Goal: Task Accomplishment & Management: Complete application form

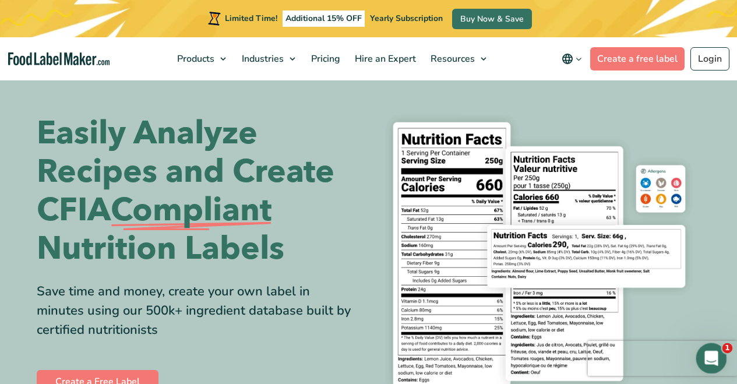
click at [713, 356] on icon "Open Intercom Messenger" at bounding box center [710, 356] width 19 height 19
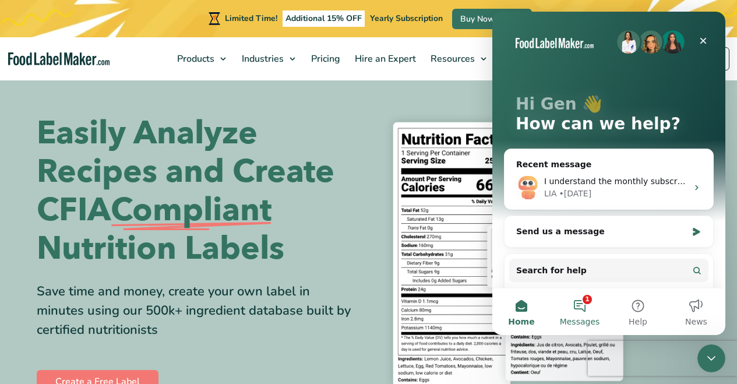
click at [586, 300] on button "1 Messages" at bounding box center [580, 311] width 58 height 47
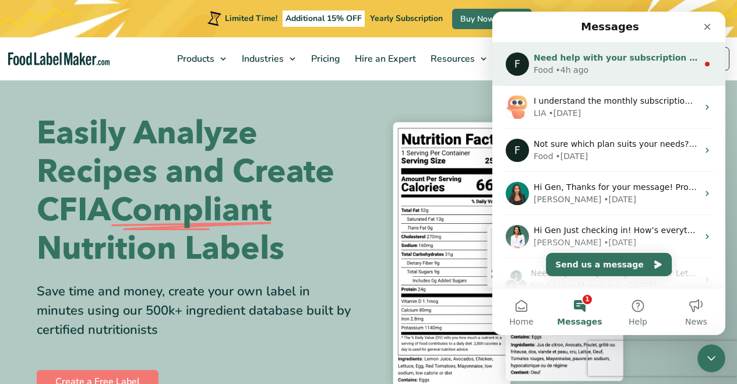
click at [664, 68] on div "Food • 4h ago" at bounding box center [616, 70] width 164 height 12
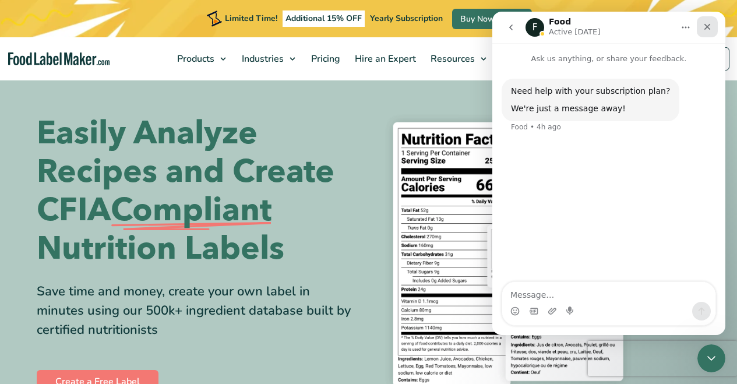
click at [712, 26] on div "Close" at bounding box center [707, 26] width 21 height 21
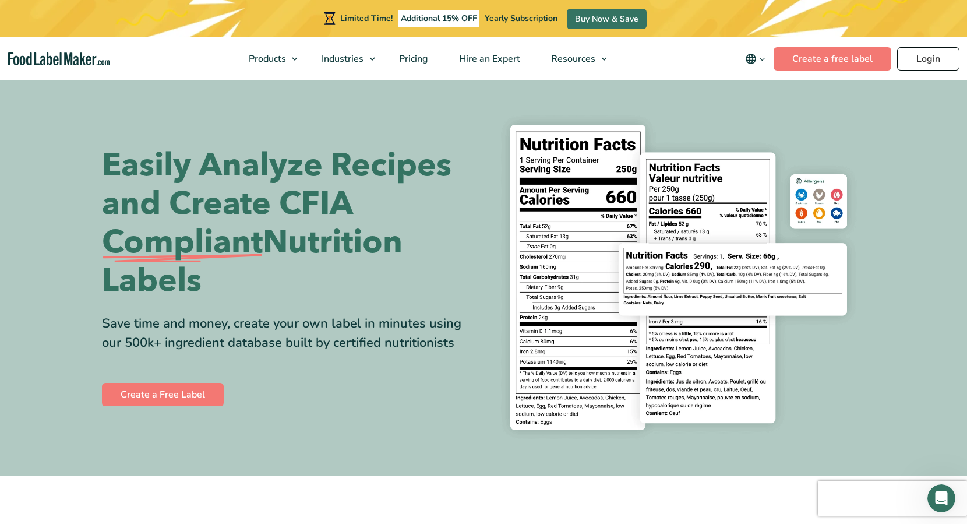
click at [737, 52] on link "Login" at bounding box center [929, 58] width 62 height 23
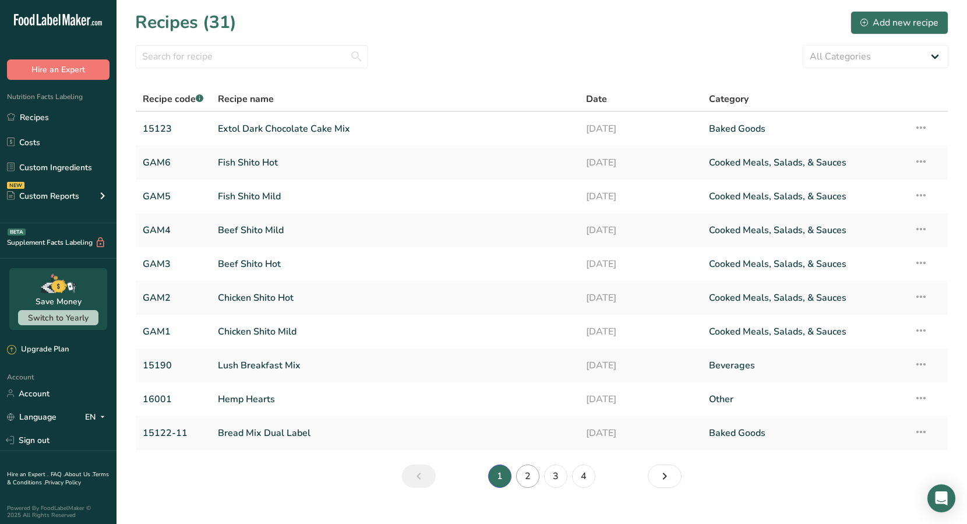
click at [528, 475] on link "2" at bounding box center [527, 475] width 23 height 23
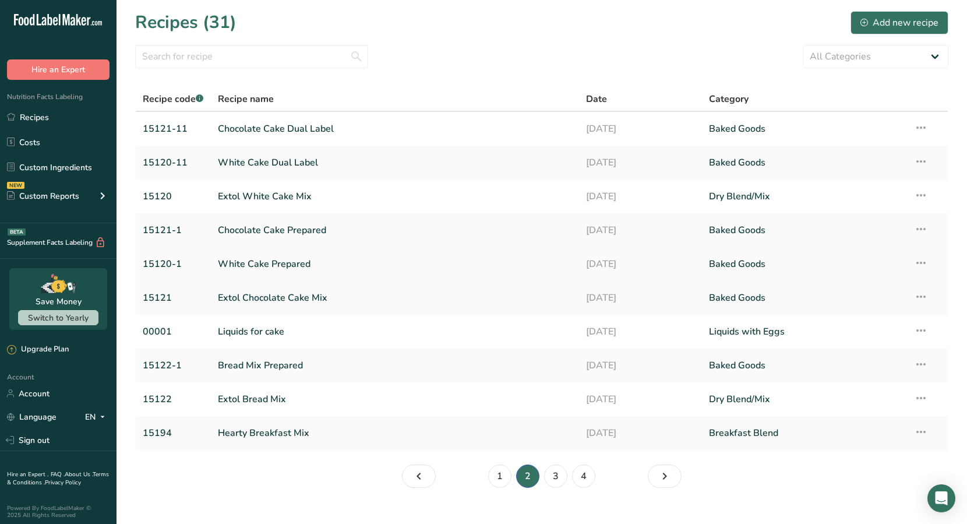
click at [277, 262] on link "White Cake Prepared" at bounding box center [395, 264] width 355 height 24
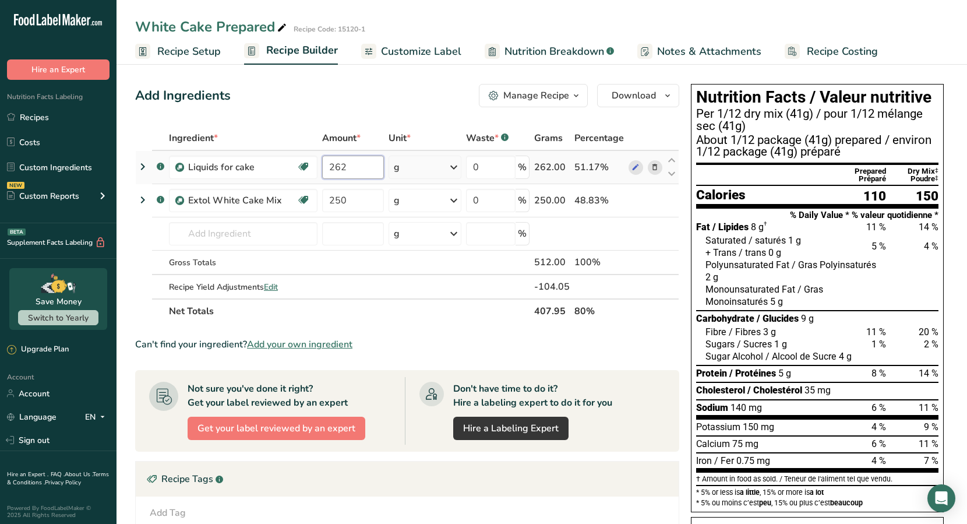
click at [360, 167] on input "262" at bounding box center [353, 167] width 62 height 23
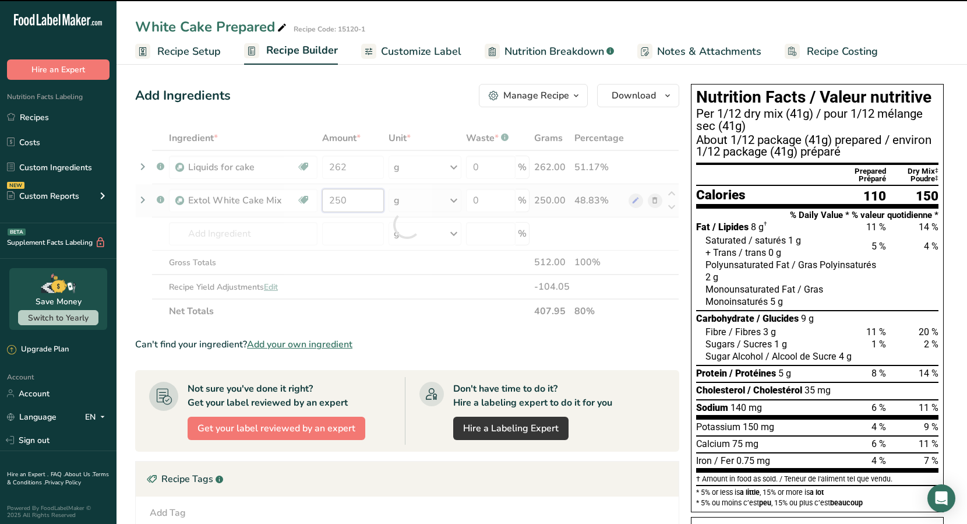
click at [351, 194] on div "Ingredient * Amount * Unit * Waste * .a-a{fill:#347362;}.b-a{fill:#fff;} Grams …" at bounding box center [407, 225] width 544 height 198
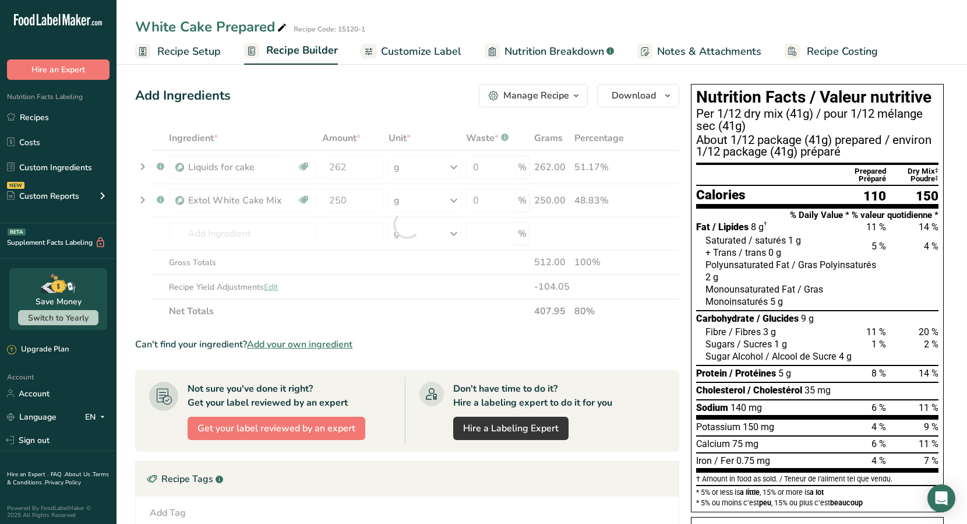
click at [397, 51] on span "Customize Label" at bounding box center [421, 52] width 80 height 16
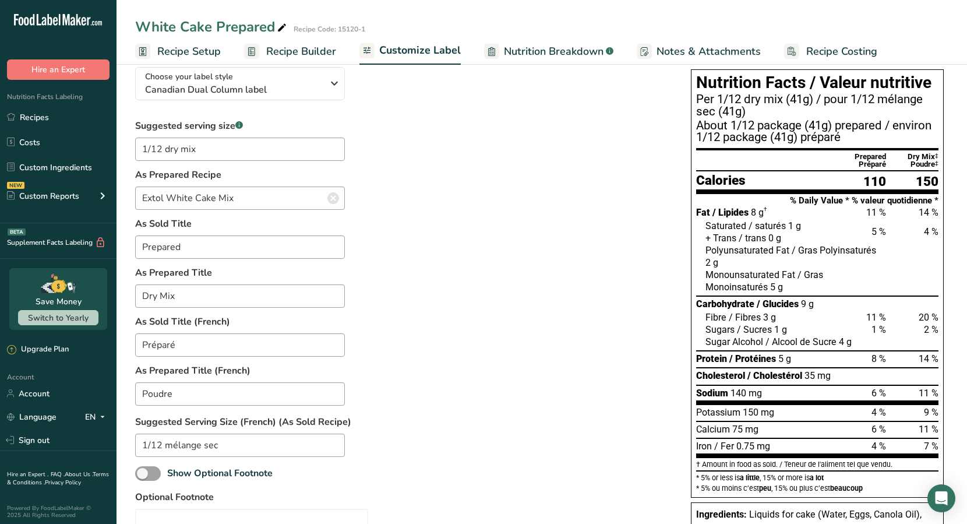
scroll to position [244, 0]
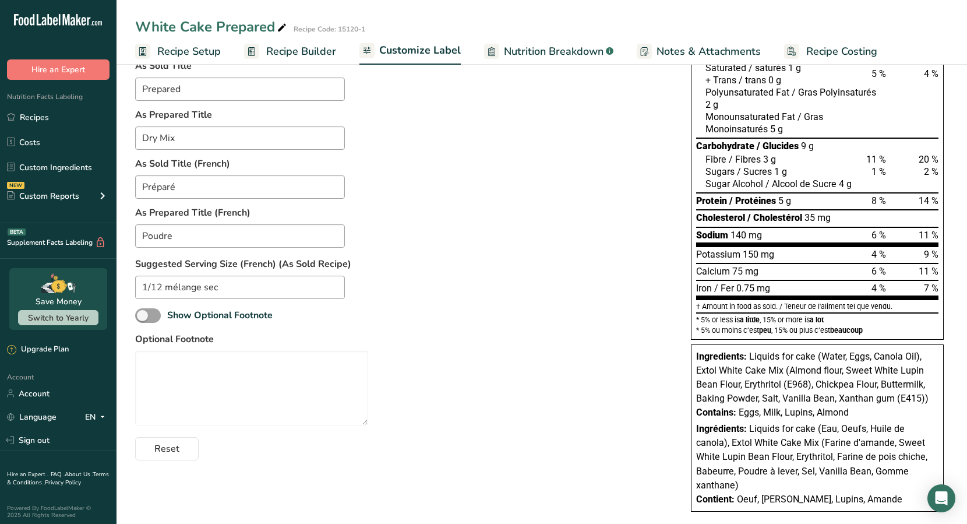
click at [301, 52] on span "Recipe Builder" at bounding box center [301, 52] width 70 height 16
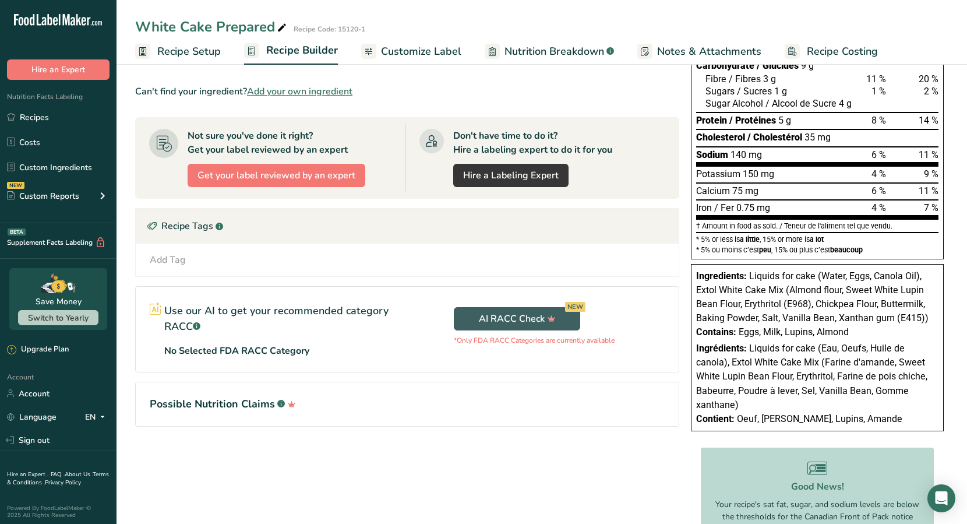
scroll to position [255, 0]
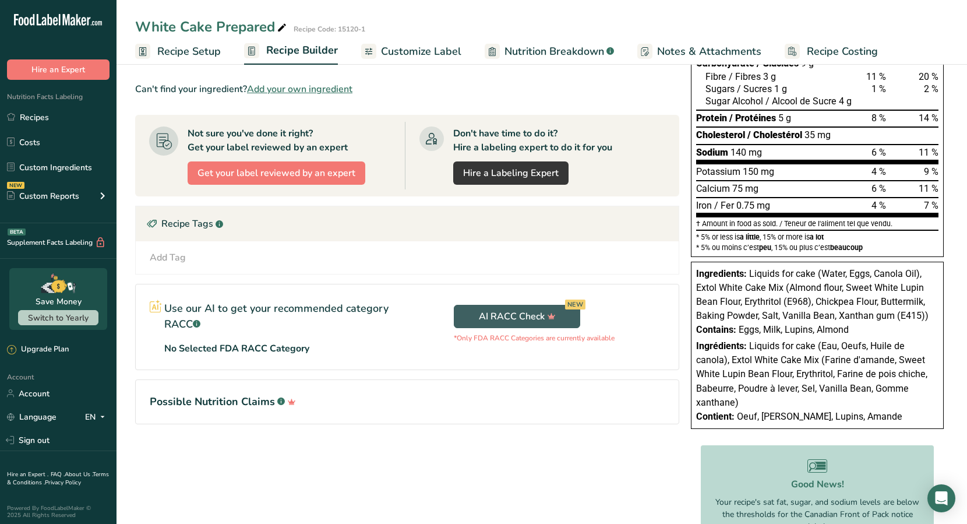
click at [404, 47] on span "Customize Label" at bounding box center [421, 52] width 80 height 16
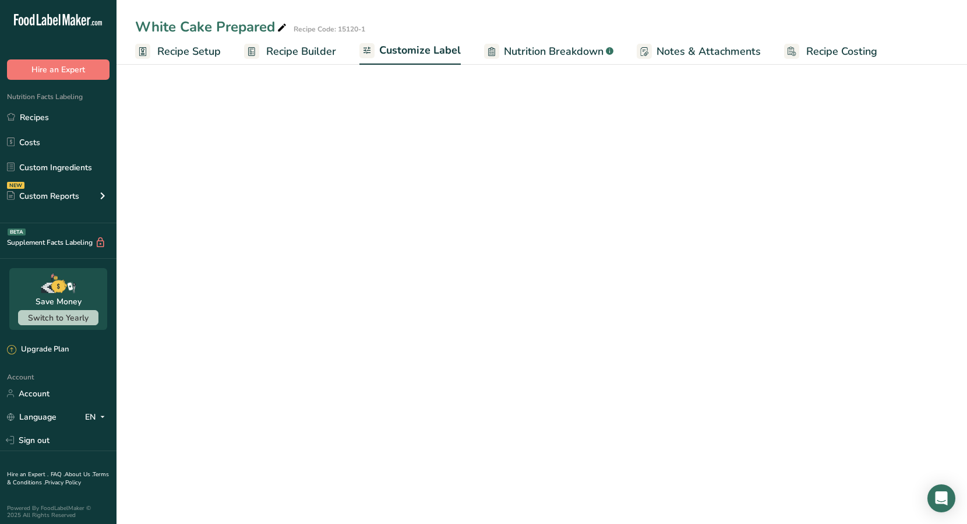
scroll to position [244, 0]
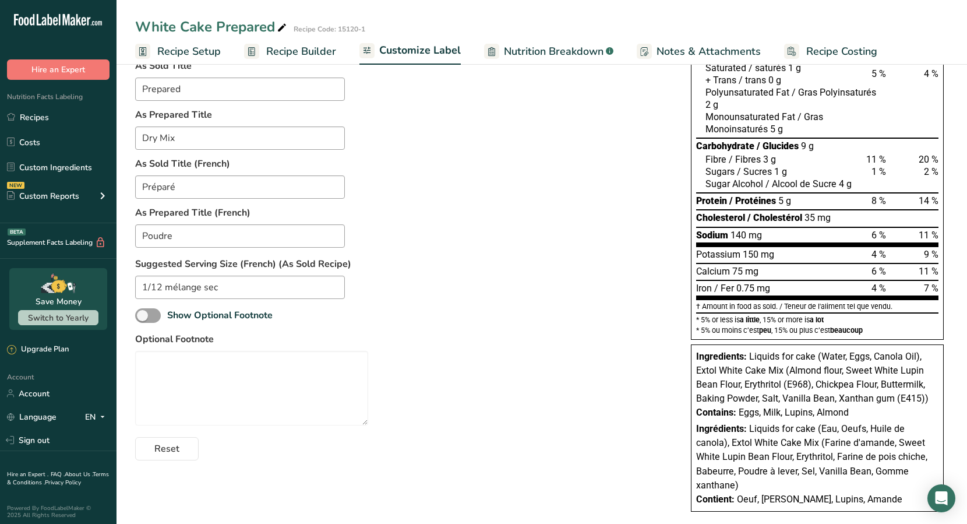
click at [555, 51] on span "Nutrition Breakdown" at bounding box center [554, 52] width 100 height 16
select select "Calories"
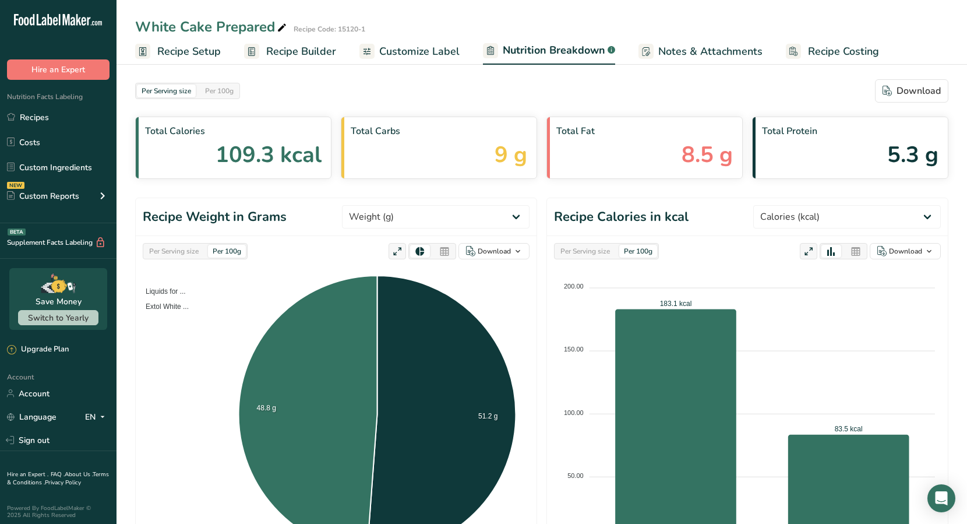
click at [214, 51] on span "Recipe Setup" at bounding box center [189, 52] width 64 height 16
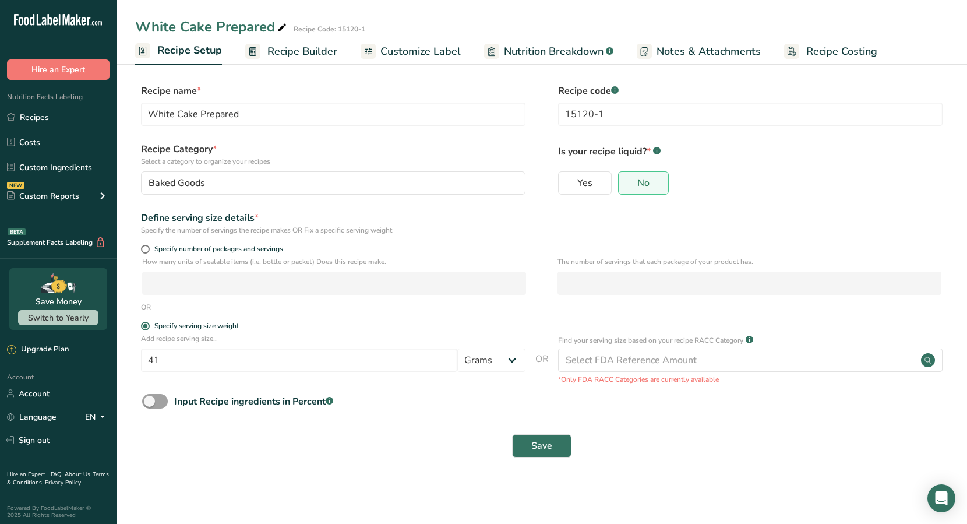
click at [539, 54] on span "Nutrition Breakdown" at bounding box center [554, 52] width 100 height 16
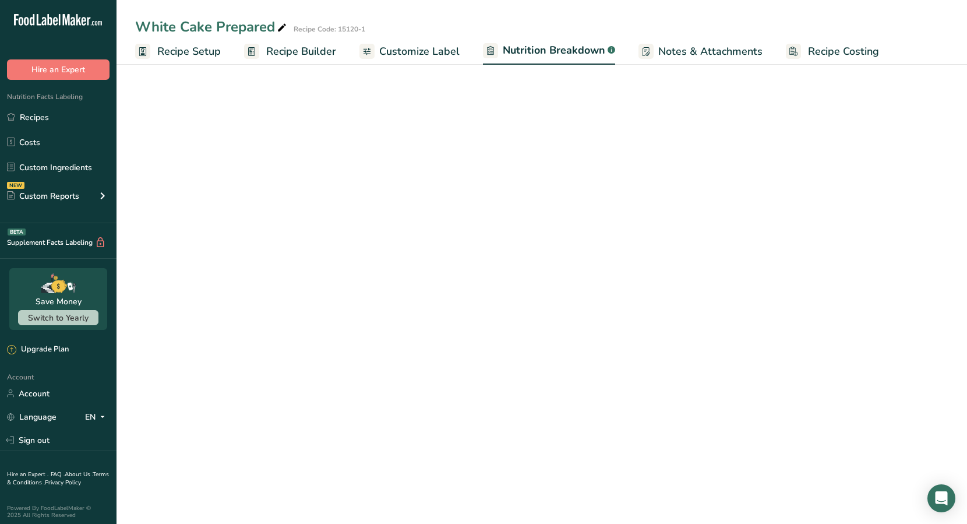
select select "Calories"
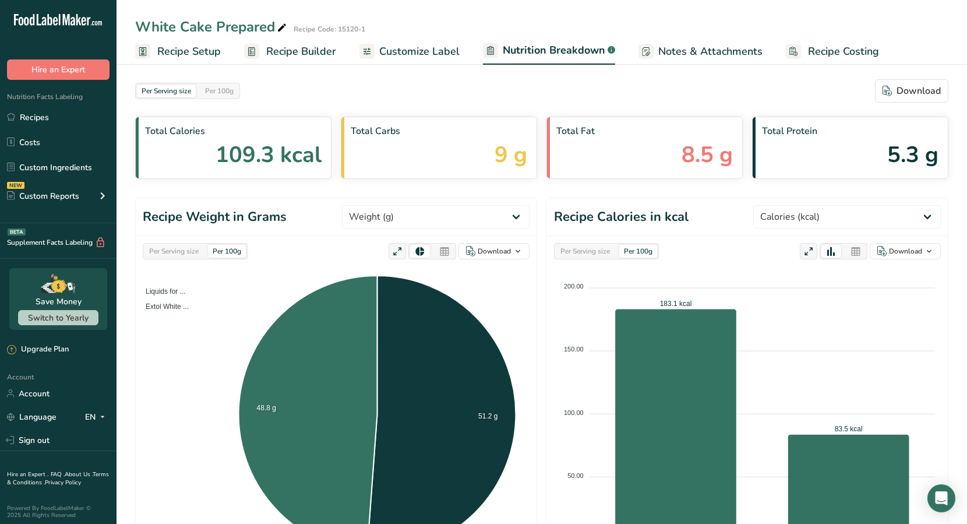
click at [723, 49] on span "Notes & Attachments" at bounding box center [711, 52] width 104 height 16
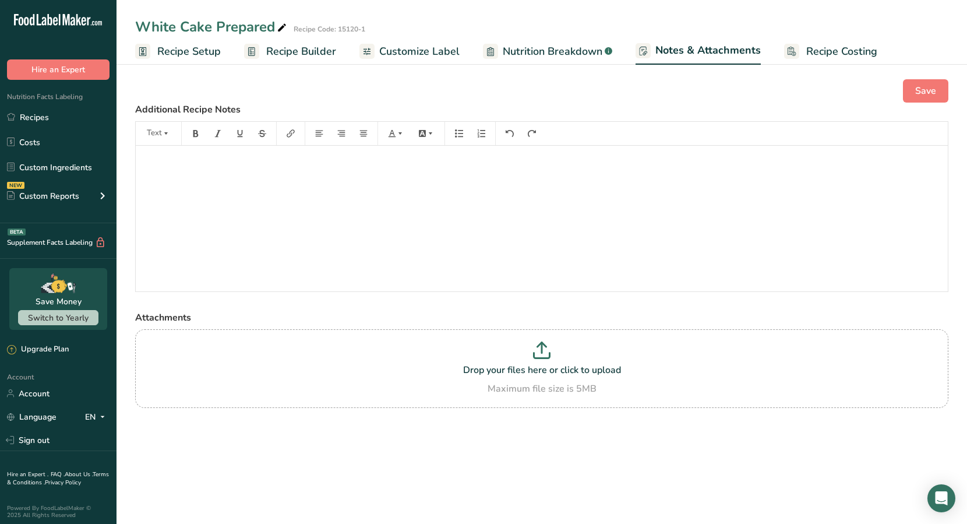
click at [568, 50] on span "Nutrition Breakdown" at bounding box center [553, 52] width 100 height 16
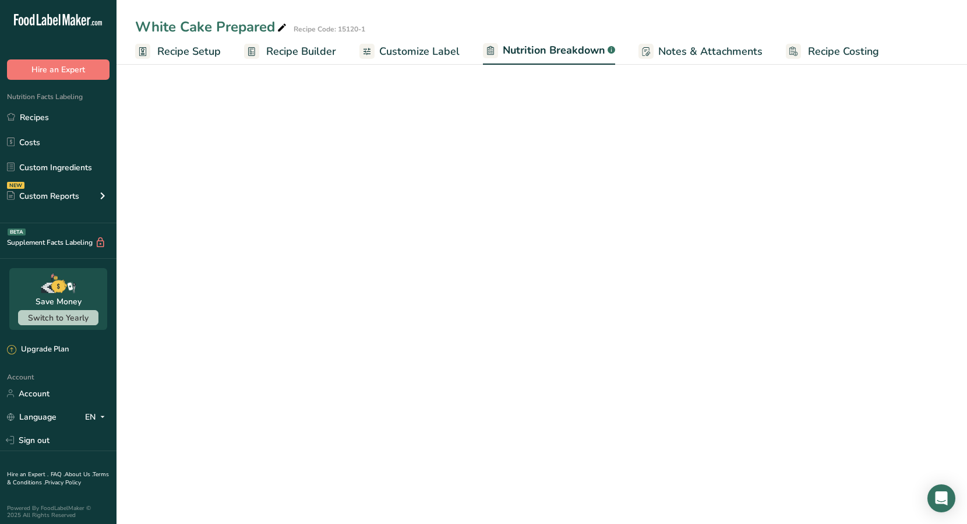
select select "Calories"
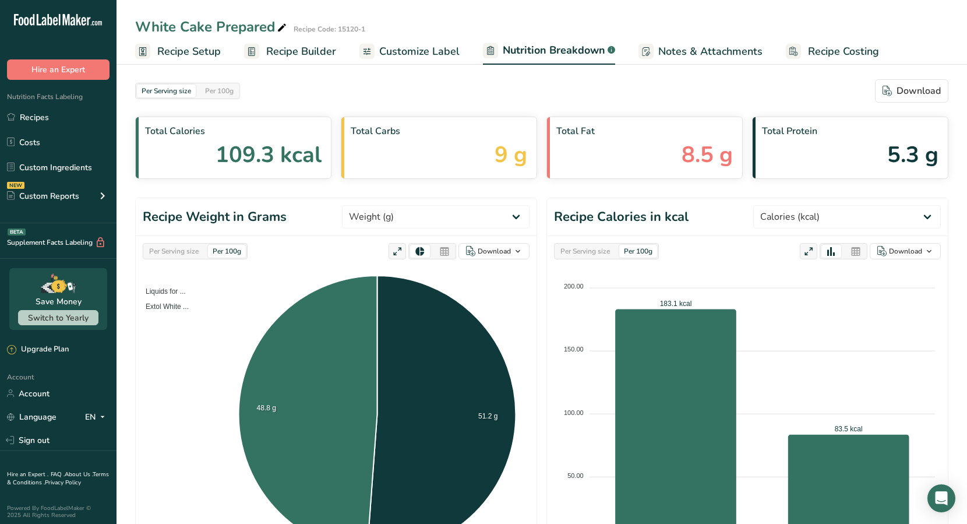
click at [432, 49] on span "Customize Label" at bounding box center [419, 52] width 80 height 16
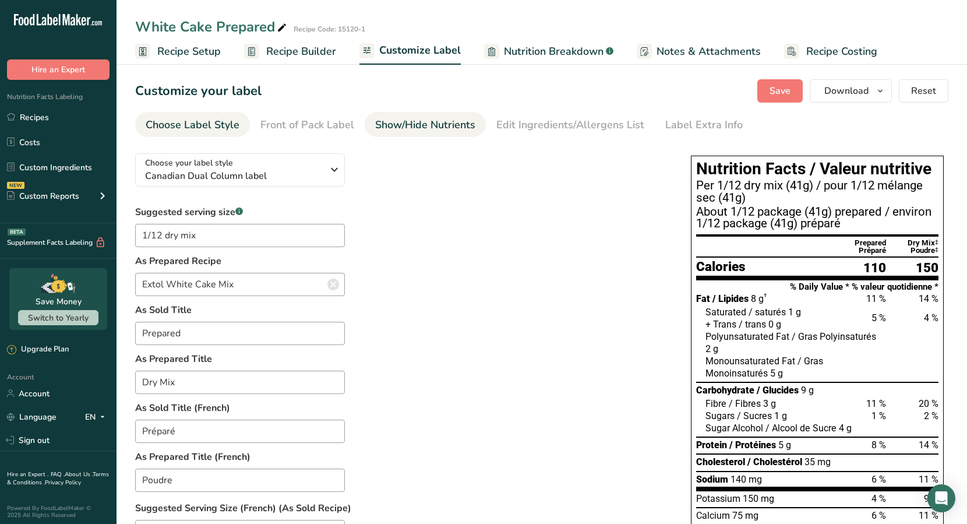
click at [404, 121] on div "Show/Hide Nutrients" at bounding box center [425, 125] width 100 height 16
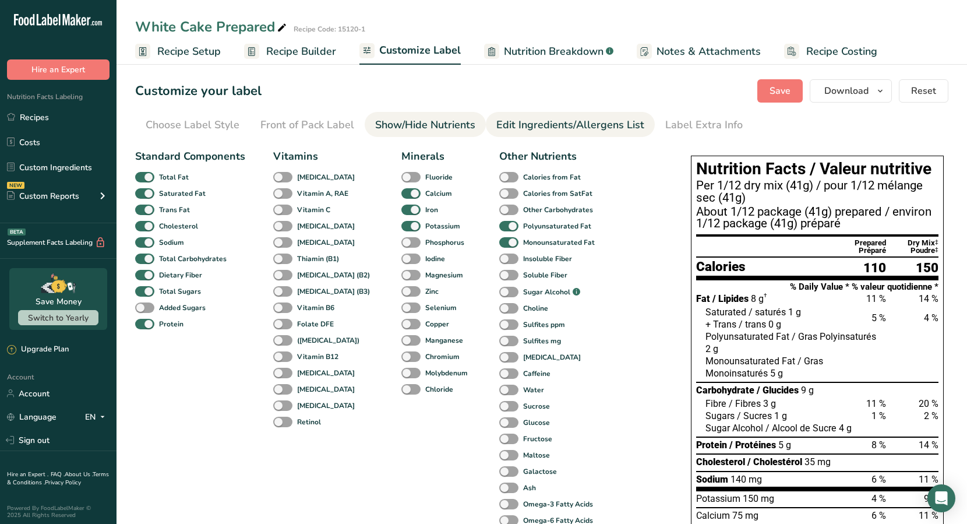
click at [521, 123] on div "Edit Ingredients/Allergens List" at bounding box center [571, 125] width 148 height 16
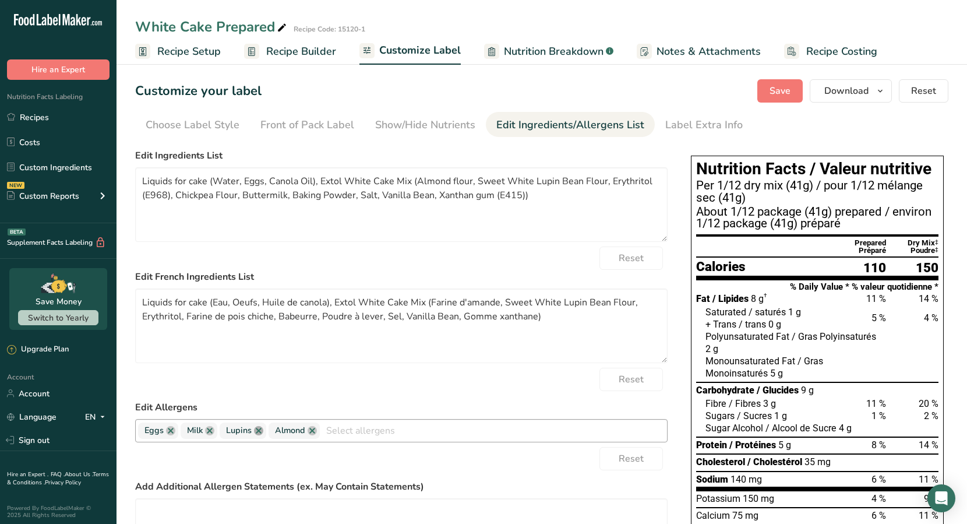
click at [259, 428] on link at bounding box center [258, 430] width 9 height 9
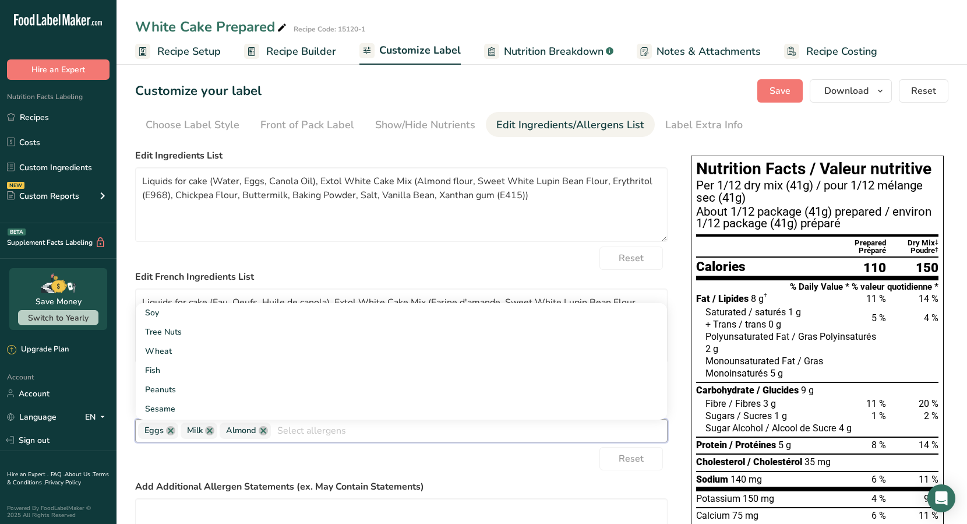
click at [344, 253] on div "Reset" at bounding box center [401, 258] width 533 height 23
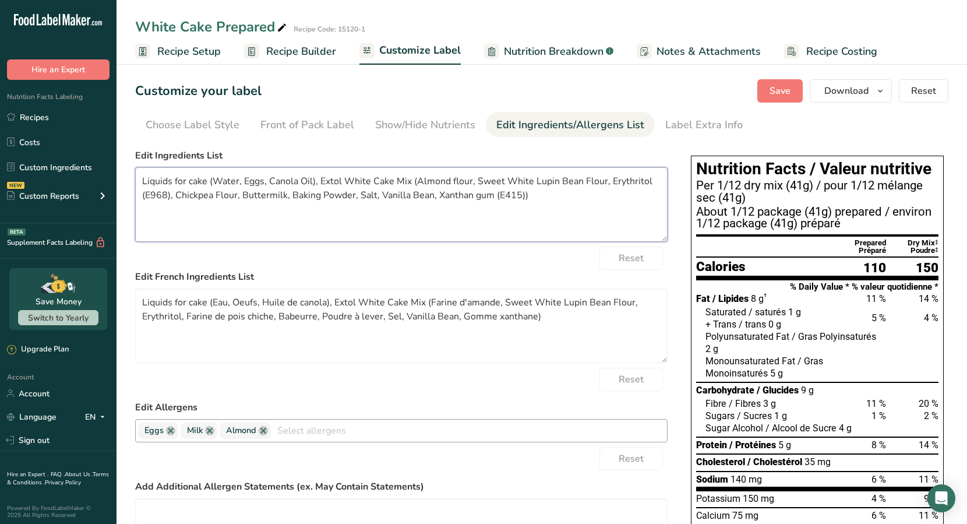
drag, startPoint x: 524, startPoint y: 196, endPoint x: 495, endPoint y: 196, distance: 28.6
click at [495, 196] on textarea "Liquids for cake (Water, Eggs, Canola Oil), Extol White Cake Mix (Almond flour,…" at bounding box center [401, 204] width 533 height 75
click at [508, 198] on textarea "Liquids for cake (Water, Eggs, Canola Oil), Extol White Cake Mix (Almond flour,…" at bounding box center [401, 204] width 533 height 75
click at [171, 196] on textarea "Liquids for cake (Water, Eggs, Canola Oil), Extol White Cake Mix (Almond flour,…" at bounding box center [401, 204] width 533 height 75
click at [470, 195] on textarea "Liquids for cake (Water, Eggs, Canola Oil), Extol White Cake Mix (Almond flour,…" at bounding box center [401, 204] width 533 height 75
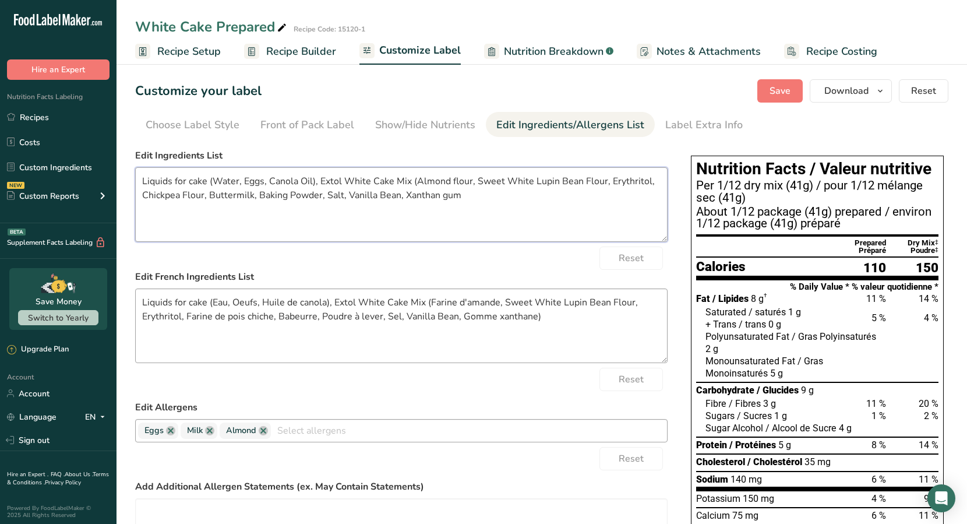
type textarea "Liquids for cake (Water, Eggs, Canola Oil), Extol White Cake Mix (Almond flour,…"
click at [544, 302] on textarea "Liquids for cake (Eau, Oeufs, Huile de canola), Extol White Cake Mix (Farine d'…" at bounding box center [401, 325] width 533 height 75
drag, startPoint x: 559, startPoint y: 303, endPoint x: 506, endPoint y: 300, distance: 53.1
click at [506, 300] on textarea "Liquids for cake (Eau, Oeufs, Huile de canola), Extol White Cake Mix (Farine d'…" at bounding box center [401, 325] width 533 height 75
drag, startPoint x: 548, startPoint y: 304, endPoint x: 529, endPoint y: 302, distance: 19.8
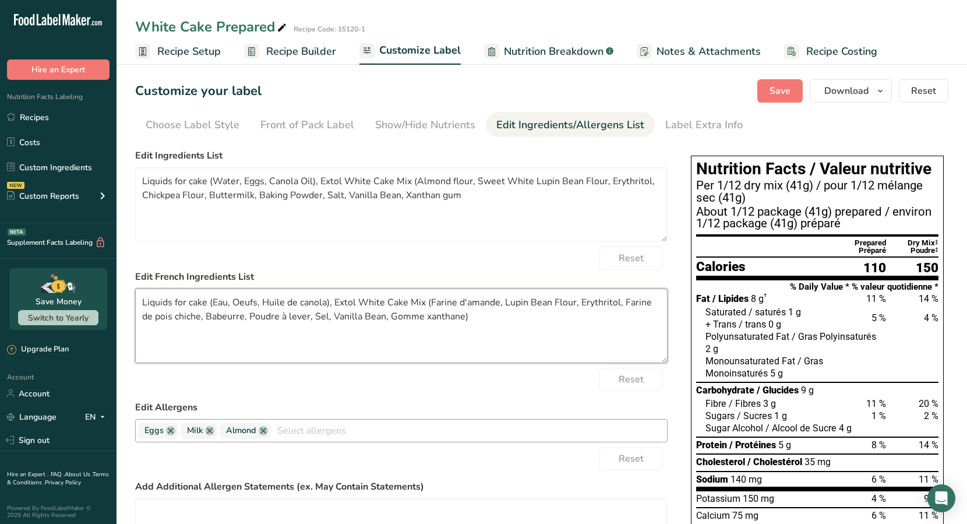
click at [529, 302] on textarea "Liquids for cake (Eau, Oeufs, Huile de canola), Extol White Cake Mix (Farine d'…" at bounding box center [401, 325] width 533 height 75
click at [432, 315] on textarea "Liquids for cake (Eau, Oeufs, Huile de canola), Extol White Cake Mix (Farine d'…" at bounding box center [401, 325] width 533 height 75
click at [410, 331] on textarea "Liquids for cake (Eau, Oeufs, Huile de canola), Extol White Cake Mix (Farine d'…" at bounding box center [401, 325] width 533 height 75
type textarea "Liquids for cake (Eau, Oeufs, Huile de canola), Extol White Cake Mix (Farine d'…"
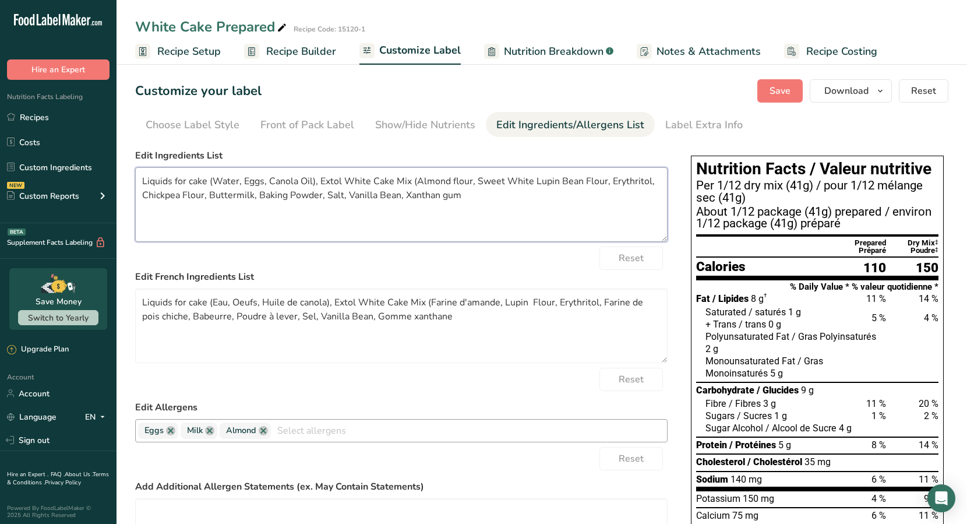
click at [476, 206] on textarea "Liquids for cake (Water, Eggs, Canola Oil), Extol White Cake Mix (Almond flour,…" at bounding box center [401, 204] width 533 height 75
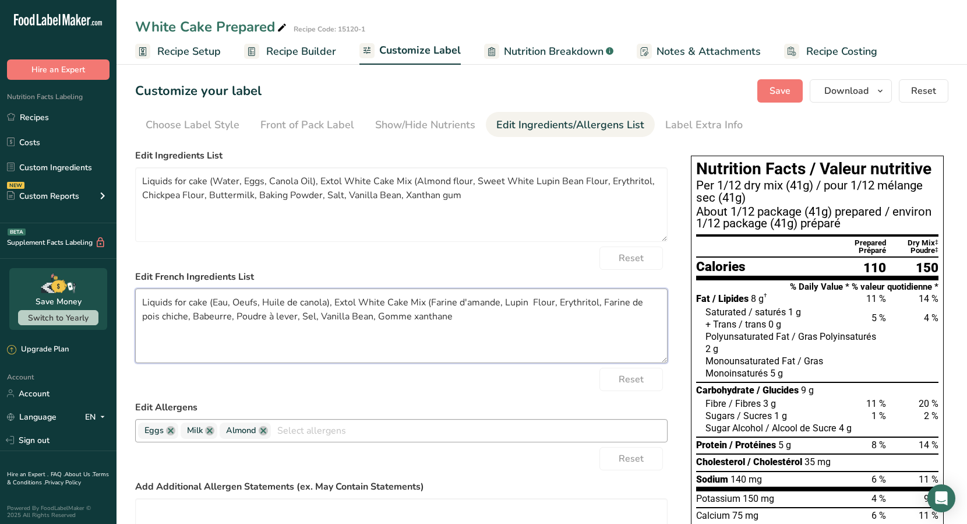
click at [435, 319] on textarea "Liquids for cake (Eau, Oeufs, Huile de canola), Extol White Cake Mix (Farine d'…" at bounding box center [401, 325] width 533 height 75
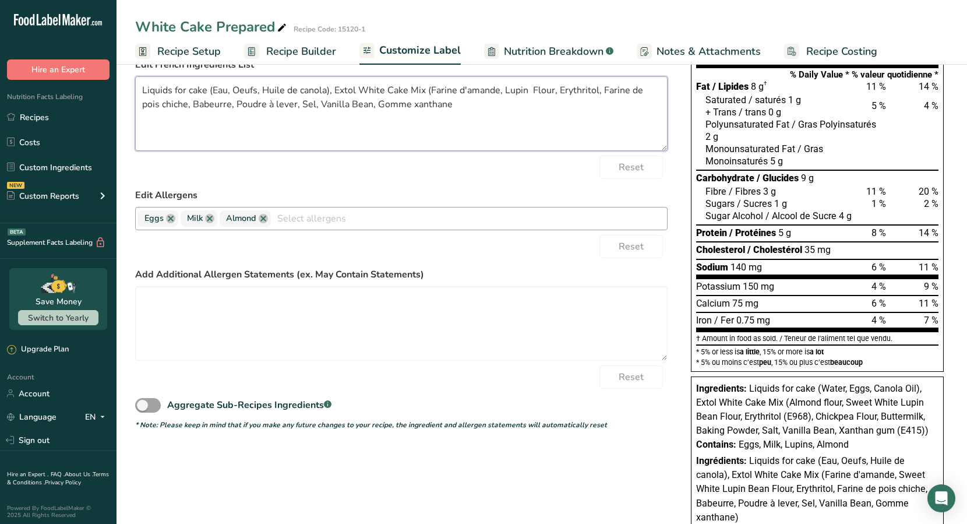
scroll to position [103, 0]
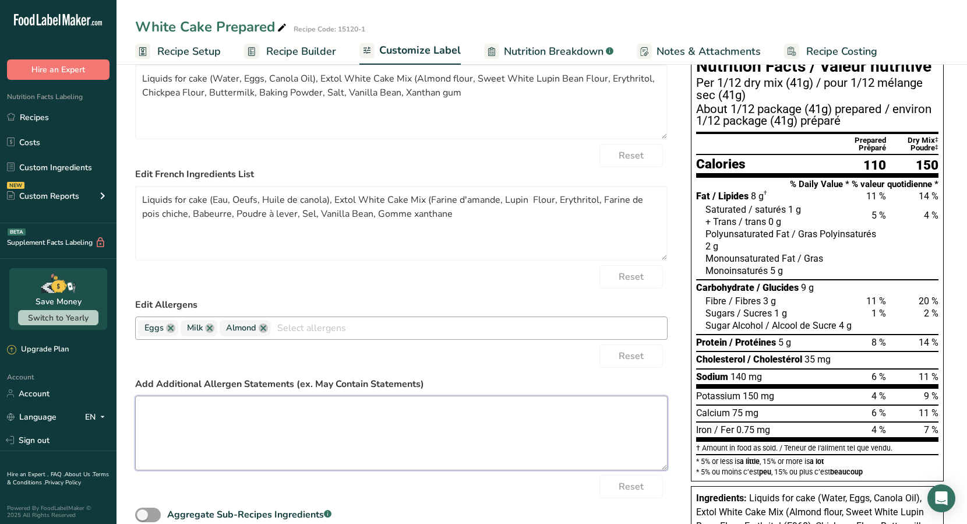
click at [436, 414] on textarea at bounding box center [401, 433] width 533 height 75
click at [580, 51] on span "Nutrition Breakdown" at bounding box center [554, 52] width 100 height 16
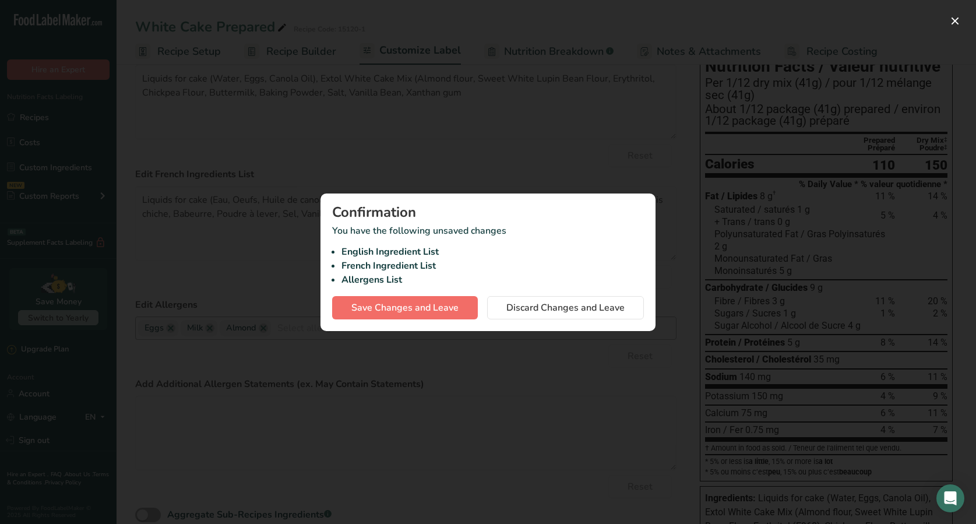
click at [444, 305] on span "Save Changes and Leave" at bounding box center [404, 308] width 107 height 14
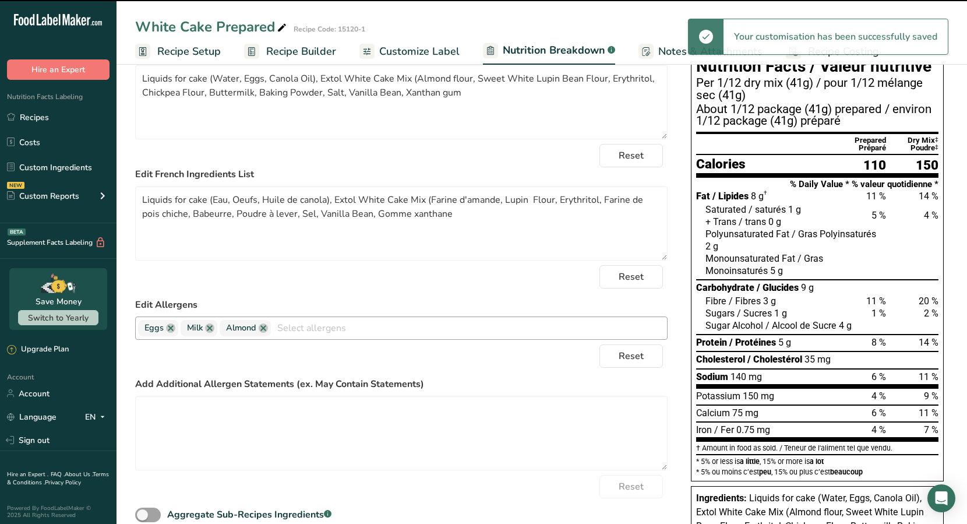
select select "Calories"
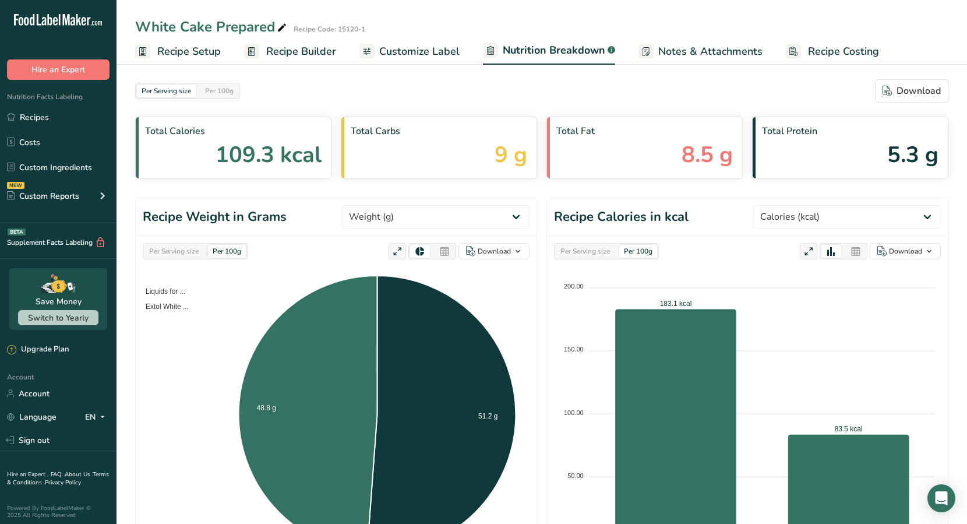
click at [396, 54] on span "Customize Label" at bounding box center [419, 52] width 80 height 16
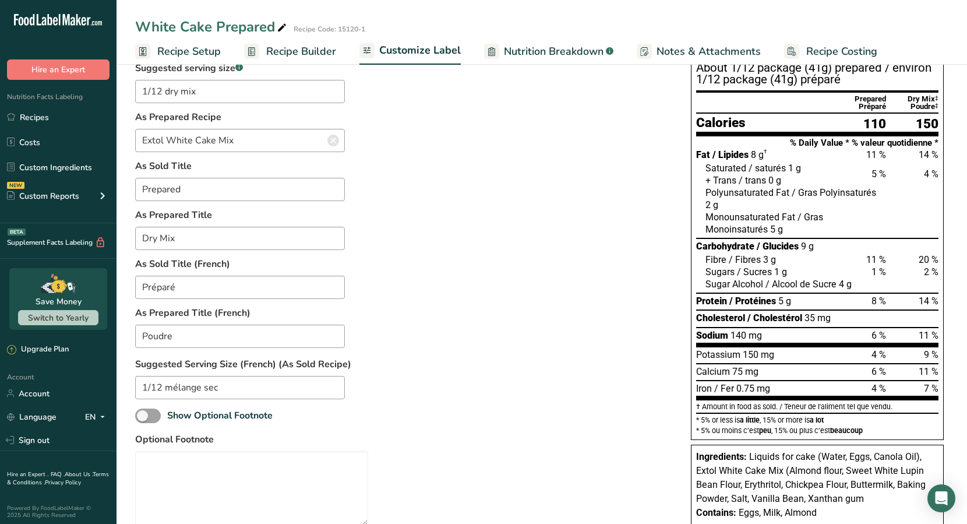
scroll to position [142, 0]
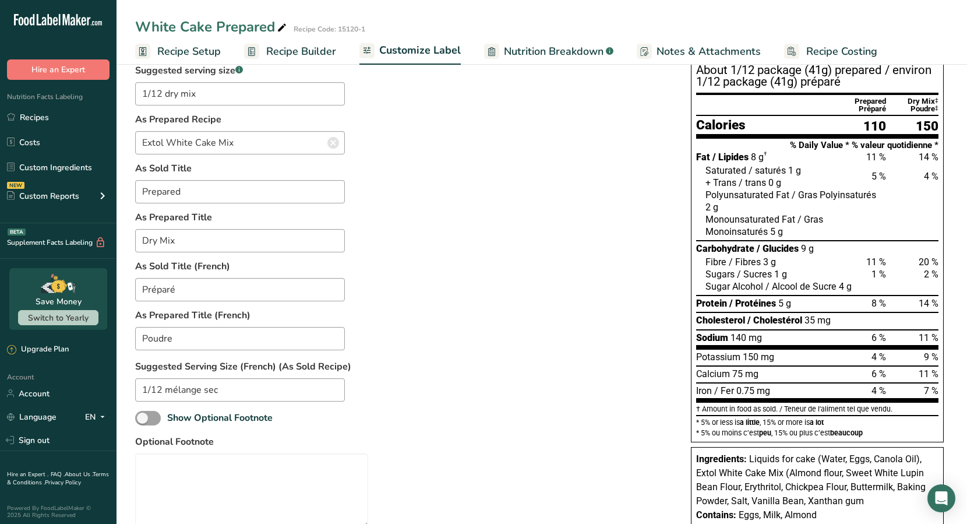
click at [321, 57] on span "Recipe Builder" at bounding box center [301, 52] width 70 height 16
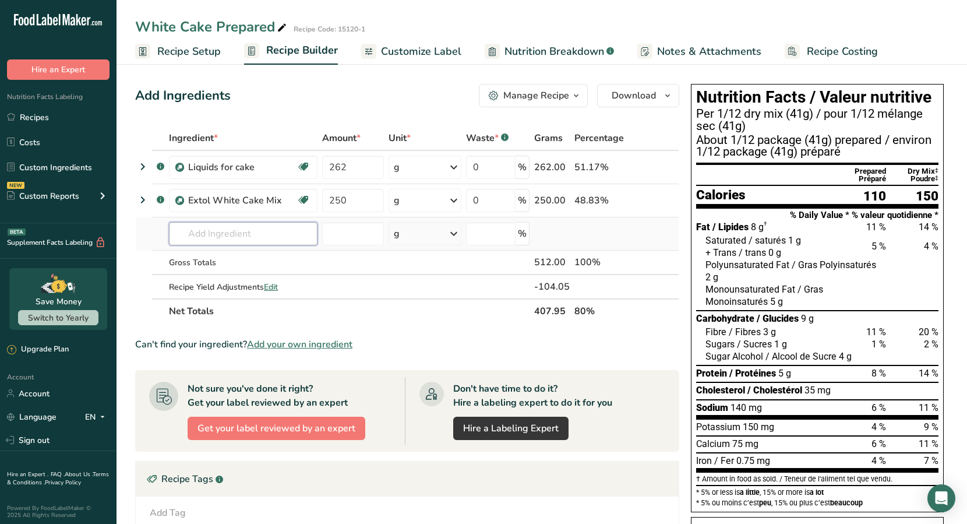
click at [233, 236] on input "text" at bounding box center [243, 233] width 149 height 23
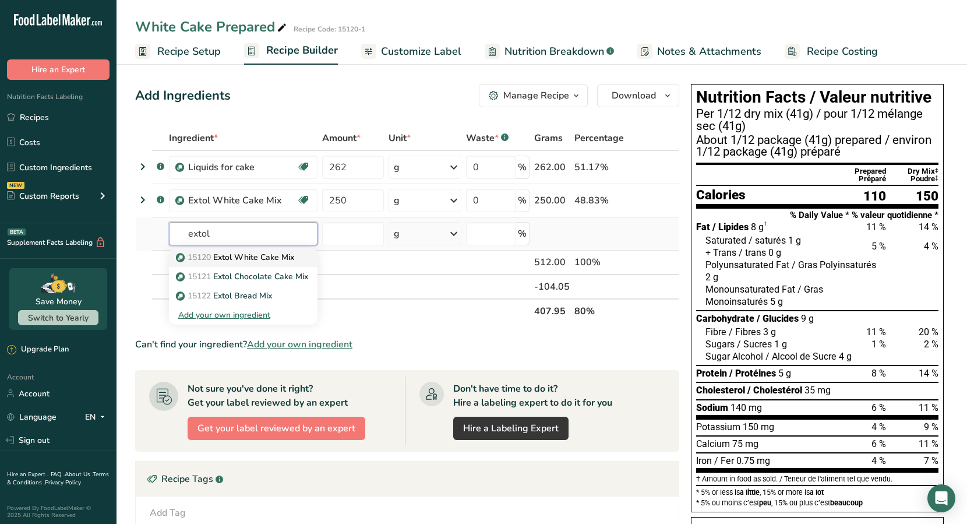
type input "extol"
click at [266, 255] on p "15120 Extol White Cake Mix" at bounding box center [236, 257] width 116 height 12
type input "Extol White Cake Mix"
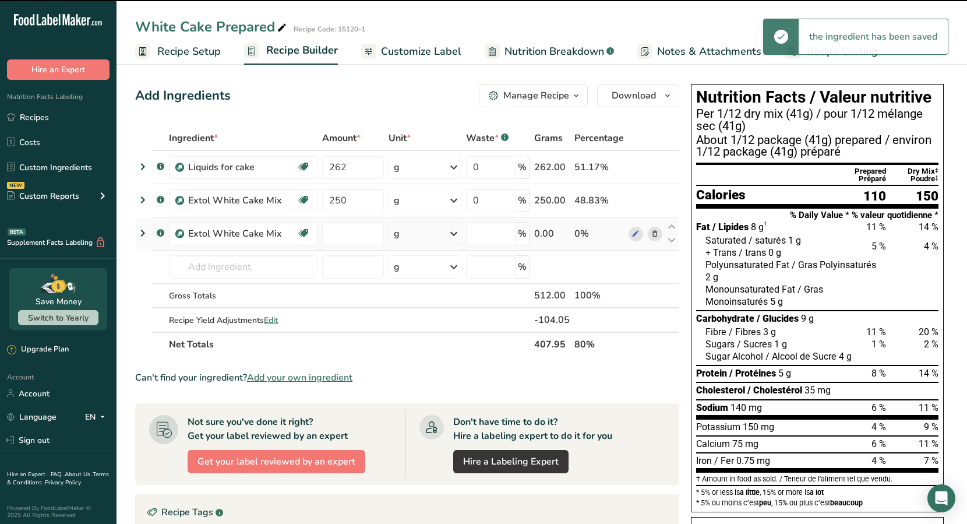
type input "0"
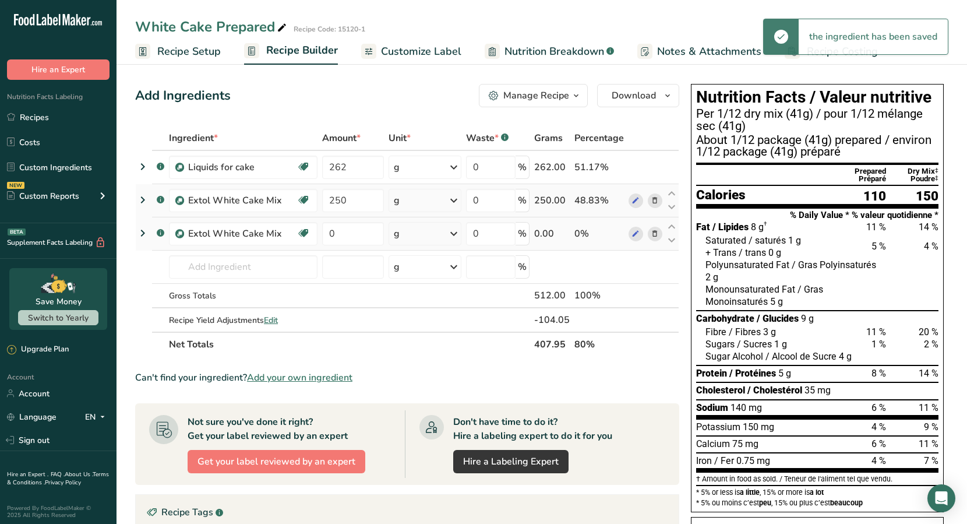
click at [654, 200] on icon at bounding box center [655, 201] width 8 height 12
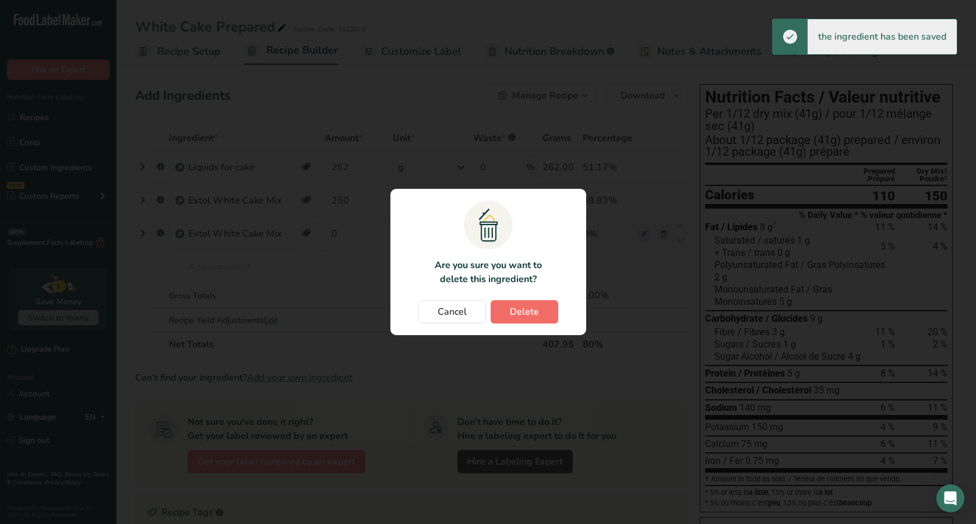
click at [516, 312] on span "Delete" at bounding box center [524, 312] width 29 height 14
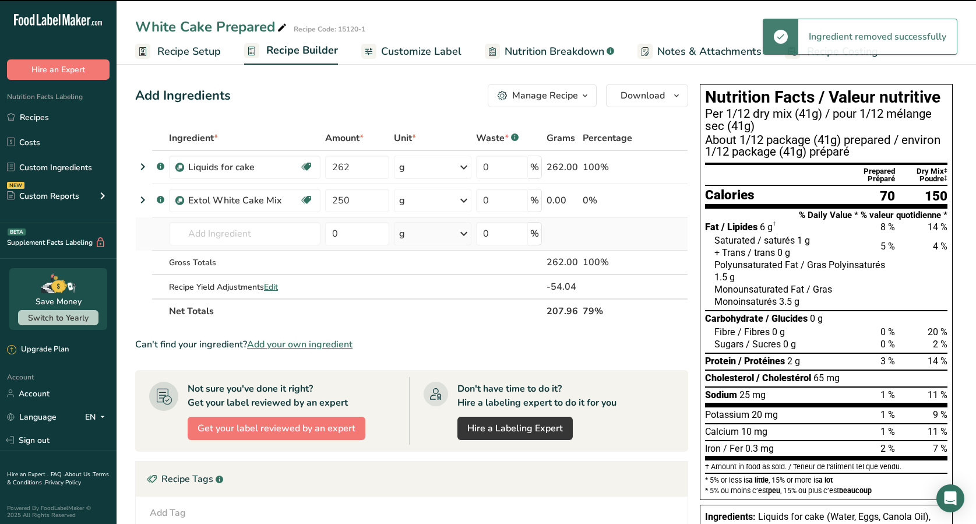
type input "0"
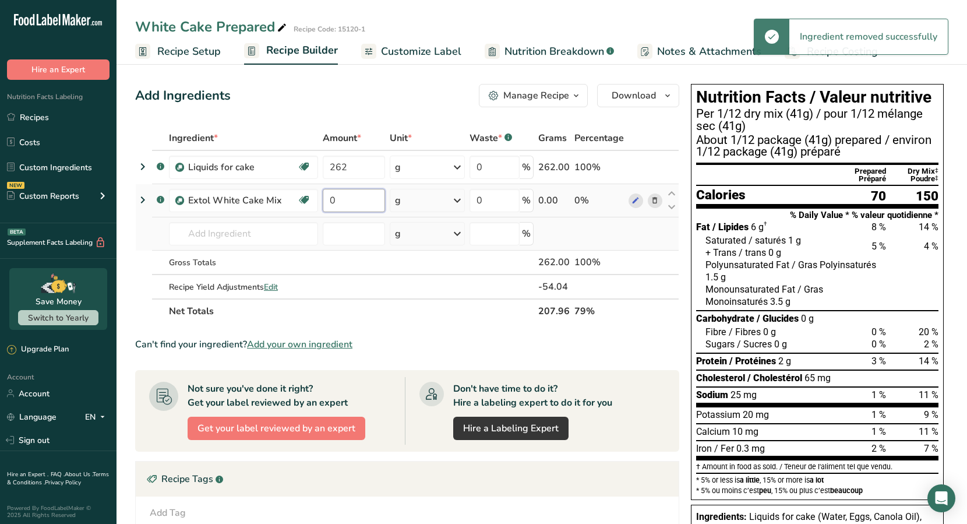
click at [351, 202] on input "0" at bounding box center [354, 200] width 62 height 23
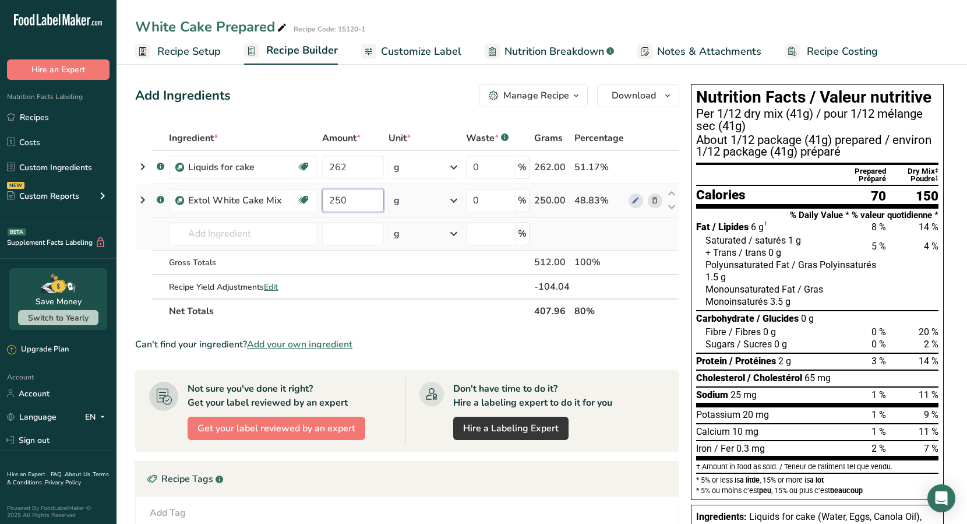
type input "250"
click at [349, 228] on div "Ingredient * Amount * Unit * Waste * .a-a{fill:#347362;}.b-a{fill:#fff;} Grams …" at bounding box center [407, 225] width 544 height 198
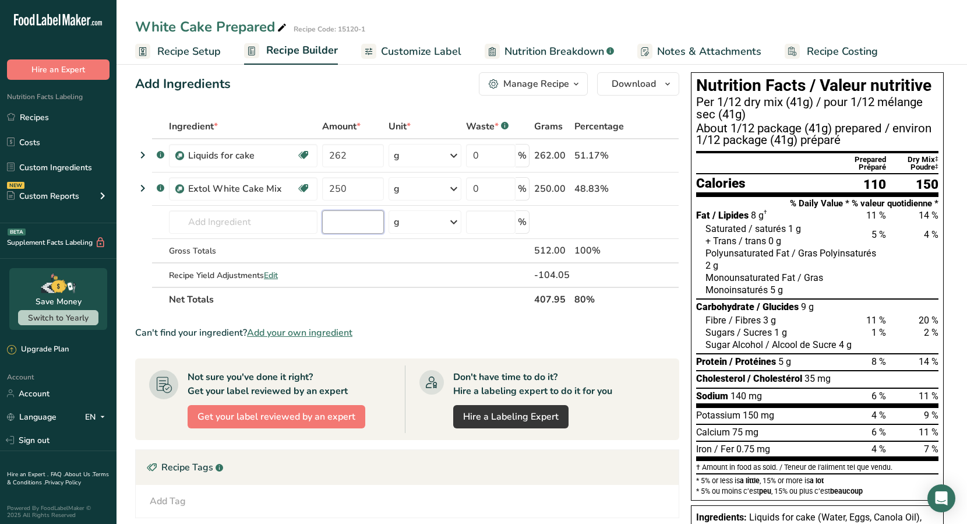
scroll to position [14, 0]
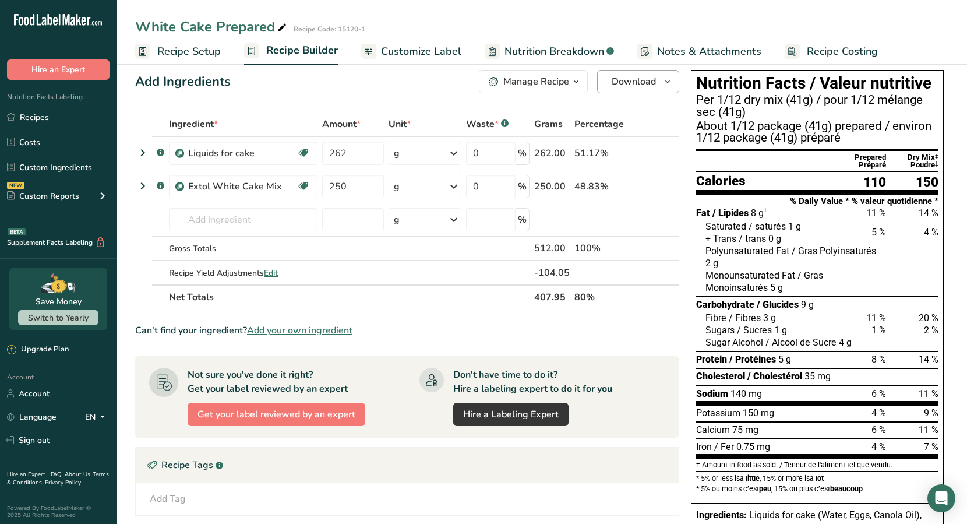
click at [648, 83] on span "Download" at bounding box center [634, 82] width 44 height 14
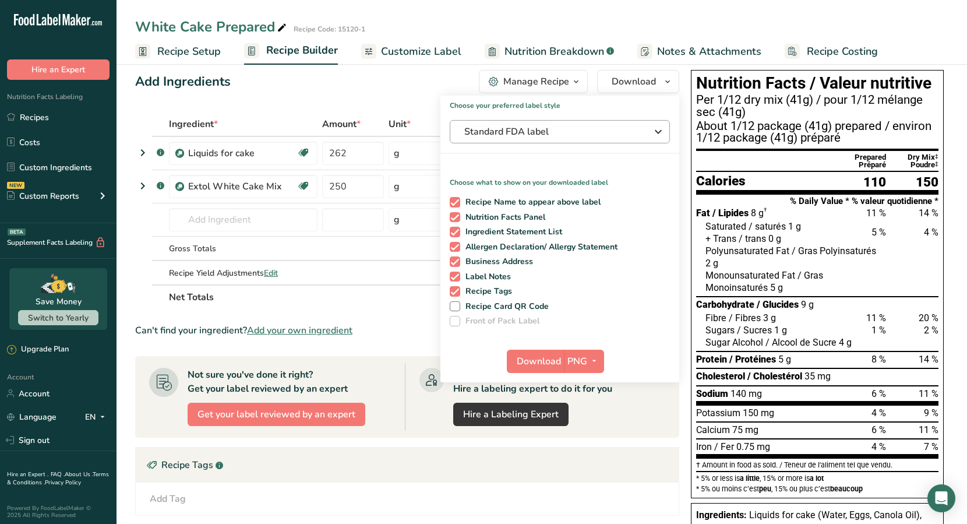
click at [584, 134] on span "Standard FDA label" at bounding box center [551, 132] width 175 height 14
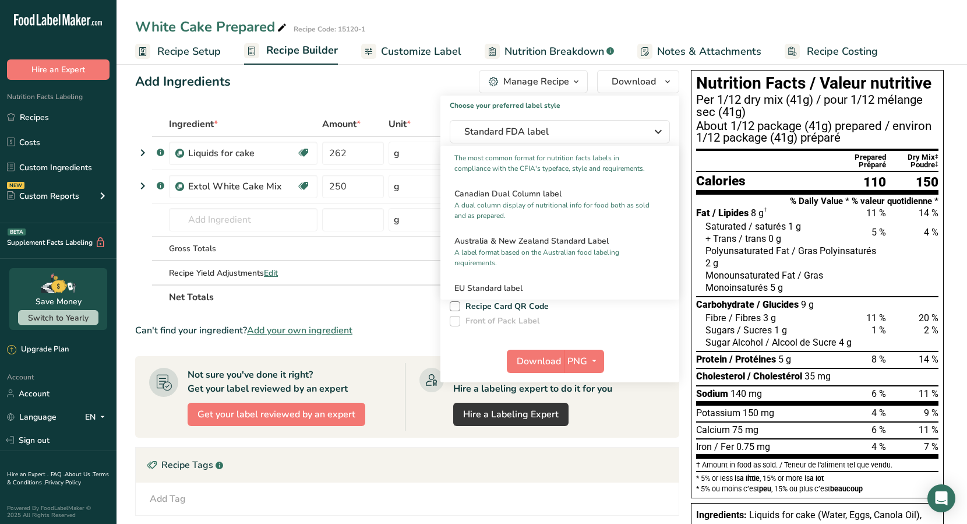
scroll to position [487, 0]
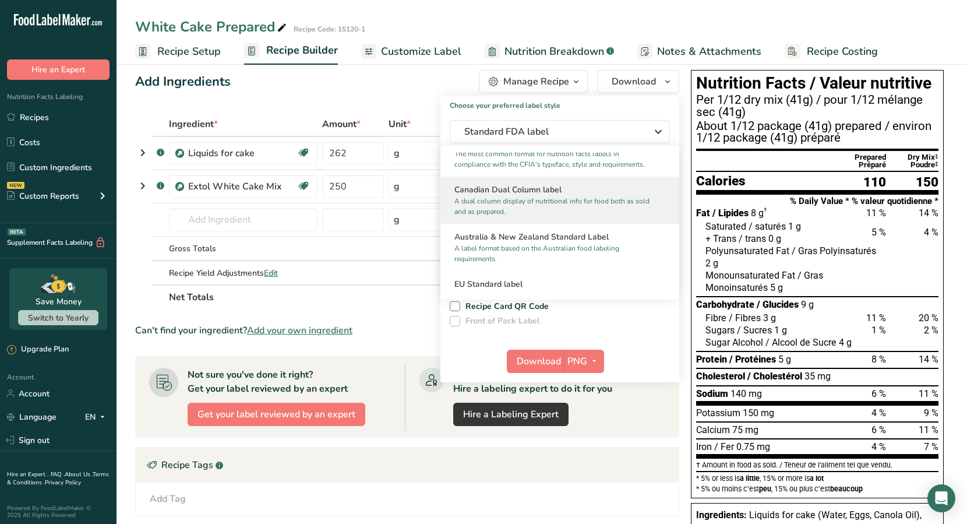
click at [510, 212] on p "A dual column display of nutritional info for food both as sold and as prepared." at bounding box center [555, 206] width 200 height 21
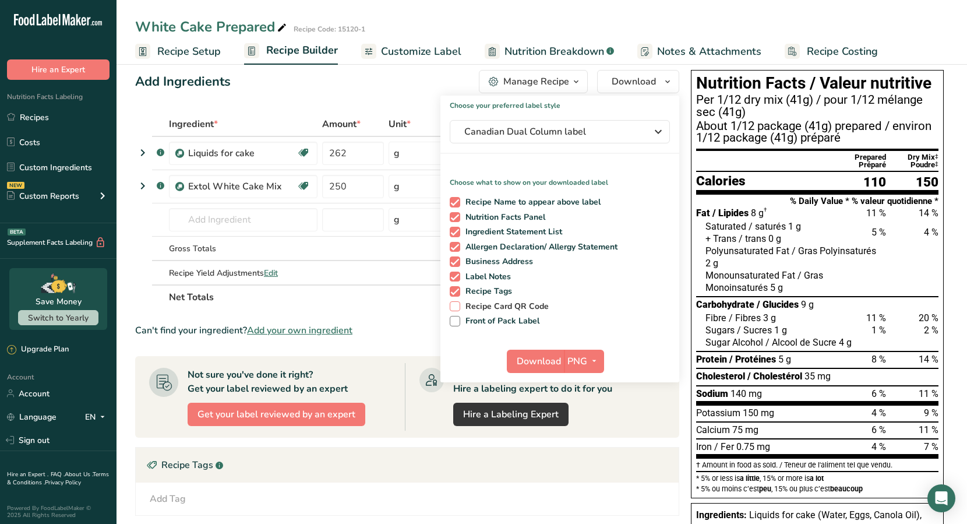
click at [477, 305] on span "Recipe Card QR Code" at bounding box center [504, 306] width 89 height 10
click at [458, 305] on input "Recipe Card QR Code" at bounding box center [454, 306] width 8 height 8
checkbox input "true"
click at [478, 320] on span "Front of Pack Label" at bounding box center [500, 321] width 80 height 10
click at [458, 320] on input "Front of Pack Label" at bounding box center [454, 321] width 8 height 8
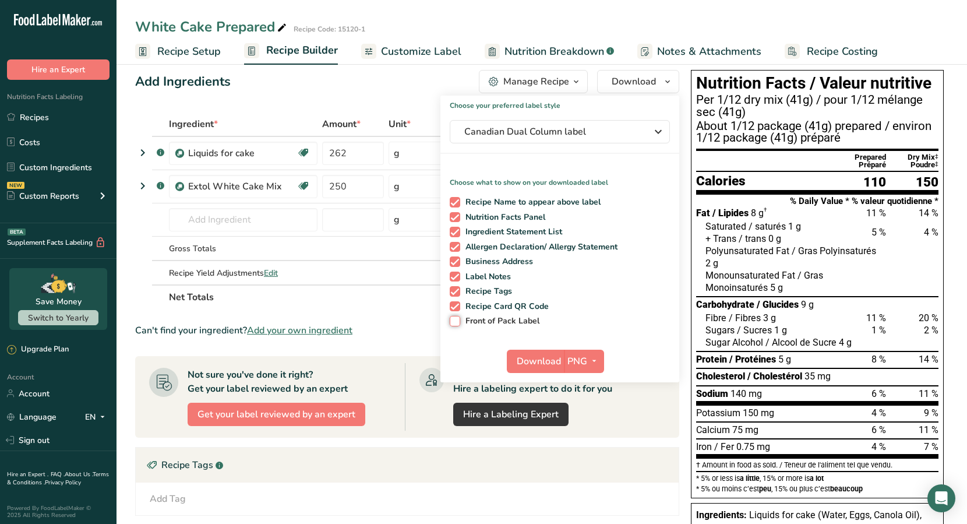
checkbox input "true"
click at [548, 360] on span "Download" at bounding box center [539, 361] width 44 height 14
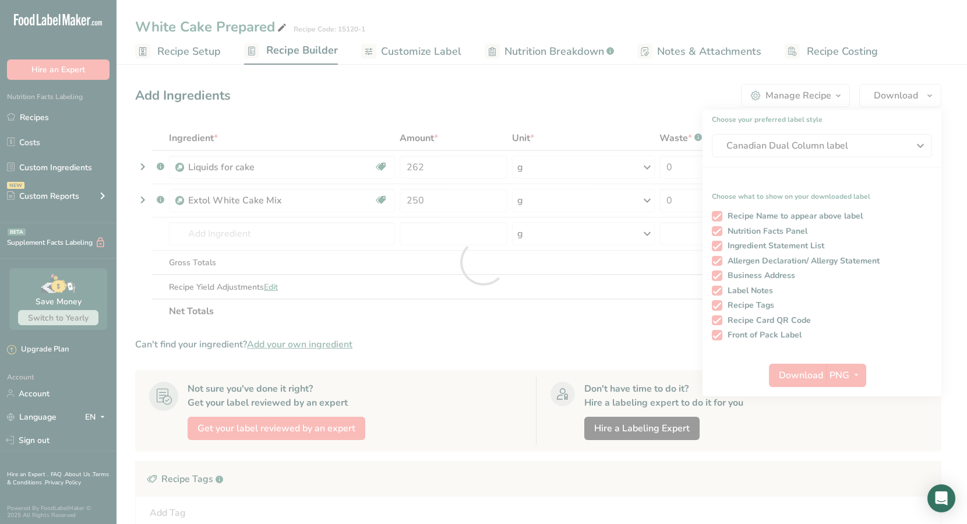
scroll to position [14, 0]
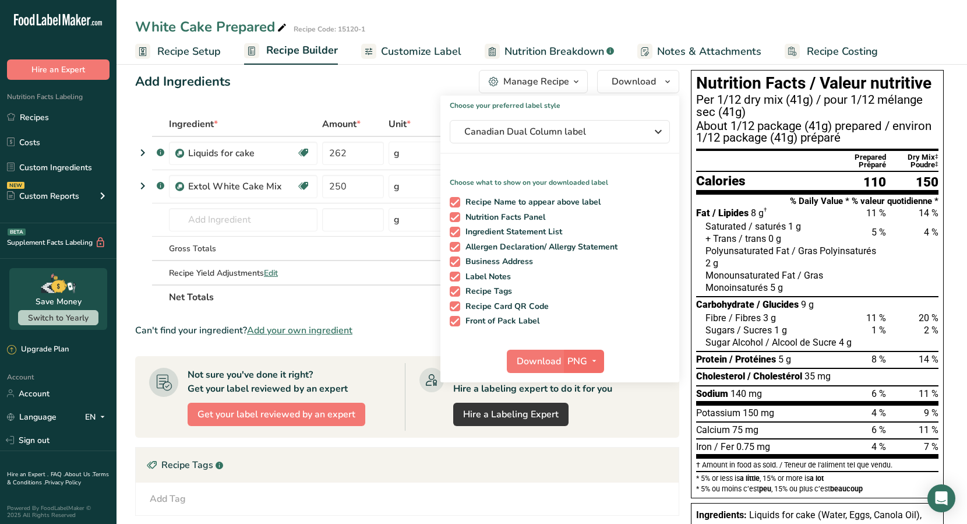
click at [594, 362] on icon "button" at bounding box center [594, 361] width 9 height 15
click at [587, 383] on link "PNG" at bounding box center [585, 384] width 37 height 19
click at [552, 361] on span "Download" at bounding box center [539, 361] width 44 height 14
click at [594, 358] on icon "button" at bounding box center [594, 361] width 9 height 15
click at [584, 439] on link "PDF" at bounding box center [585, 442] width 37 height 19
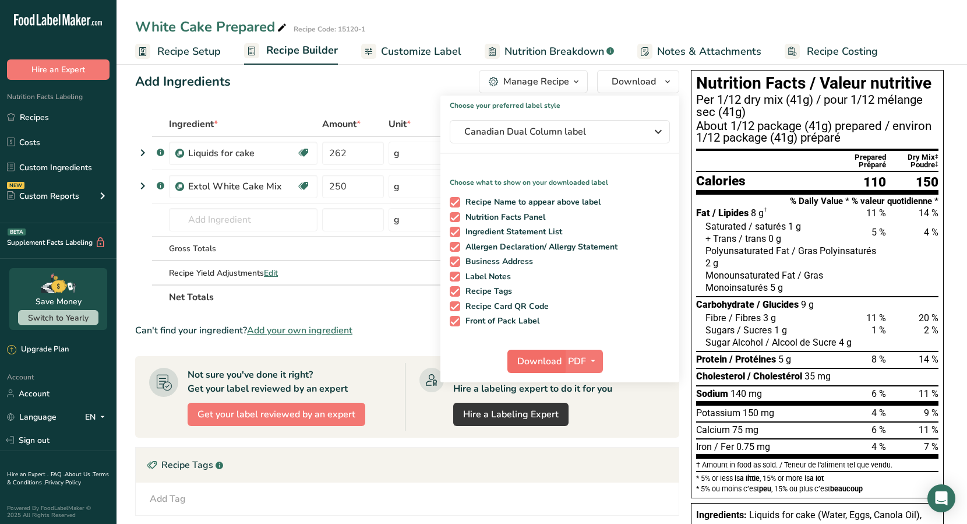
click at [547, 360] on span "Download" at bounding box center [540, 361] width 44 height 14
click at [595, 359] on icon "button" at bounding box center [593, 361] width 9 height 15
click at [583, 381] on link "PNG" at bounding box center [584, 384] width 37 height 19
click at [548, 361] on span "Download" at bounding box center [539, 361] width 44 height 14
click at [550, 362] on span "Download" at bounding box center [539, 361] width 44 height 14
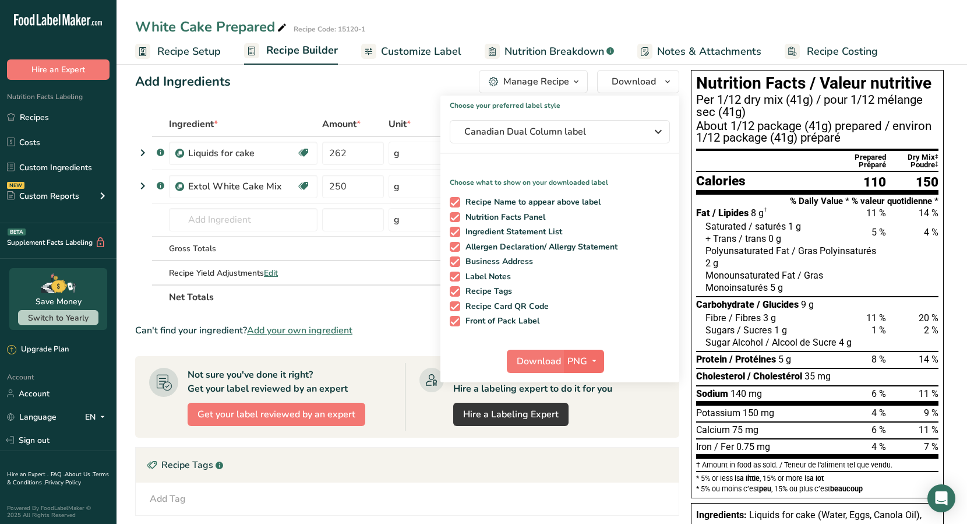
click at [594, 358] on icon "button" at bounding box center [594, 361] width 9 height 15
click at [585, 402] on link "BMP" at bounding box center [585, 404] width 37 height 19
click at [536, 363] on span "Download" at bounding box center [538, 361] width 44 height 14
click at [533, 361] on span "Download" at bounding box center [538, 361] width 44 height 14
click at [479, 254] on div "Recipe Name to appear above label Nutrition Facts Panel Ingredient Statement Li…" at bounding box center [560, 259] width 239 height 134
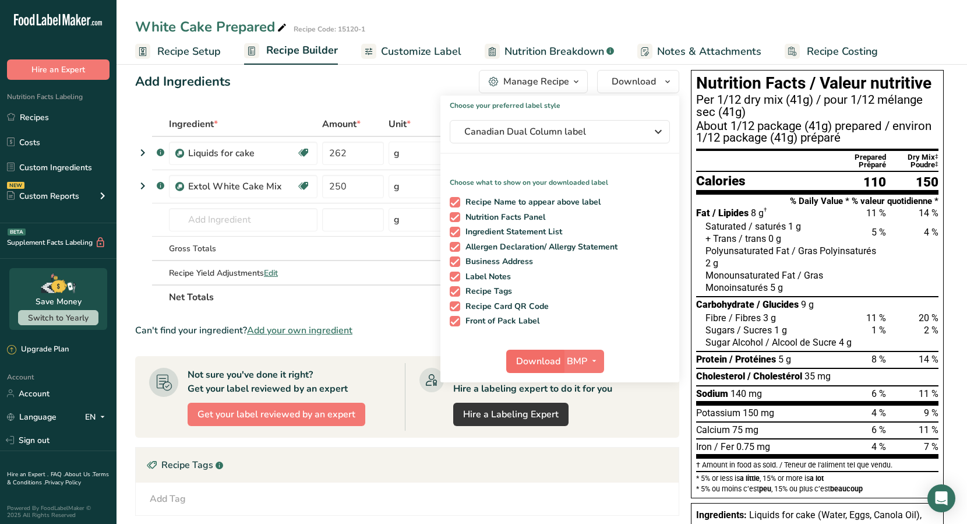
click at [525, 355] on span "Download" at bounding box center [538, 361] width 44 height 14
click at [454, 306] on span at bounding box center [455, 306] width 10 height 10
click at [454, 306] on input "Recipe Card QR Code" at bounding box center [454, 306] width 8 height 8
checkbox input "false"
click at [549, 358] on span "Download" at bounding box center [538, 361] width 44 height 14
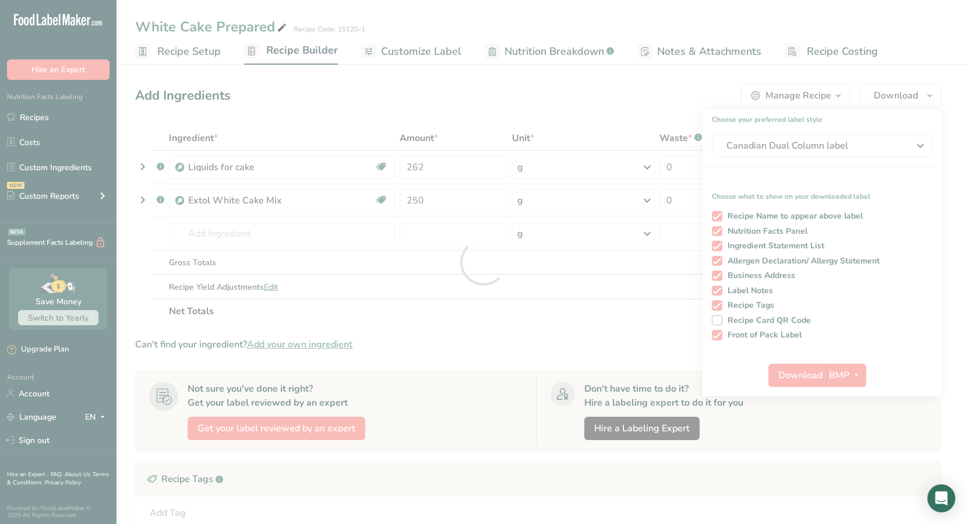
scroll to position [14, 0]
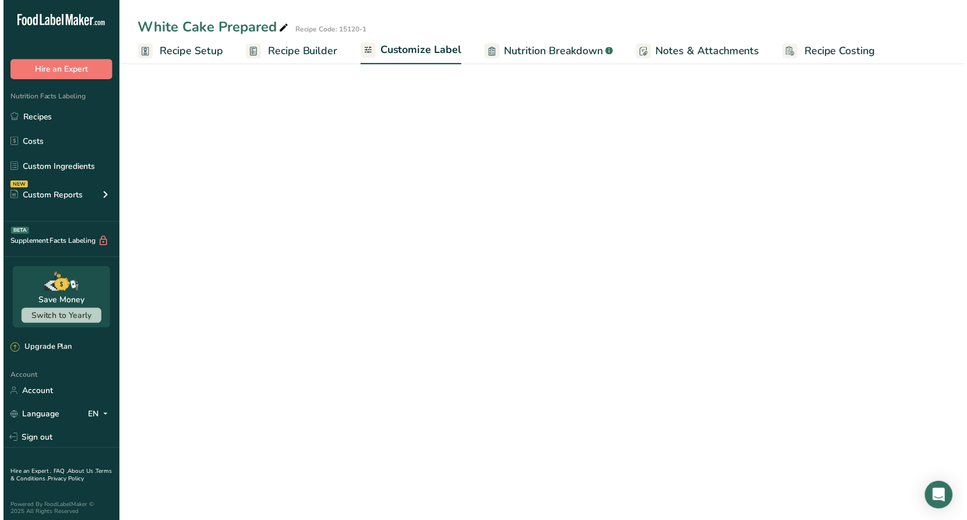
scroll to position [142, 0]
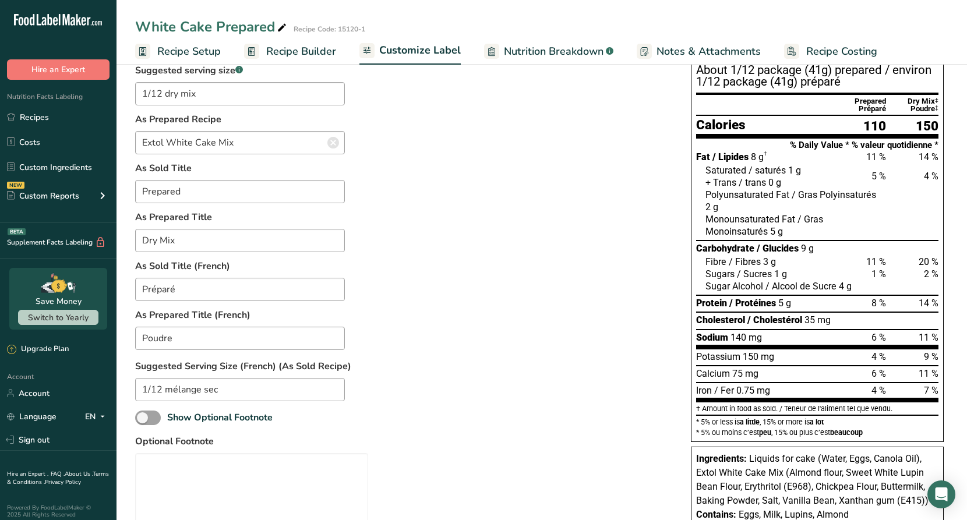
click at [526, 51] on span "Nutrition Breakdown" at bounding box center [554, 52] width 100 height 16
select select "Calories"
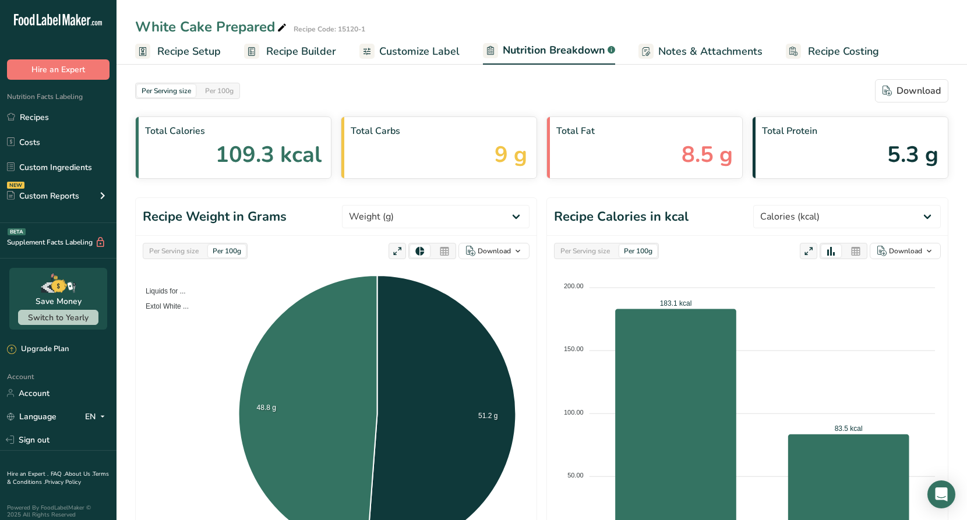
scroll to position [27, 0]
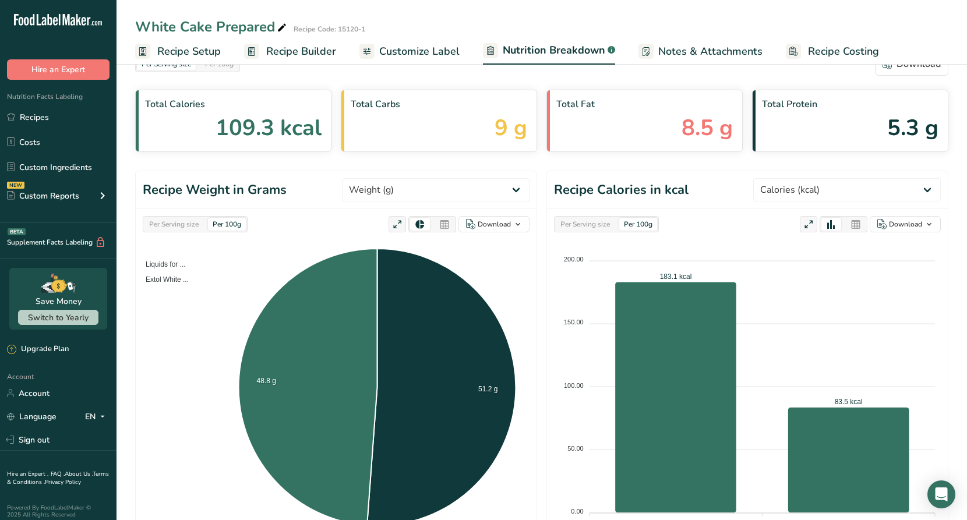
click at [388, 47] on span "Customize Label" at bounding box center [419, 52] width 80 height 16
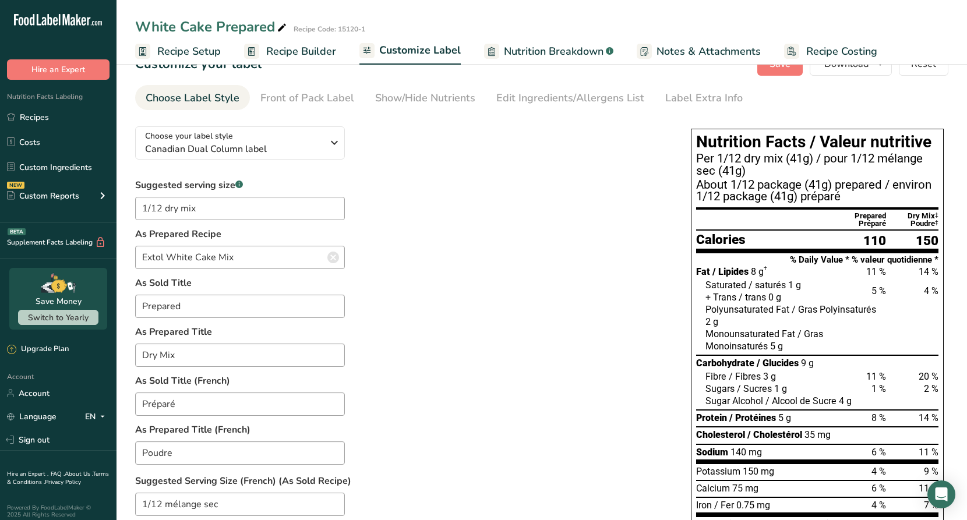
click at [526, 51] on span "Nutrition Breakdown" at bounding box center [554, 52] width 100 height 16
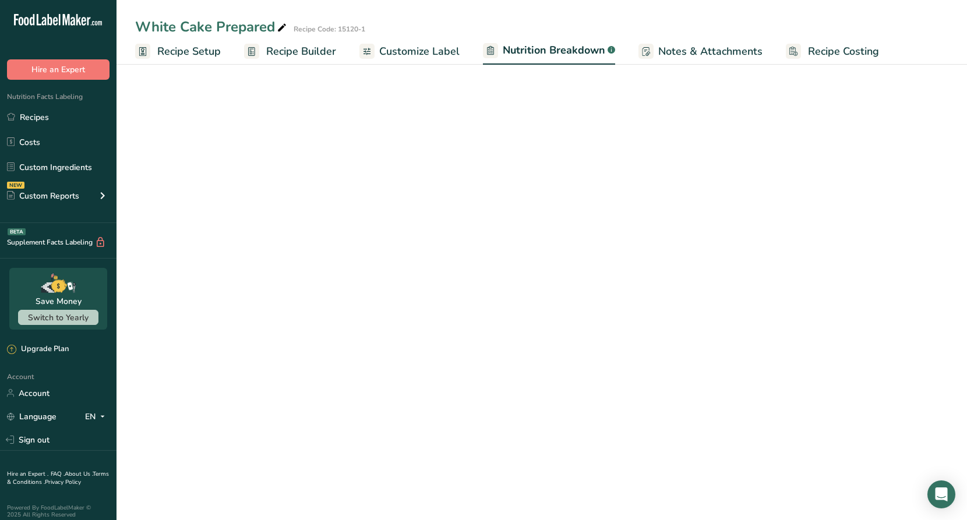
select select "Calories"
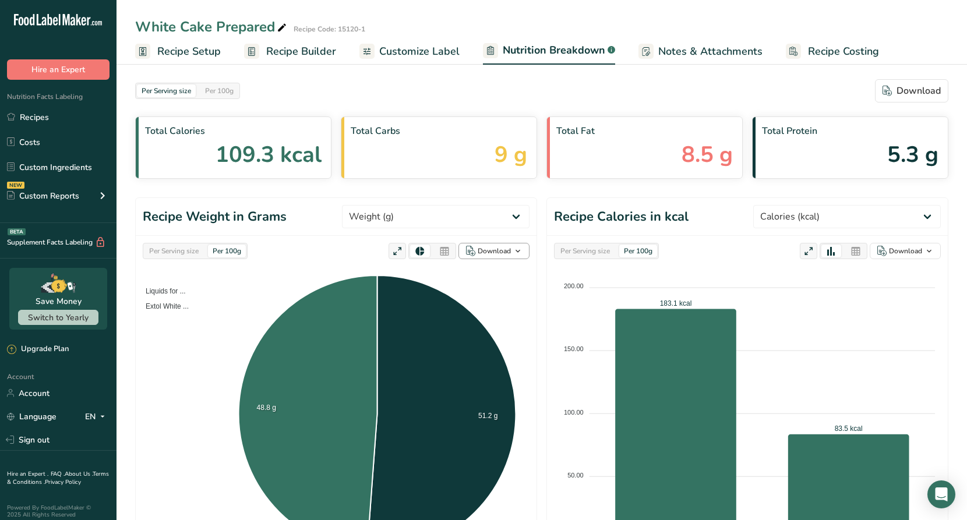
click at [518, 250] on icon "button" at bounding box center [517, 251] width 9 height 15
click at [480, 273] on div "As image (.png)" at bounding box center [491, 273] width 64 height 15
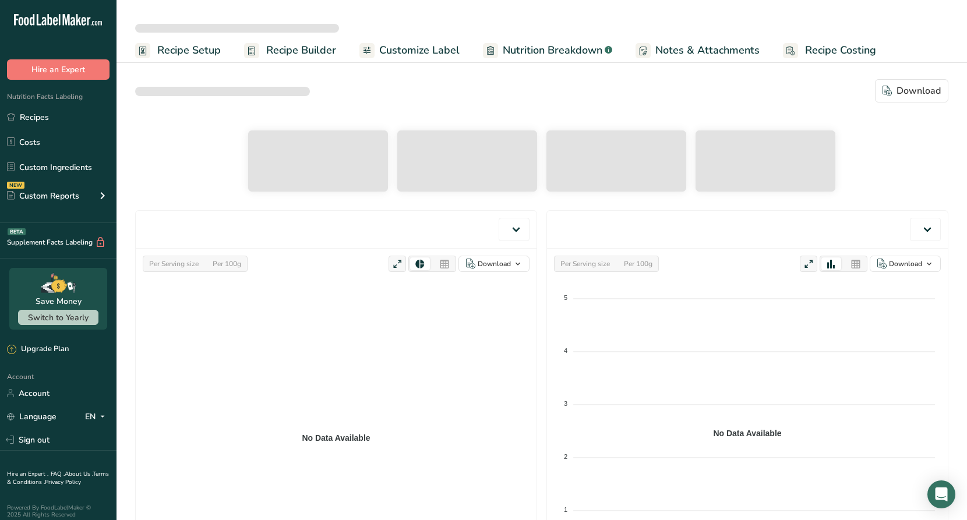
select select "Calories"
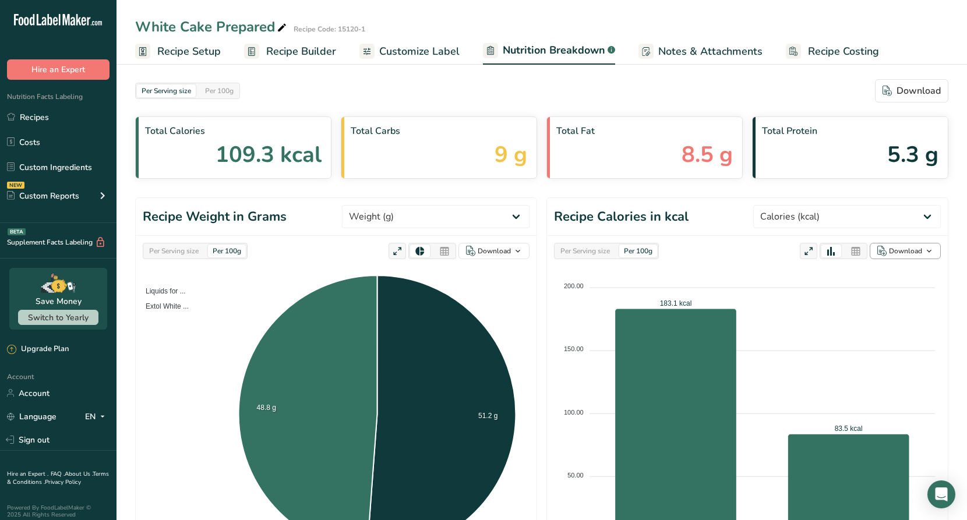
click at [928, 252] on icon "button" at bounding box center [929, 251] width 9 height 15
click at [902, 273] on div "As image (.png)" at bounding box center [902, 273] width 64 height 15
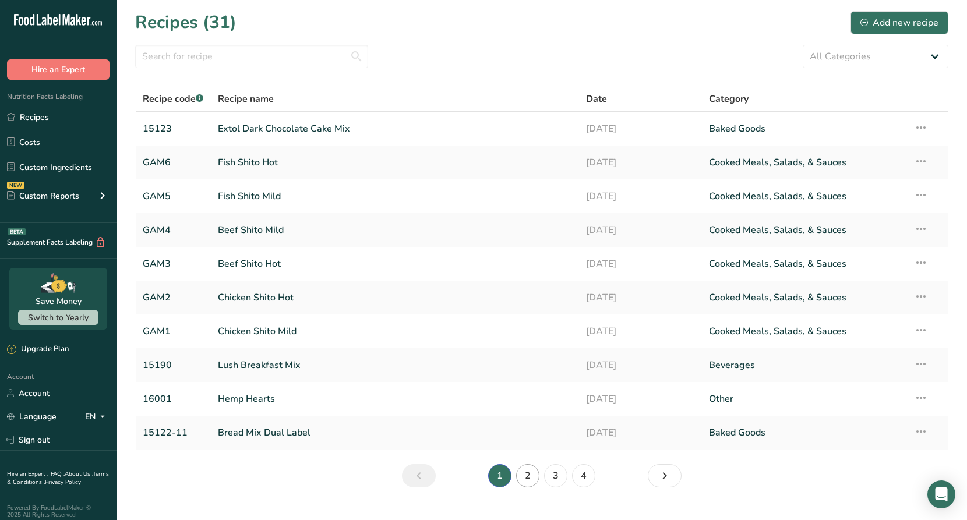
click at [527, 471] on link "2" at bounding box center [527, 475] width 23 height 23
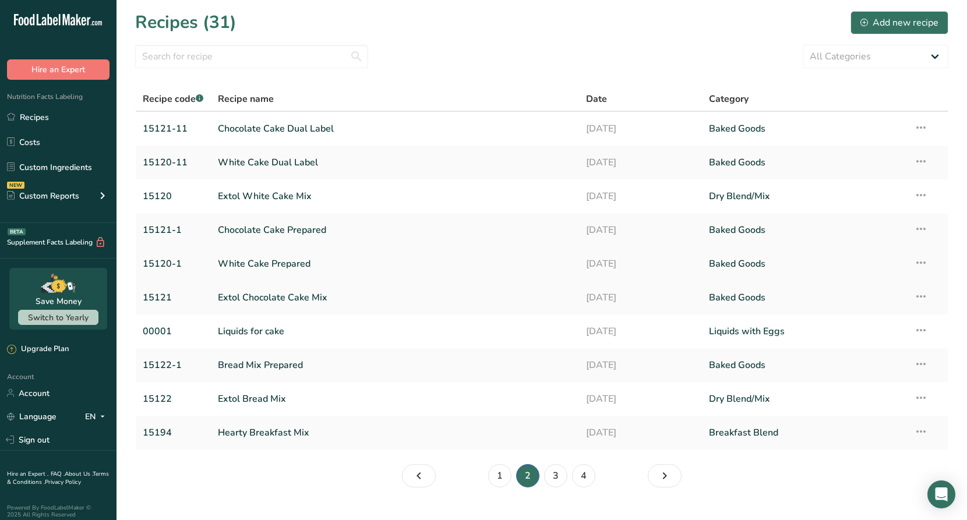
click at [254, 263] on link "White Cake Prepared" at bounding box center [395, 264] width 355 height 24
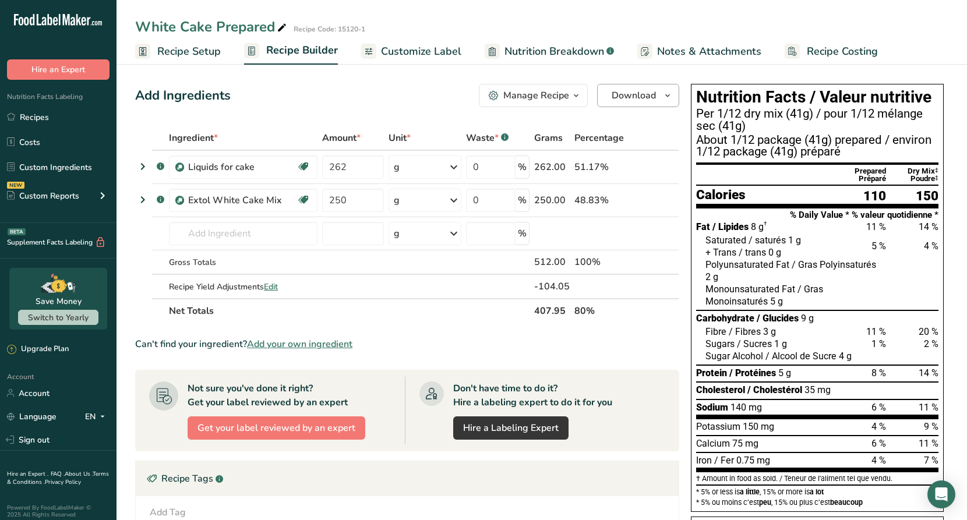
click at [668, 93] on icon "button" at bounding box center [667, 96] width 9 height 15
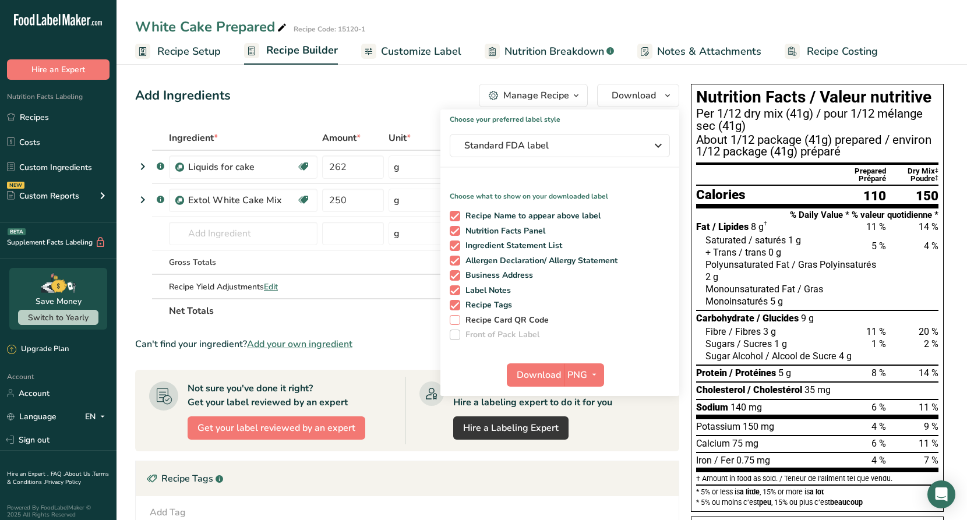
click at [458, 321] on span at bounding box center [455, 320] width 10 height 10
click at [458, 321] on input "Recipe Card QR Code" at bounding box center [454, 320] width 8 height 8
checkbox input "true"
click at [606, 147] on span "Standard FDA label" at bounding box center [551, 146] width 175 height 14
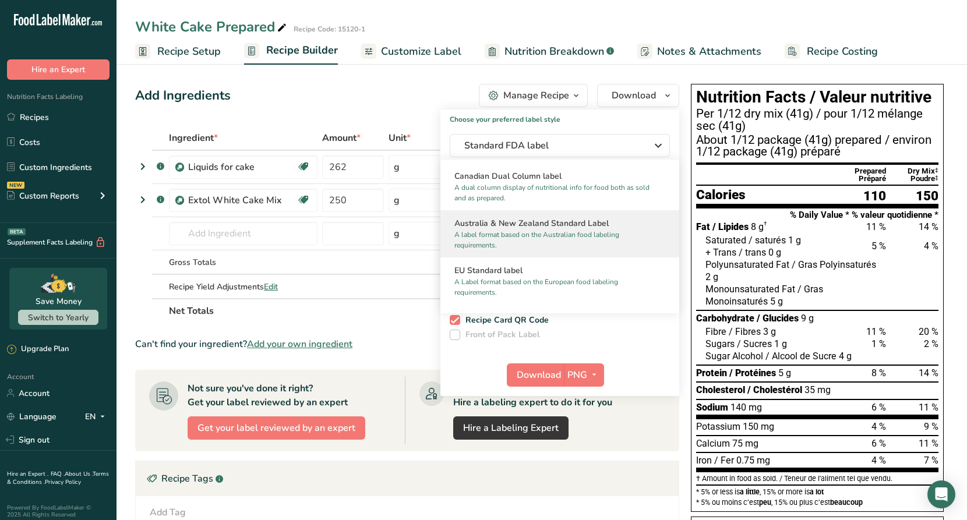
scroll to position [478, 0]
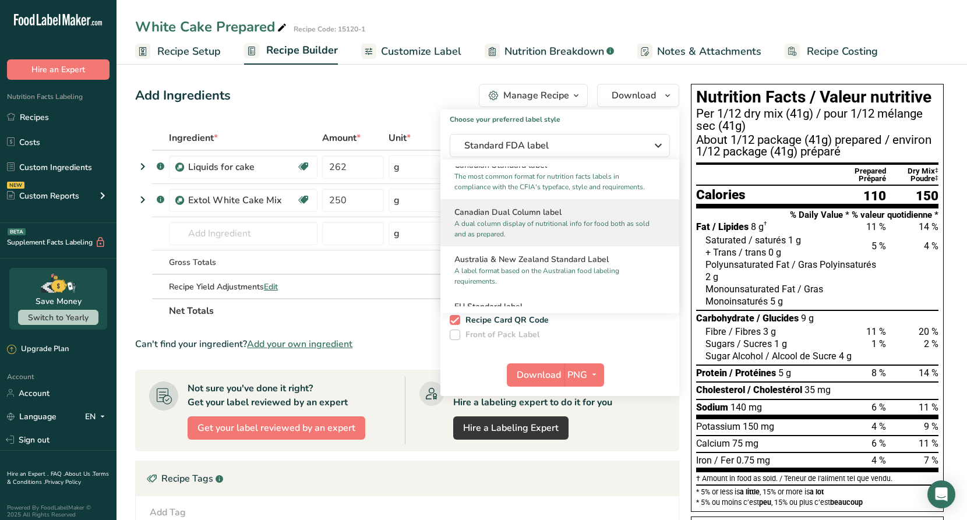
click at [568, 231] on p "A dual column display of nutritional info for food both as sold and as prepared." at bounding box center [555, 229] width 200 height 21
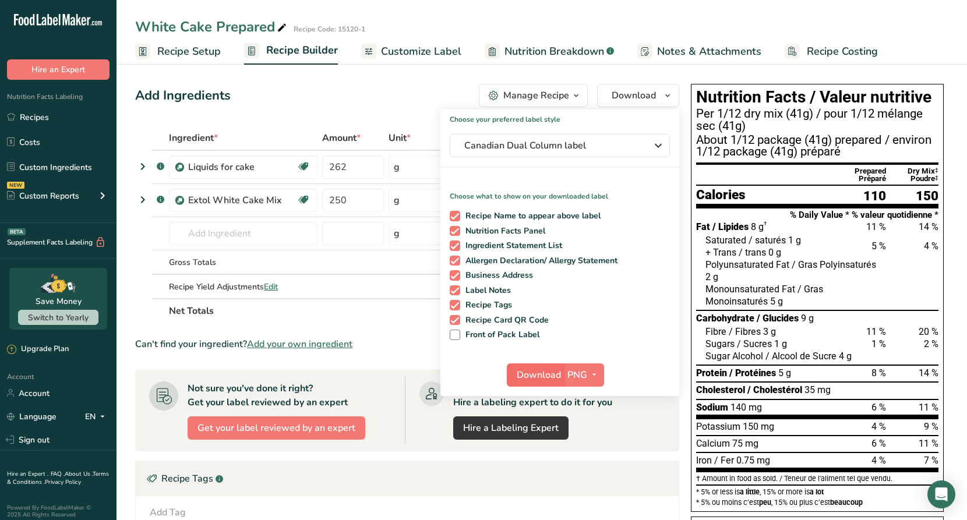
click at [552, 374] on span "Download" at bounding box center [539, 375] width 44 height 14
click at [592, 371] on icon "button" at bounding box center [594, 375] width 9 height 15
click at [583, 456] on link "PDF" at bounding box center [585, 456] width 37 height 19
click at [483, 339] on span "Front of Pack Label" at bounding box center [500, 335] width 80 height 10
click at [458, 339] on input "Front of Pack Label" at bounding box center [454, 335] width 8 height 8
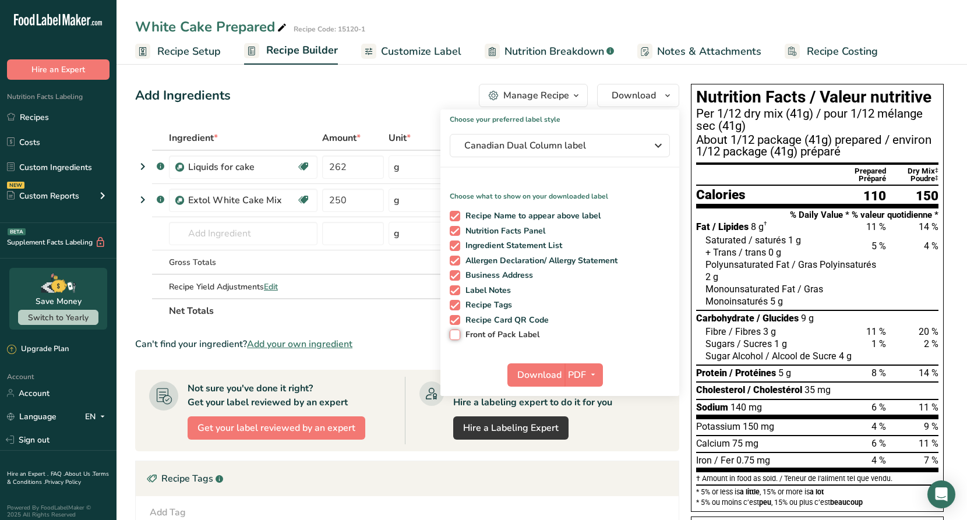
checkbox input "true"
click at [554, 375] on span "Download" at bounding box center [540, 375] width 44 height 14
click at [592, 375] on icon "button" at bounding box center [593, 375] width 9 height 15
click at [585, 415] on link "BMP" at bounding box center [584, 418] width 37 height 19
click at [553, 375] on span "Download" at bounding box center [538, 375] width 44 height 14
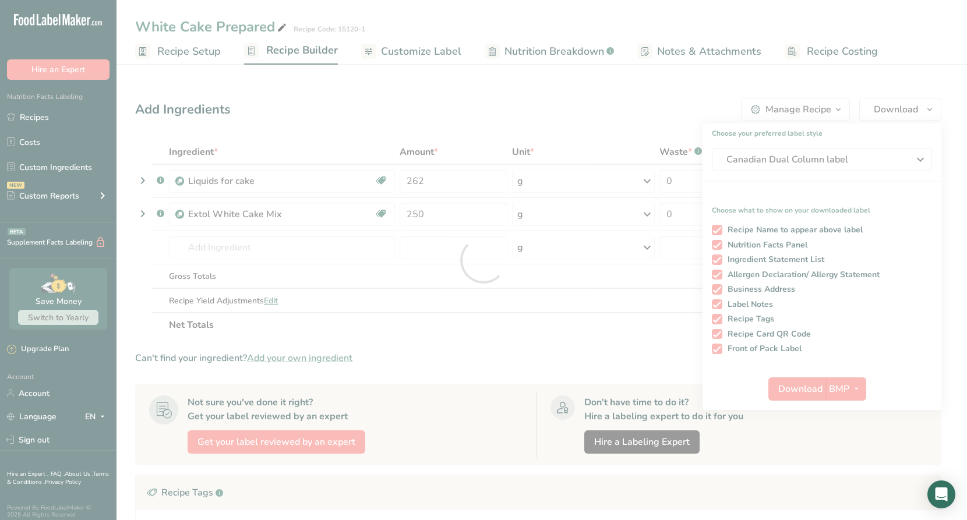
scroll to position [0, 0]
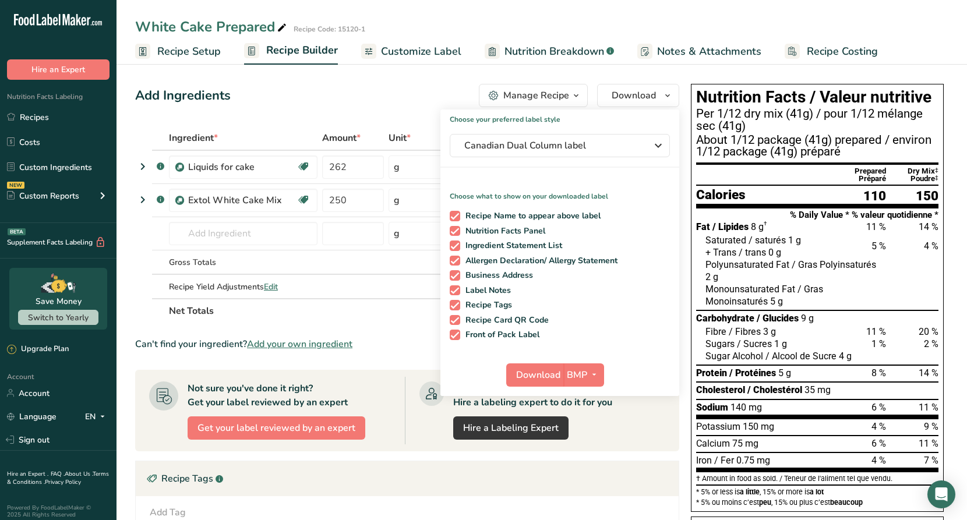
click at [428, 51] on span "Customize Label" at bounding box center [421, 52] width 80 height 16
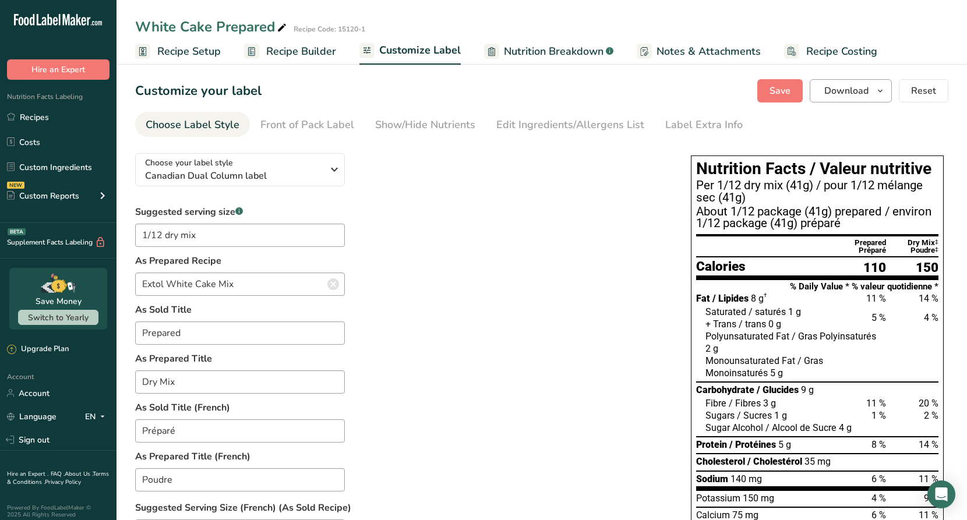
click at [880, 92] on icon "button" at bounding box center [880, 91] width 9 height 15
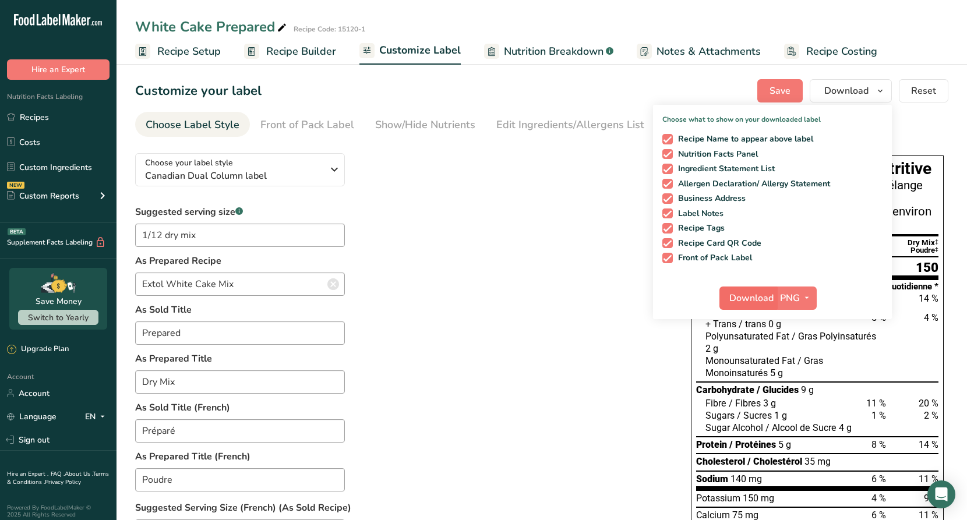
click at [756, 298] on span "Download" at bounding box center [752, 298] width 44 height 14
click at [789, 91] on span "Save" at bounding box center [780, 91] width 21 height 14
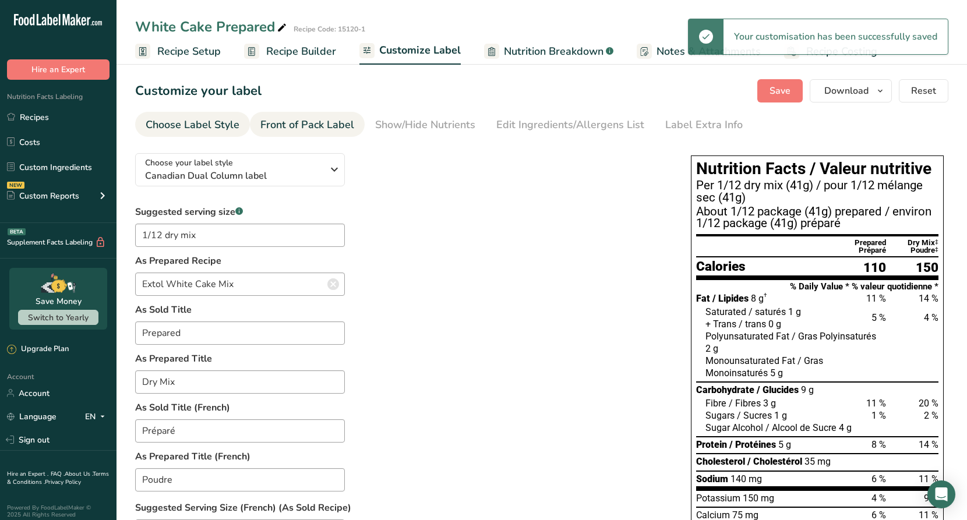
click at [337, 125] on div "Front of Pack Label" at bounding box center [308, 125] width 94 height 16
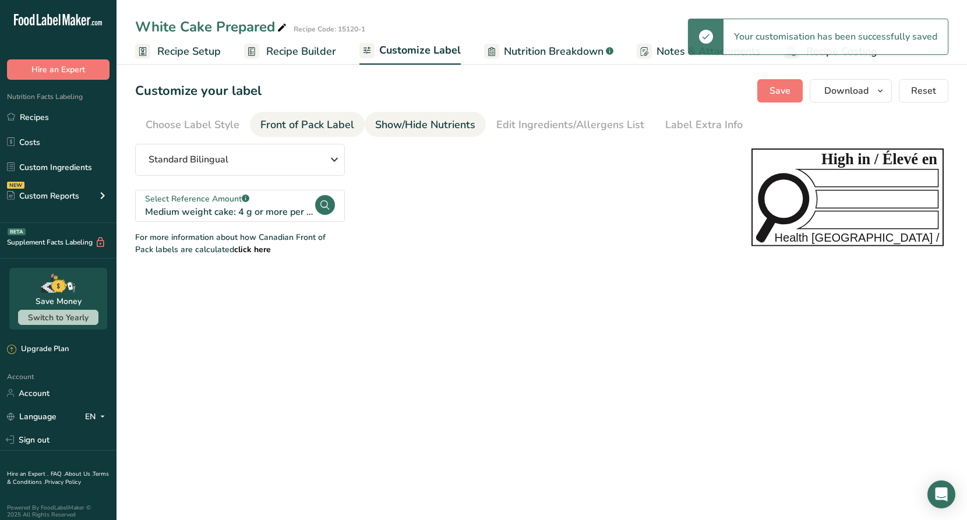
click at [404, 124] on div "Show/Hide Nutrients" at bounding box center [425, 125] width 100 height 16
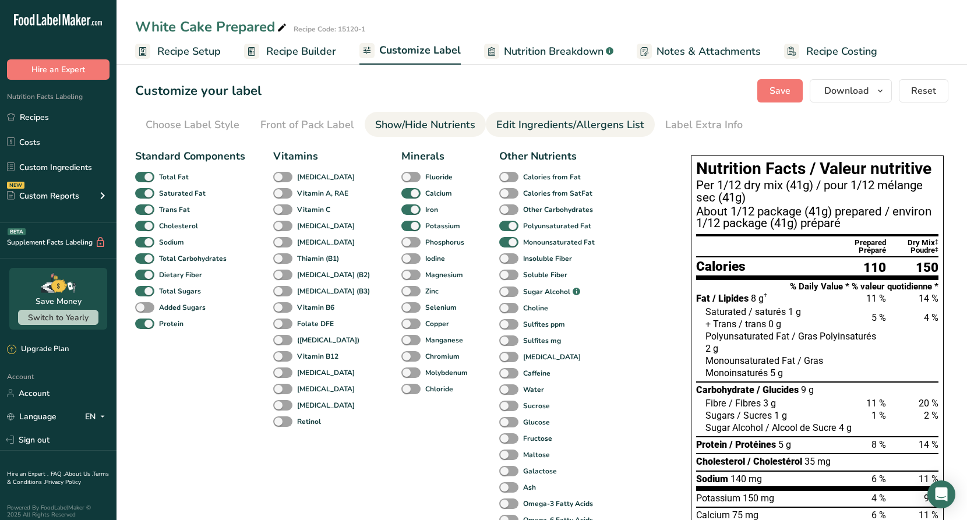
click at [506, 120] on div "Edit Ingredients/Allergens List" at bounding box center [571, 125] width 148 height 16
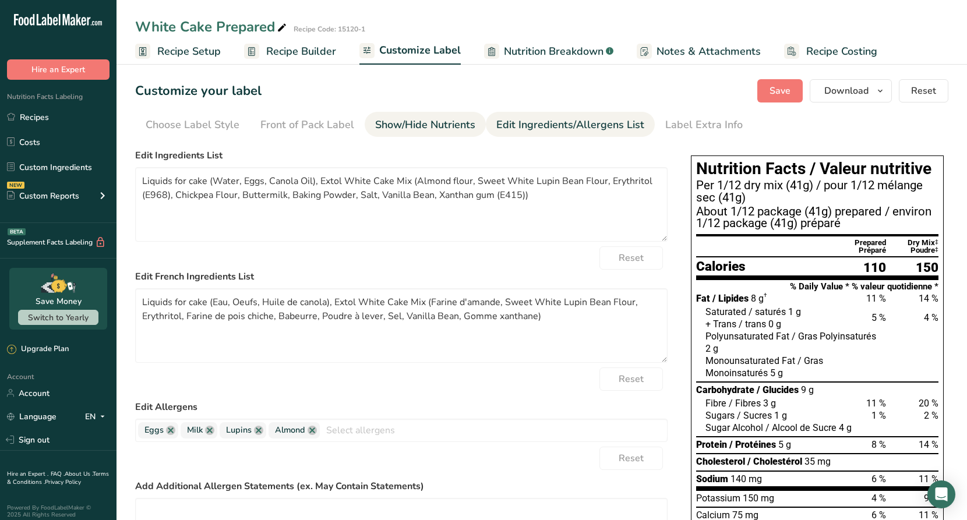
click at [432, 122] on div "Show/Hide Nutrients" at bounding box center [425, 125] width 100 height 16
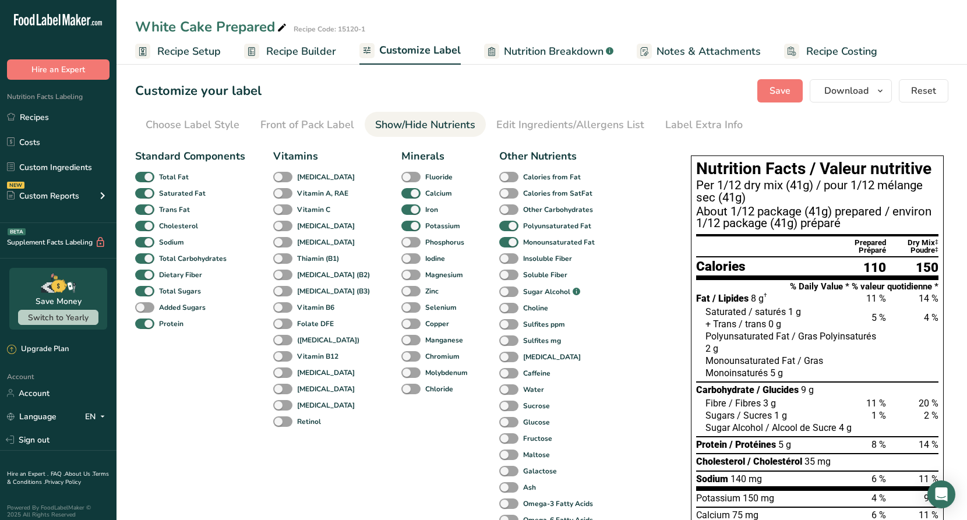
click at [520, 51] on span "Nutrition Breakdown" at bounding box center [554, 52] width 100 height 16
select select "Calories"
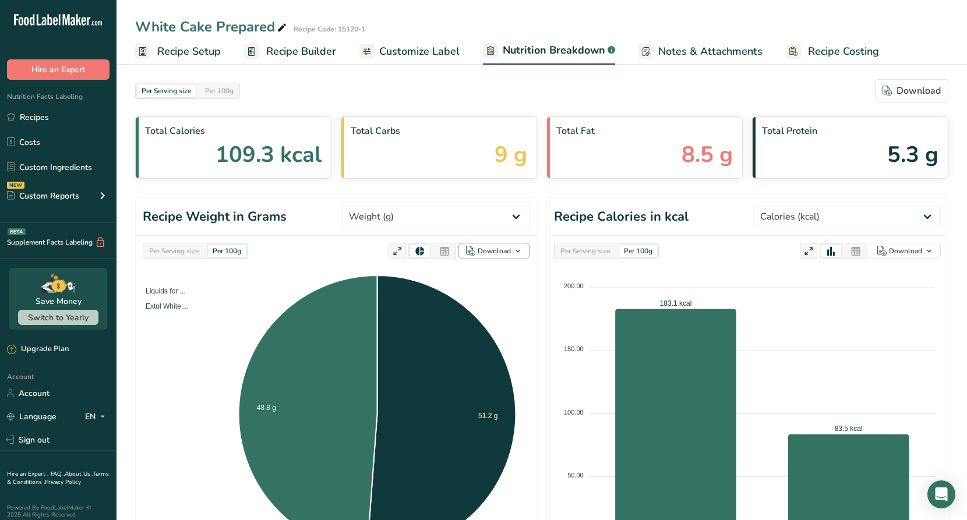
click at [519, 251] on icon "button" at bounding box center [517, 251] width 9 height 15
click at [476, 272] on div "As image (.png)" at bounding box center [491, 273] width 64 height 15
select select "Calories"
click at [930, 249] on icon "button" at bounding box center [929, 251] width 9 height 15
click at [884, 272] on div "As image (.png)" at bounding box center [902, 273] width 64 height 15
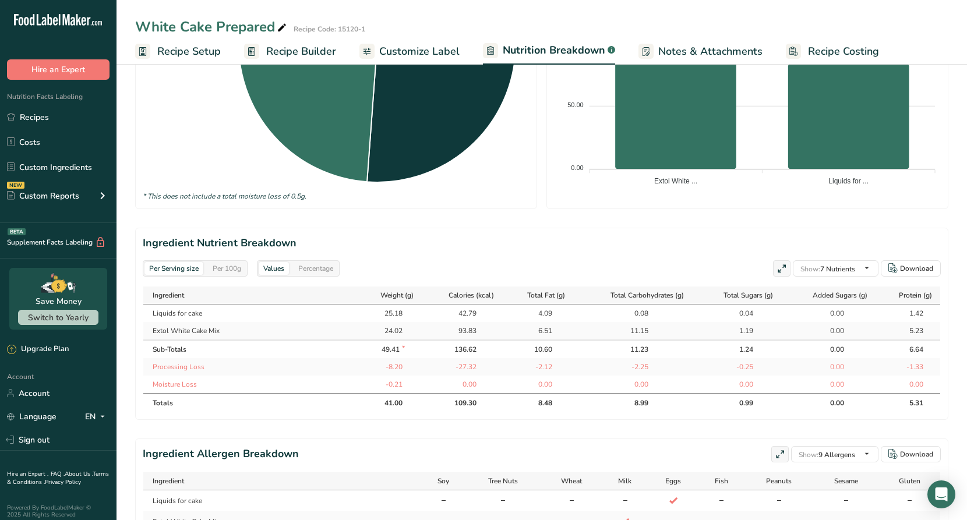
scroll to position [437, 0]
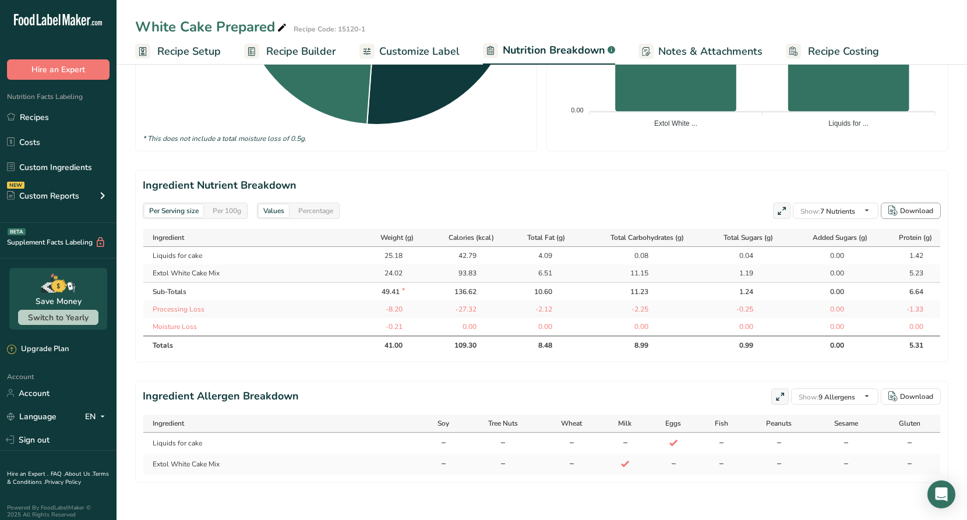
click at [913, 206] on div "Download" at bounding box center [916, 211] width 33 height 10
click at [919, 395] on div "Download" at bounding box center [916, 397] width 33 height 10
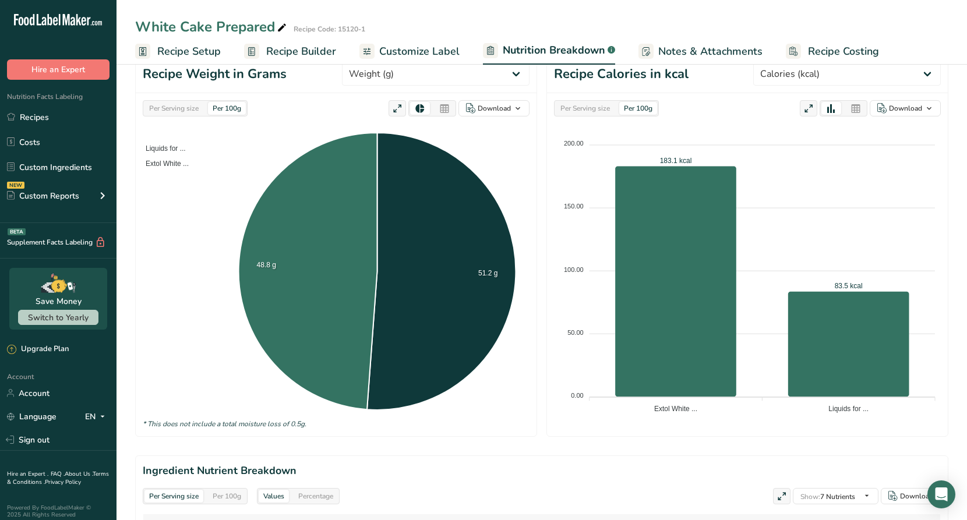
scroll to position [0, 0]
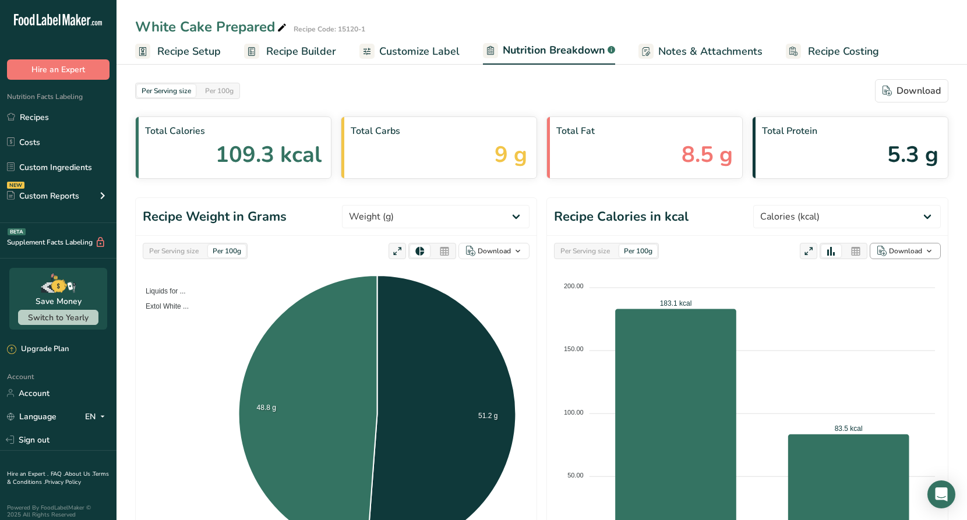
click at [909, 253] on div "Download" at bounding box center [905, 251] width 33 height 10
click at [889, 272] on div "As image (.png)" at bounding box center [902, 273] width 64 height 15
click at [524, 250] on span "button" at bounding box center [518, 251] width 14 height 14
click at [499, 275] on div "As image (.png)" at bounding box center [491, 273] width 64 height 15
click at [48, 120] on link "Recipes" at bounding box center [58, 117] width 117 height 22
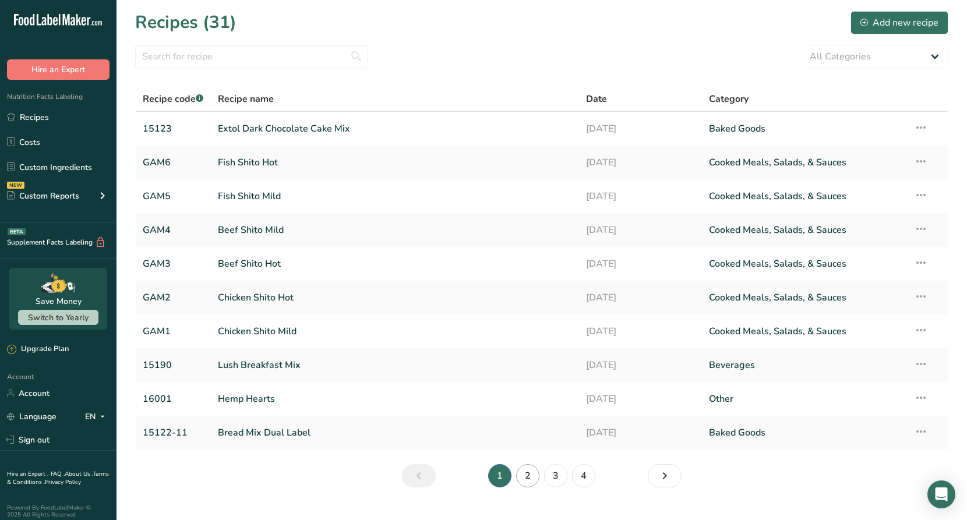
click at [522, 476] on link "2" at bounding box center [527, 475] width 23 height 23
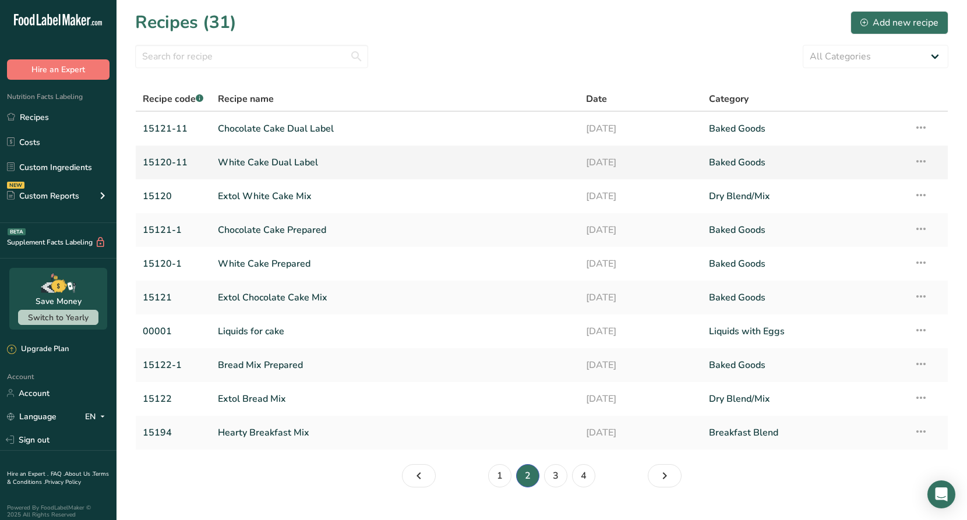
click at [268, 163] on link "White Cake Dual Label" at bounding box center [395, 162] width 355 height 24
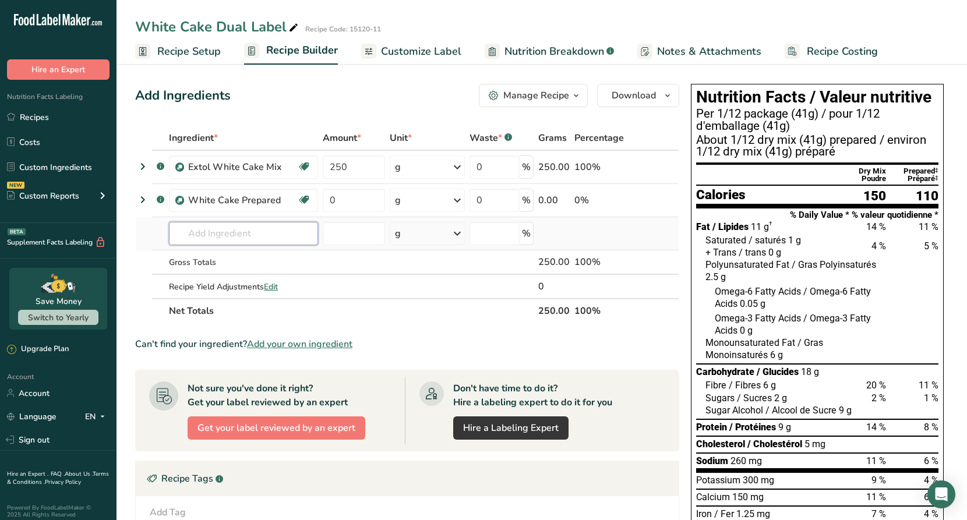
click at [249, 228] on input "text" at bounding box center [243, 233] width 149 height 23
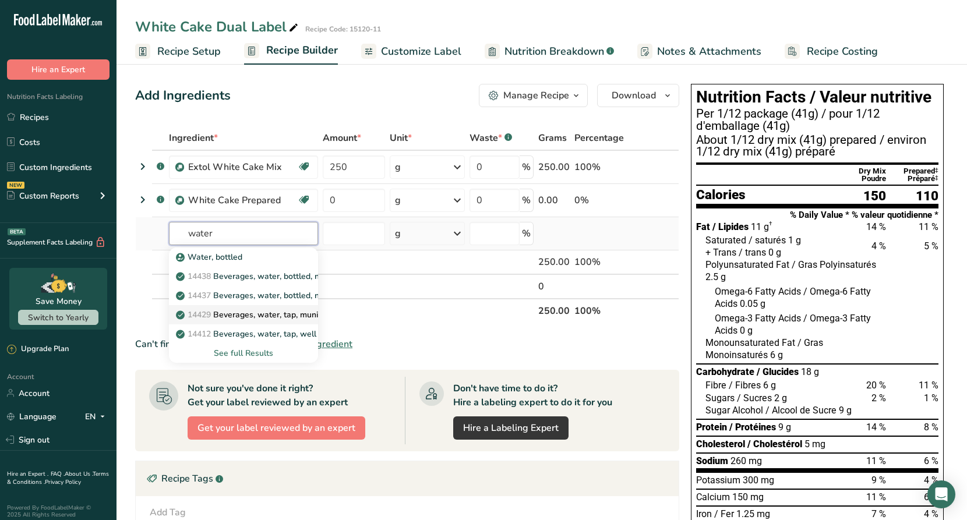
type input "water"
click at [268, 315] on p "14429 Beverages, water, tap, municipal" at bounding box center [256, 315] width 157 height 12
type input "Beverages, water, tap, municipal"
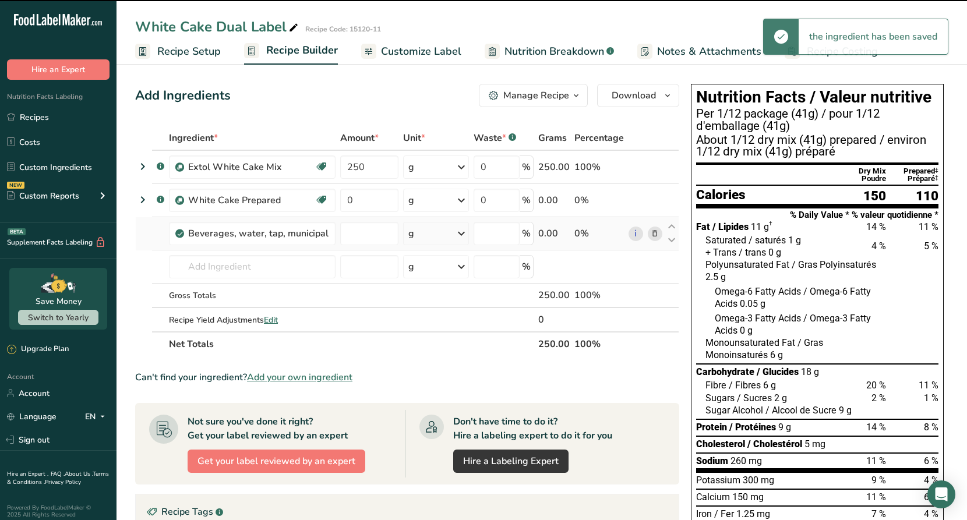
type input "0"
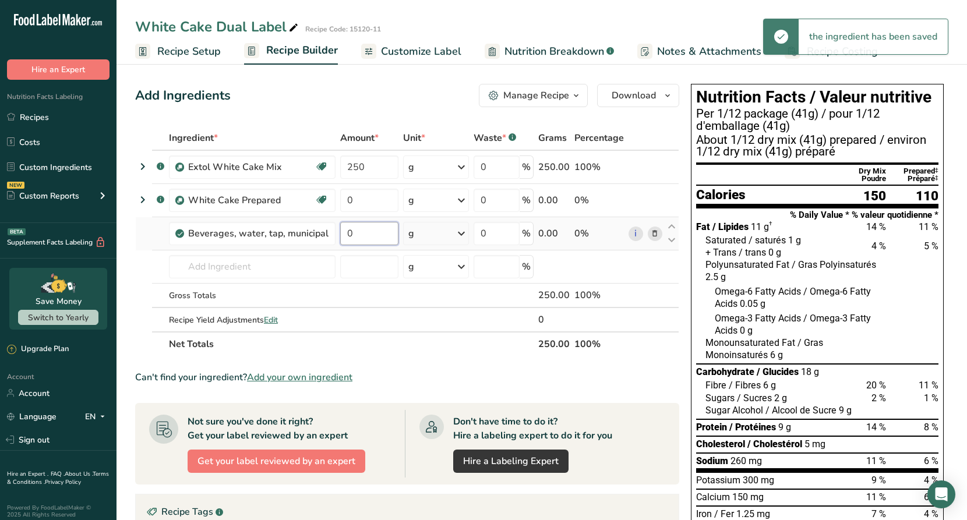
click at [368, 231] on input "0" at bounding box center [369, 233] width 58 height 23
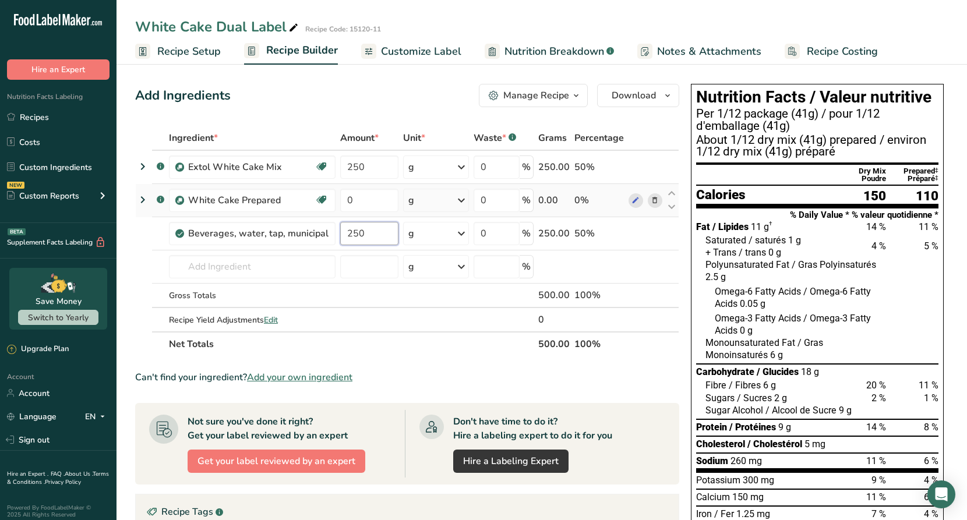
type input "250"
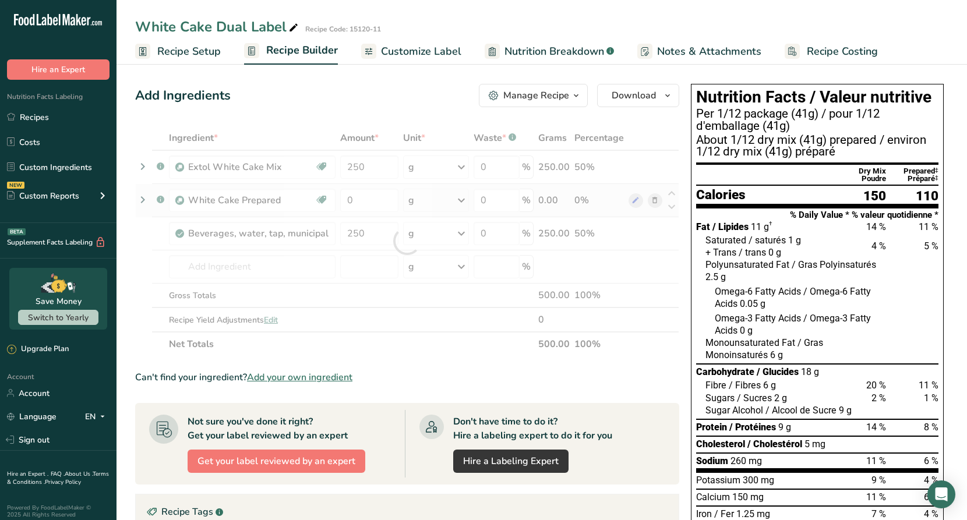
click at [654, 198] on div "Ingredient * Amount * Unit * Waste * .a-a{fill:#347362;}.b-a{fill:#fff;} Grams …" at bounding box center [407, 241] width 544 height 231
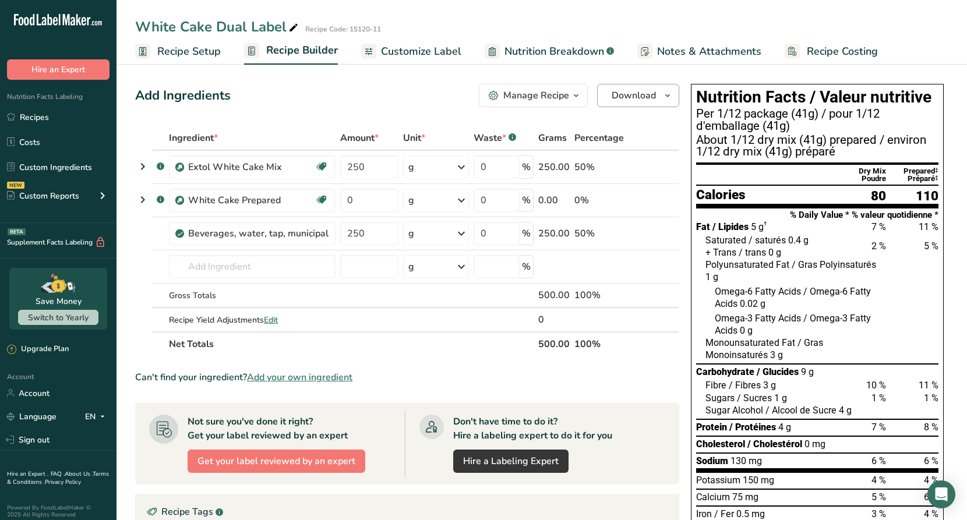
click at [668, 95] on icon "button" at bounding box center [667, 96] width 9 height 15
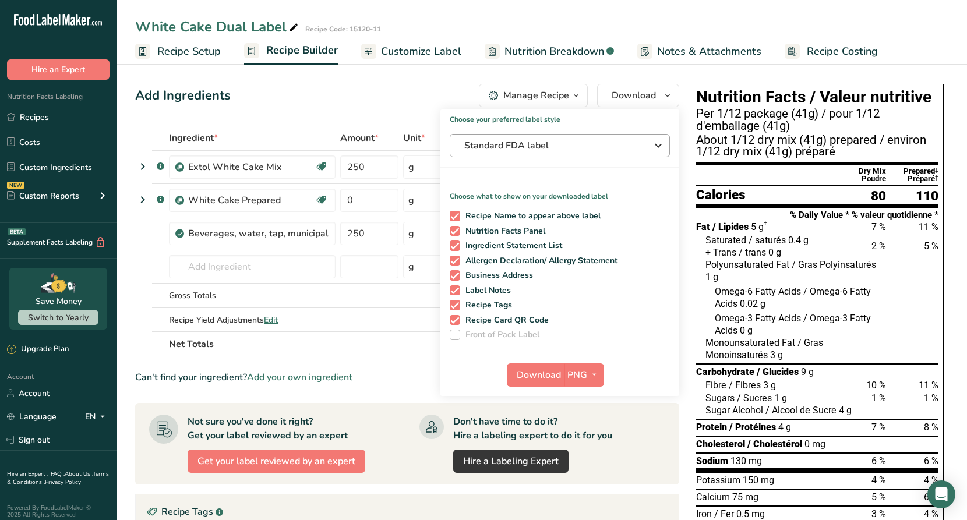
click at [576, 146] on span "Standard FDA label" at bounding box center [551, 146] width 175 height 14
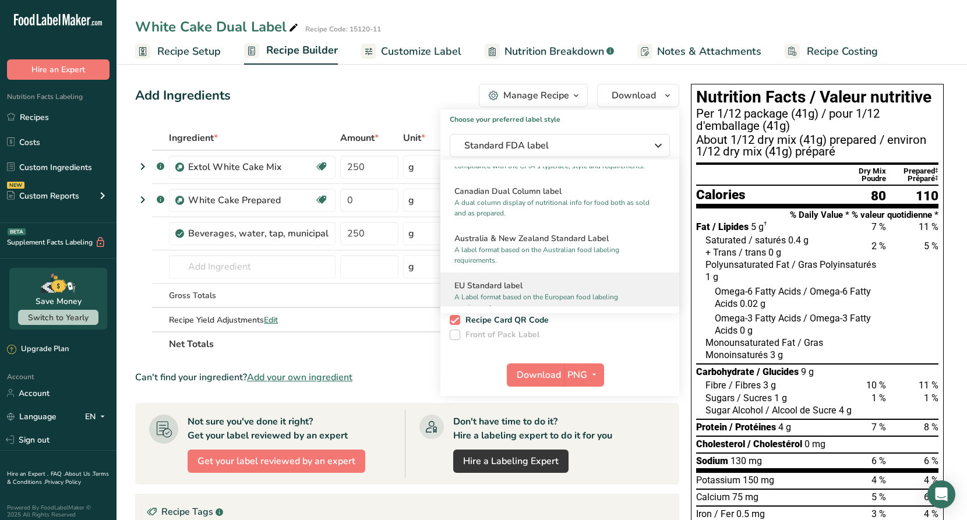
scroll to position [531, 0]
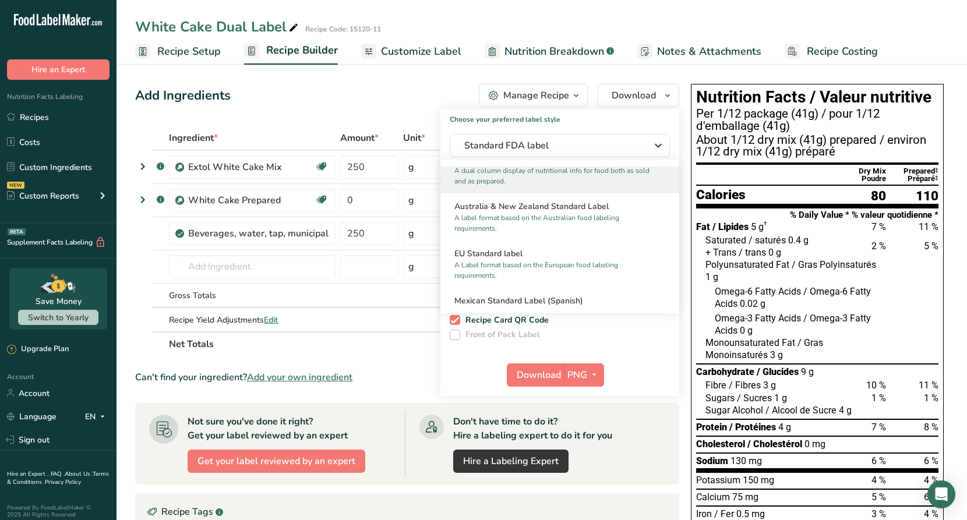
click at [513, 186] on p "A dual column display of nutritional info for food both as sold and as prepared." at bounding box center [555, 176] width 200 height 21
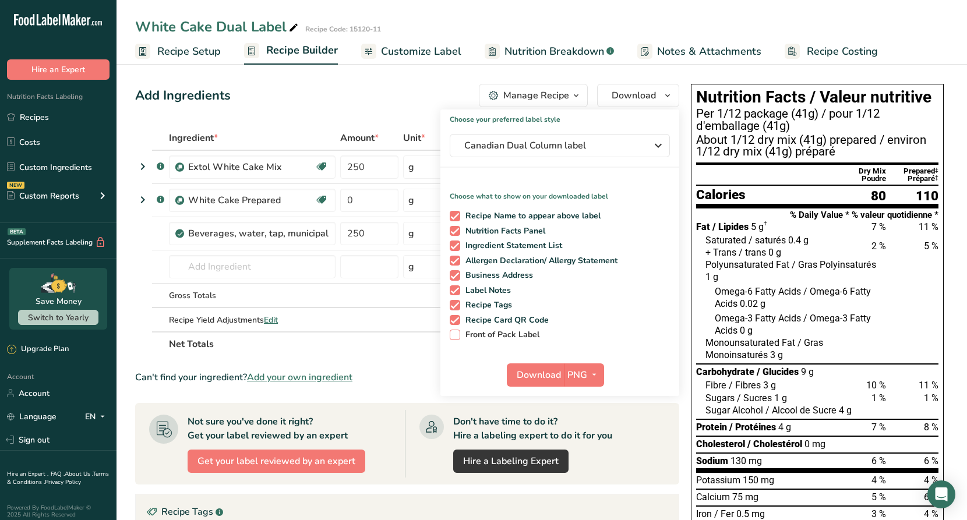
drag, startPoint x: 454, startPoint y: 332, endPoint x: 465, endPoint y: 339, distance: 13.1
click at [455, 332] on span at bounding box center [455, 335] width 10 height 10
click at [455, 332] on input "Front of Pack Label" at bounding box center [454, 335] width 8 height 8
checkbox input "true"
click at [550, 370] on span "Download" at bounding box center [539, 375] width 44 height 14
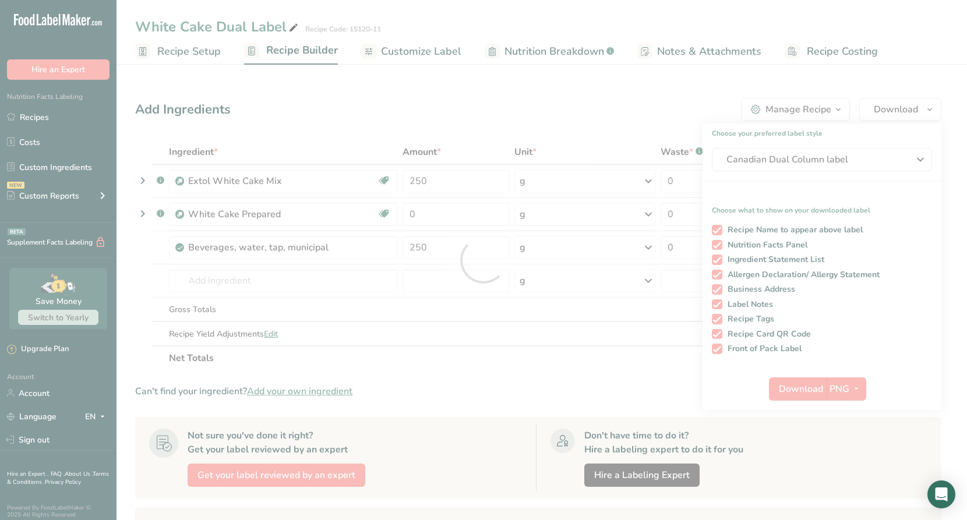
scroll to position [0, 0]
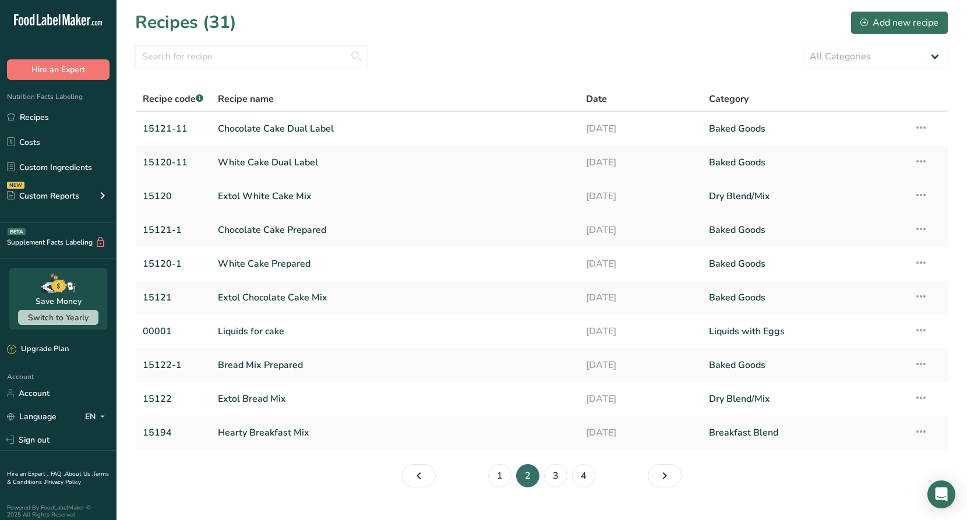
click at [292, 197] on link "Extol White Cake Mix" at bounding box center [395, 196] width 355 height 24
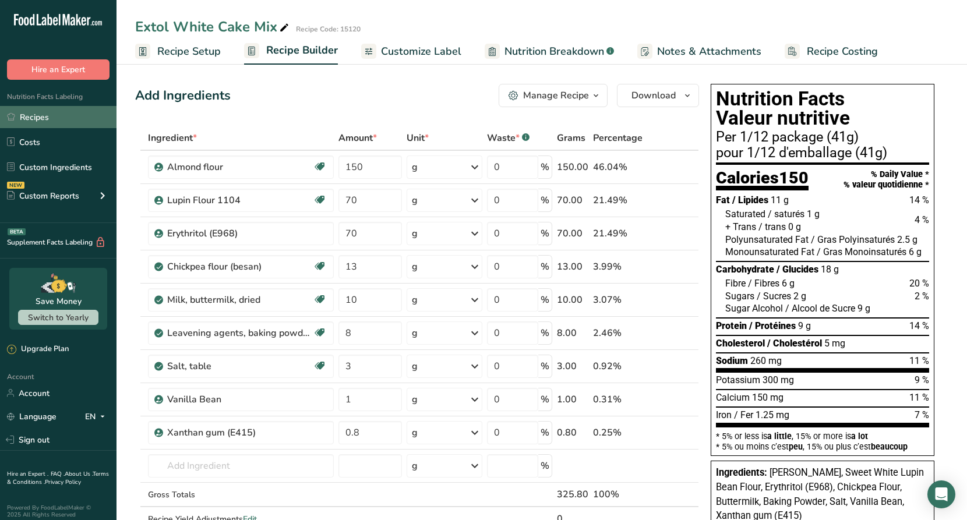
click at [37, 115] on link "Recipes" at bounding box center [58, 117] width 117 height 22
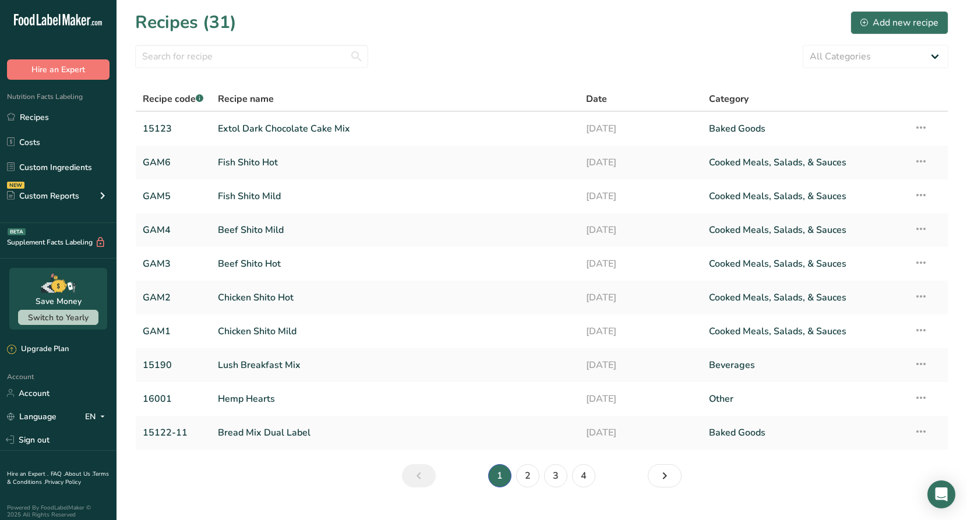
click at [532, 472] on link "2" at bounding box center [527, 475] width 23 height 23
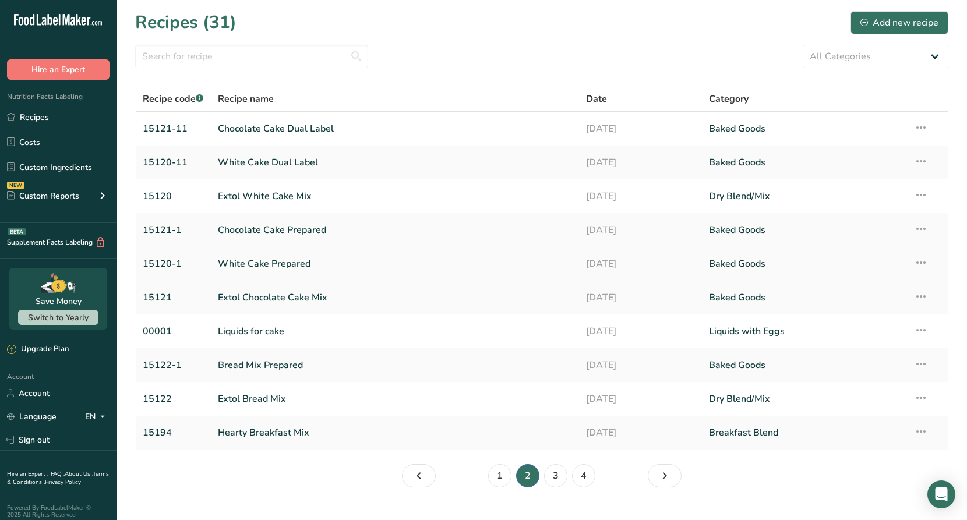
click at [256, 265] on link "White Cake Prepared" at bounding box center [395, 264] width 355 height 24
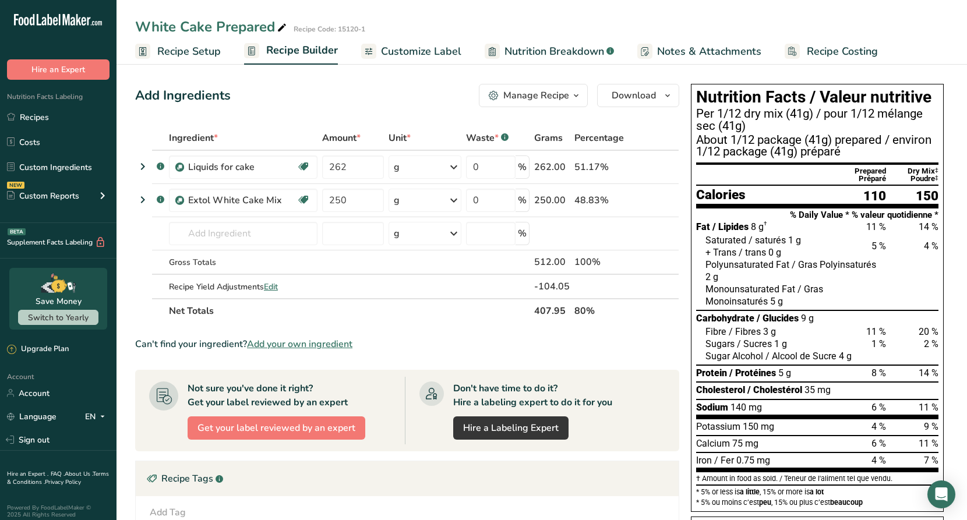
drag, startPoint x: 801, startPoint y: 316, endPoint x: 818, endPoint y: 316, distance: 16.9
click at [818, 316] on div "Carbohydrate / Glucides 9 g" at bounding box center [817, 318] width 242 height 12
drag, startPoint x: 802, startPoint y: 315, endPoint x: 808, endPoint y: 329, distance: 15.4
click at [808, 329] on section "Fat / Lipides 8 g † 11 % 14 % Saturated / saturés 1 g 5 % 4 % + Trans / trans 0…" at bounding box center [817, 320] width 242 height 200
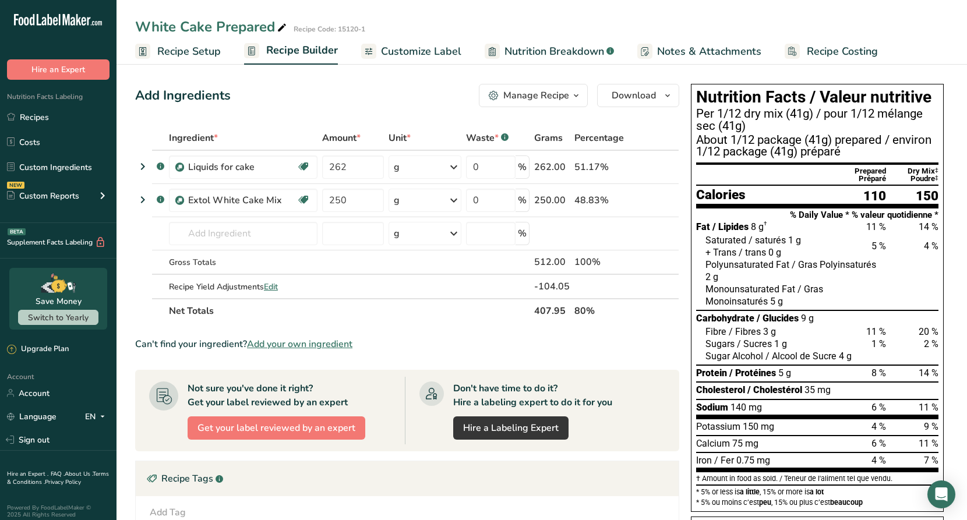
click at [805, 333] on div "Fibre / Fibres 3 g 11 % 20 %" at bounding box center [822, 332] width 233 height 12
click at [38, 120] on link "Recipes" at bounding box center [58, 117] width 117 height 22
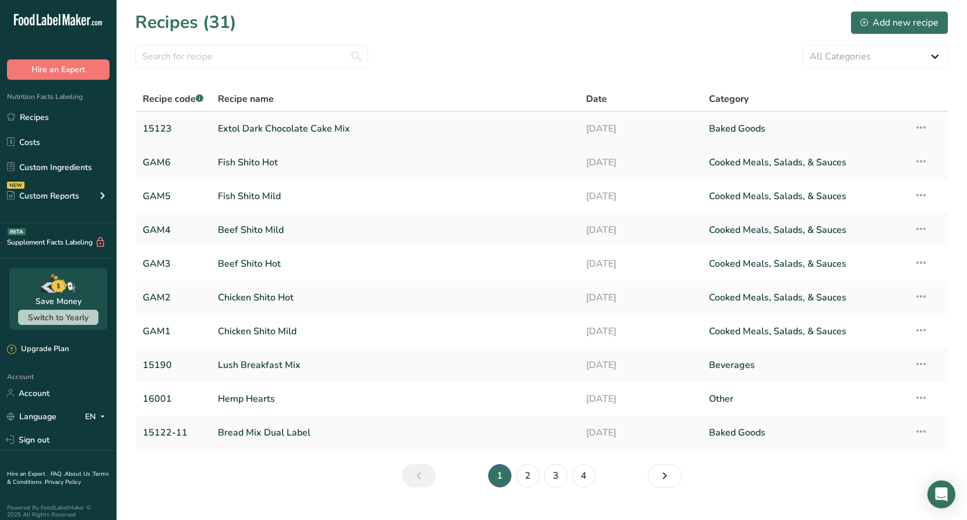
click at [256, 128] on link "Extol Dark Chocolate Cake Mix" at bounding box center [395, 129] width 355 height 24
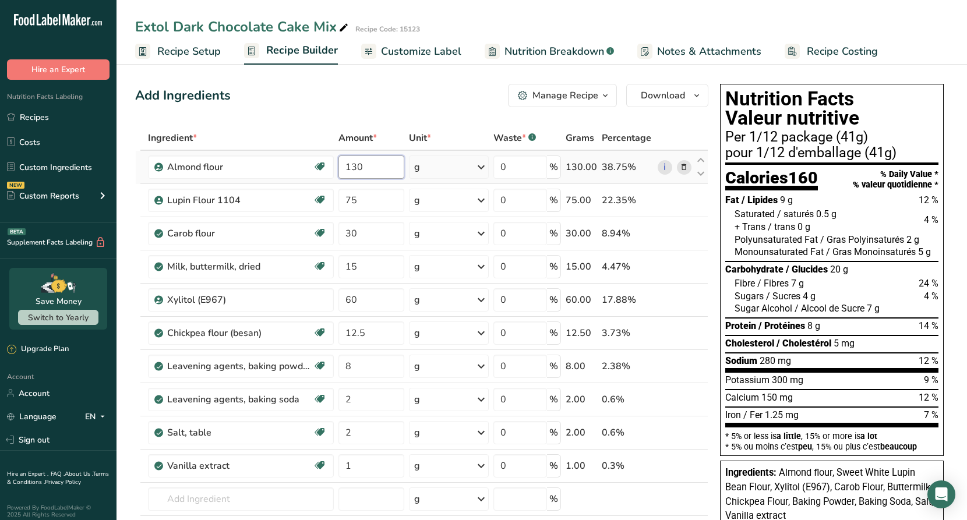
click at [372, 168] on input "130" at bounding box center [372, 167] width 66 height 23
click at [374, 198] on div "Ingredient * Amount * Unit * Waste * .a-a{fill:#347362;}.b-a{fill:#fff;} Grams …" at bounding box center [421, 357] width 573 height 463
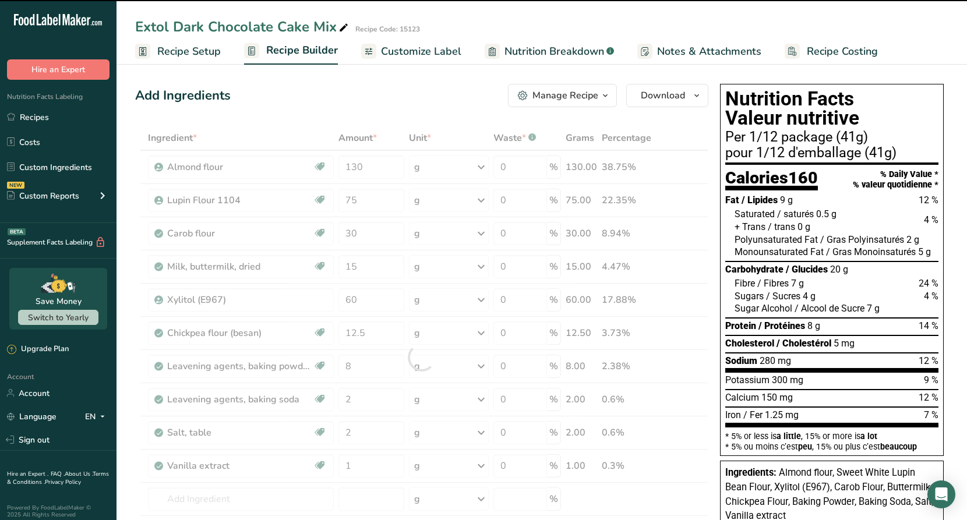
click at [367, 219] on div at bounding box center [421, 357] width 573 height 463
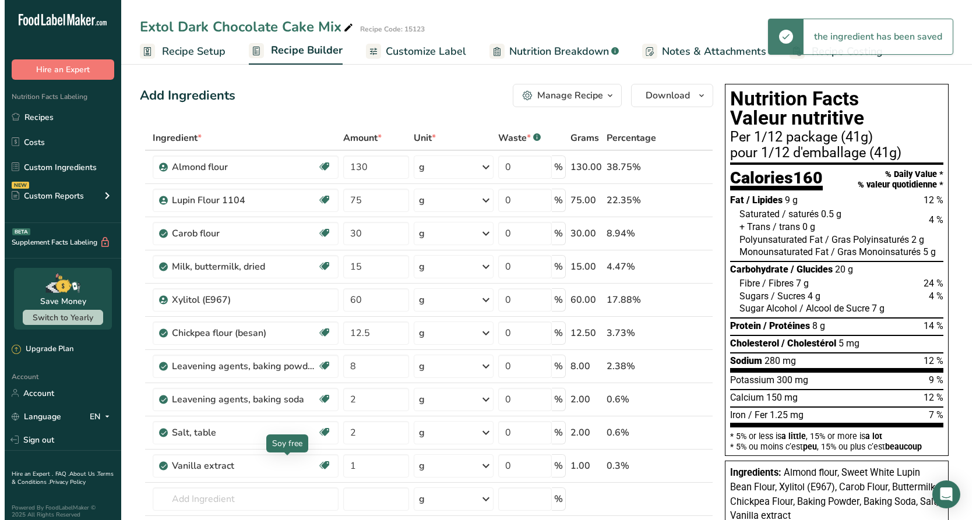
scroll to position [160, 0]
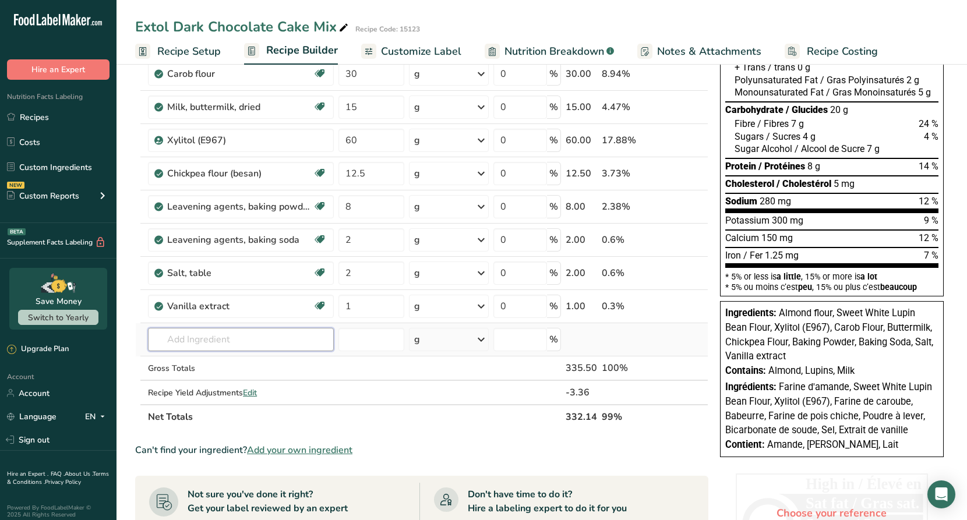
click at [223, 340] on input "text" at bounding box center [241, 339] width 186 height 23
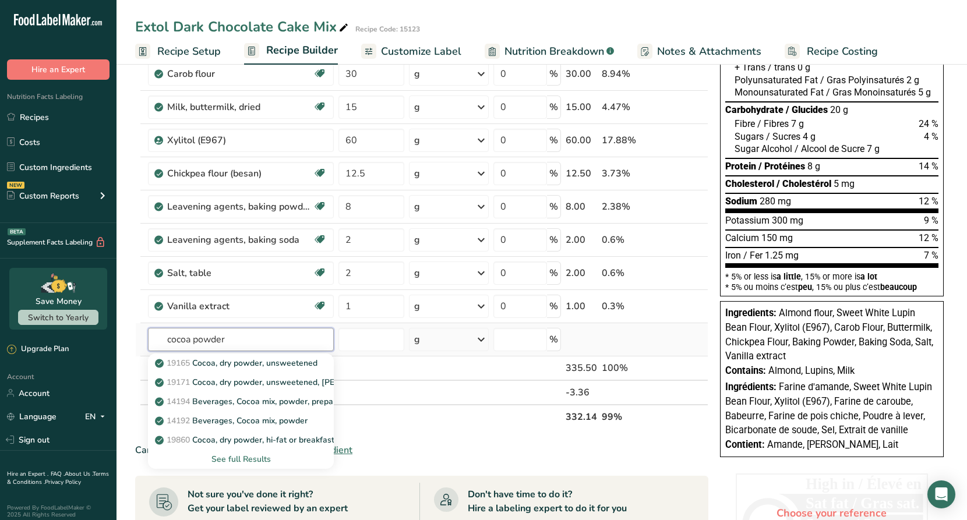
type input "cocoa powder"
click at [254, 458] on div "See full Results" at bounding box center [240, 459] width 167 height 12
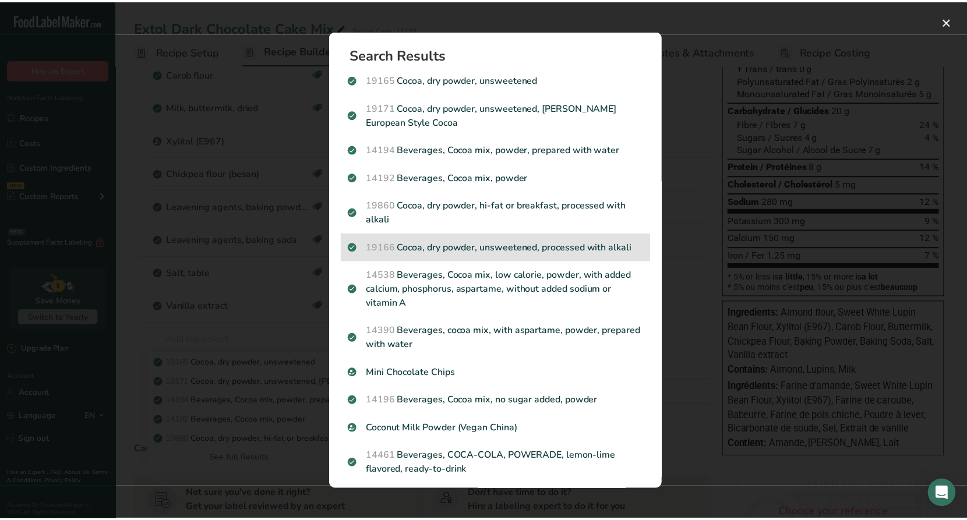
scroll to position [6, 0]
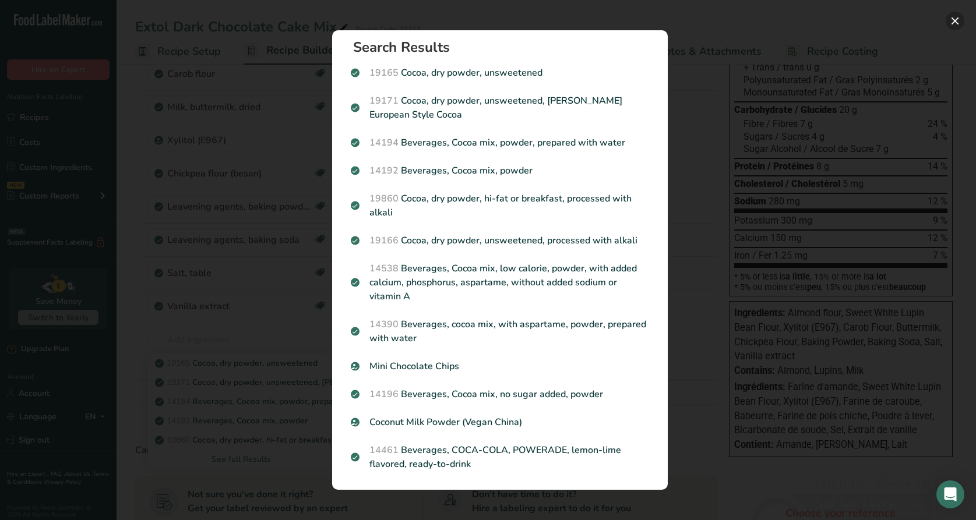
click at [952, 22] on button "Search results modal" at bounding box center [955, 21] width 19 height 19
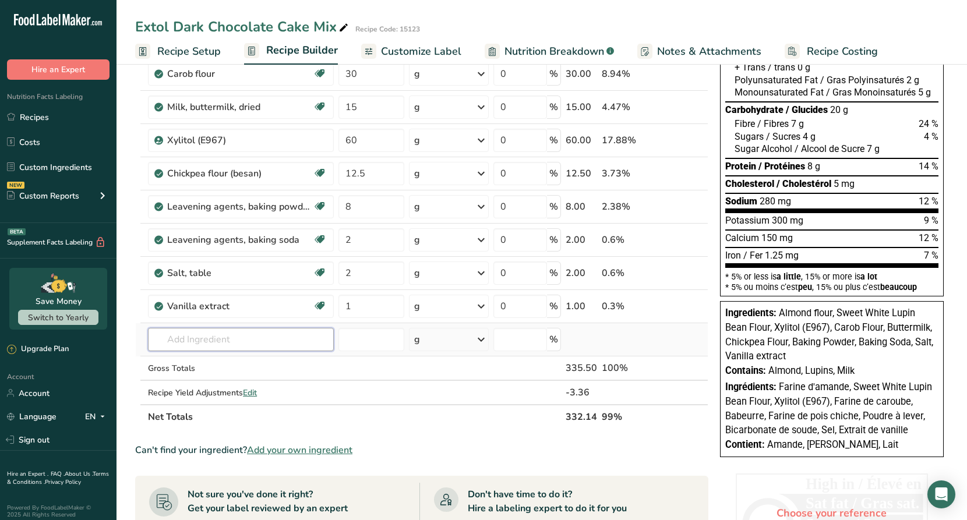
click at [213, 339] on input "text" at bounding box center [241, 339] width 186 height 23
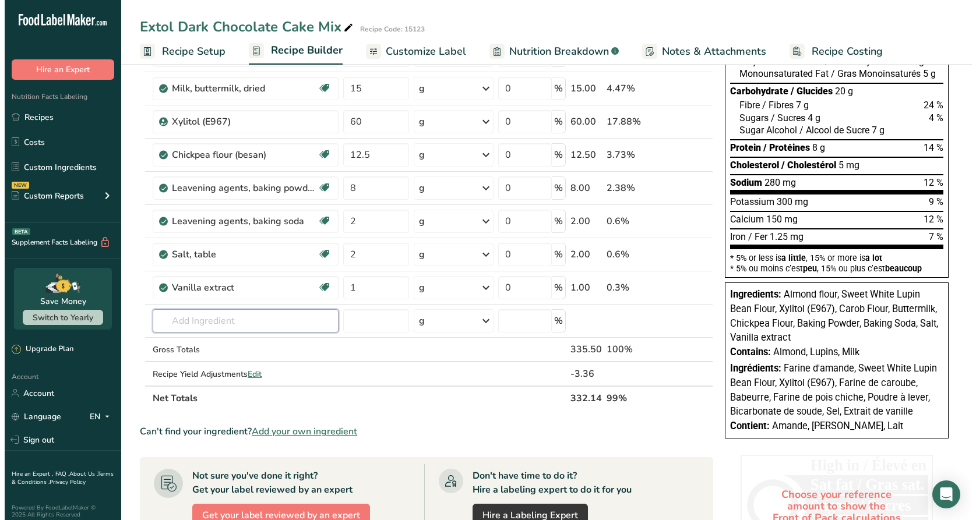
scroll to position [0, 0]
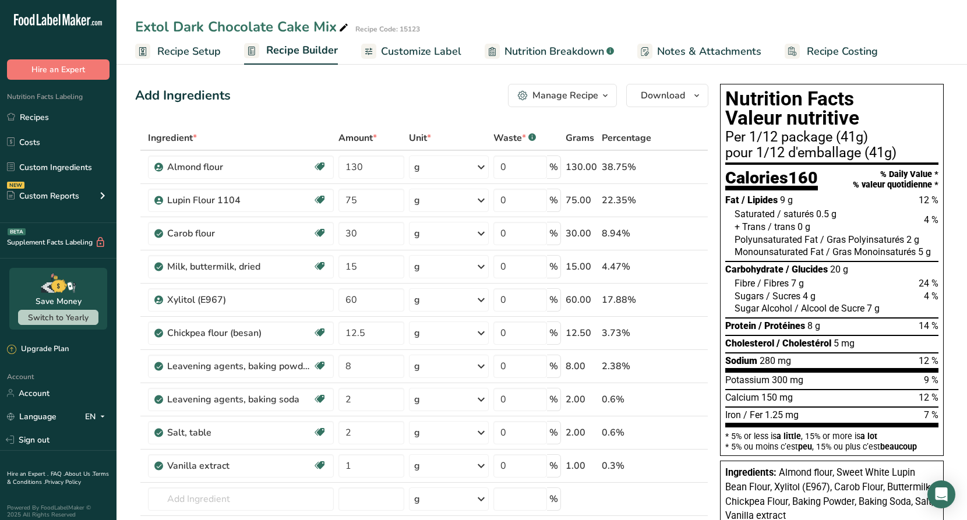
click at [400, 50] on span "Customize Label" at bounding box center [421, 52] width 80 height 16
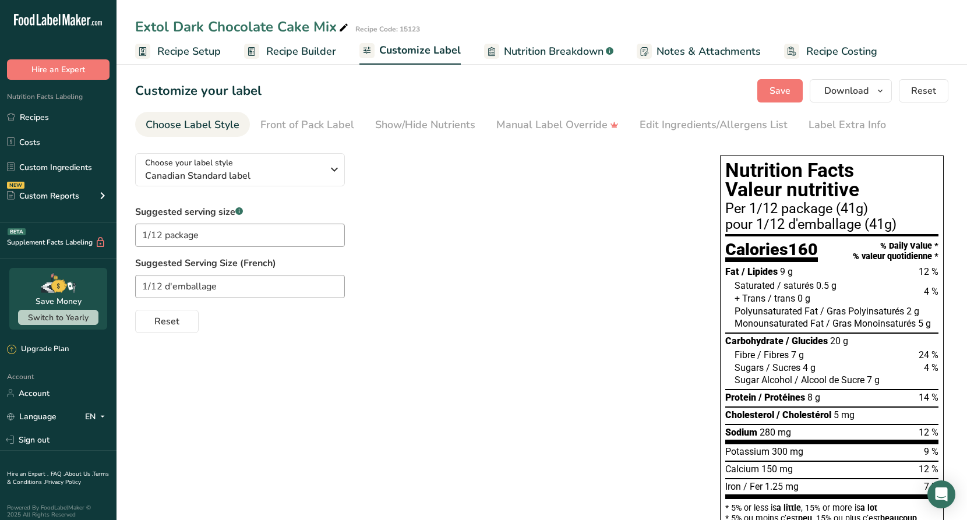
click at [207, 51] on span "Recipe Setup" at bounding box center [189, 52] width 64 height 16
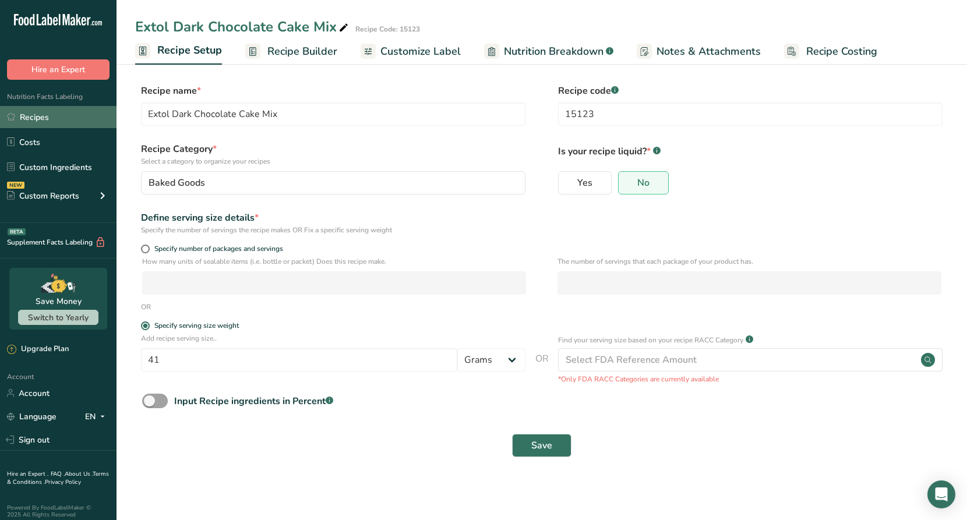
click at [47, 115] on link "Recipes" at bounding box center [58, 117] width 117 height 22
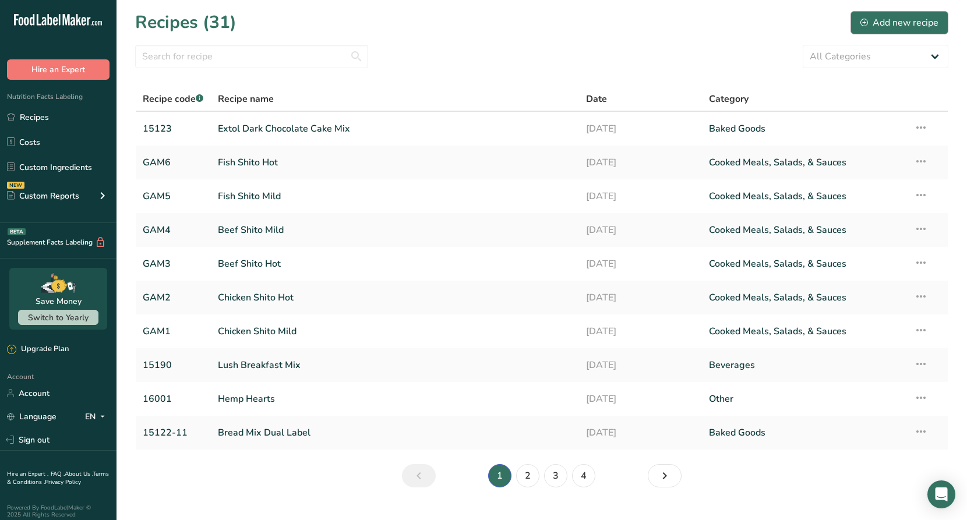
click at [923, 24] on div "Add new recipe" at bounding box center [900, 23] width 78 height 14
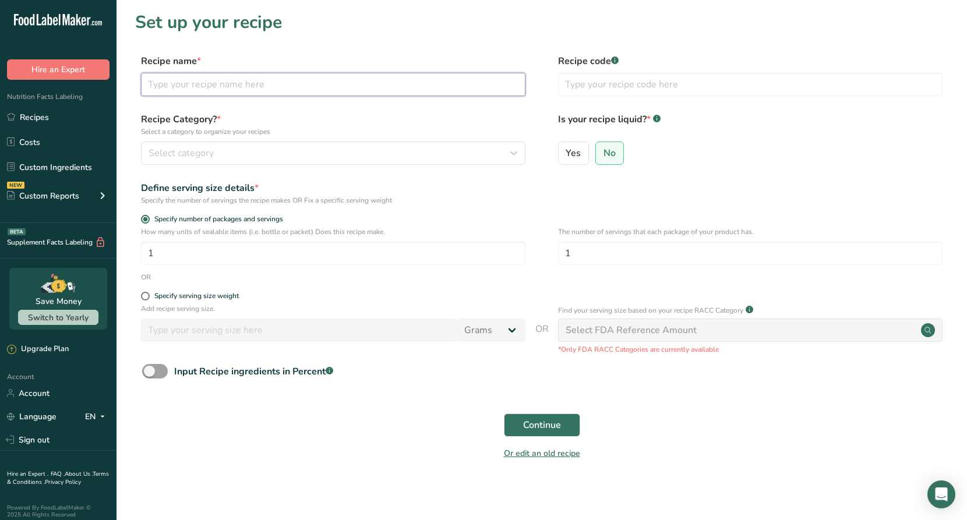
click at [191, 88] on input "text" at bounding box center [333, 84] width 385 height 23
type input "Rice Alt"
click at [180, 150] on span "Select category" at bounding box center [181, 153] width 65 height 14
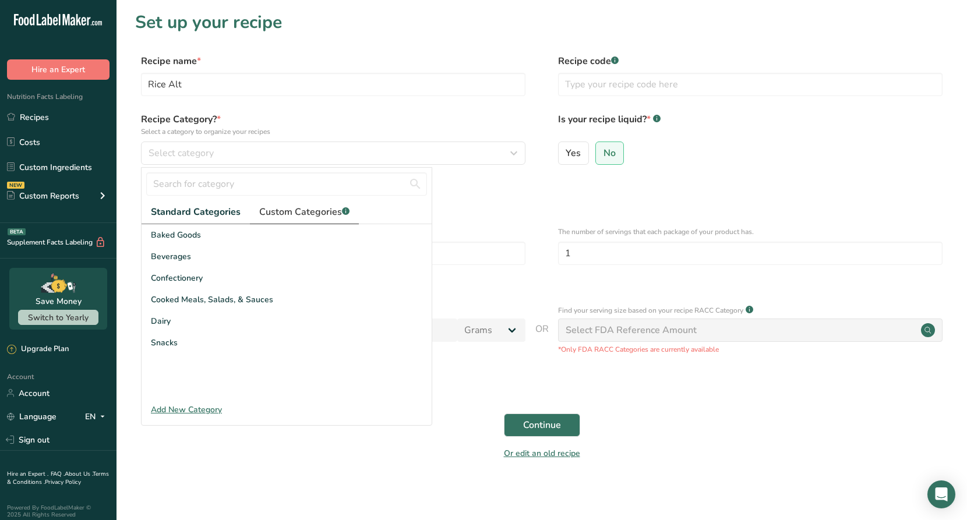
click at [309, 214] on span "Custom Categories .a-a{fill:#347362;}.b-a{fill:#fff;}" at bounding box center [304, 212] width 90 height 14
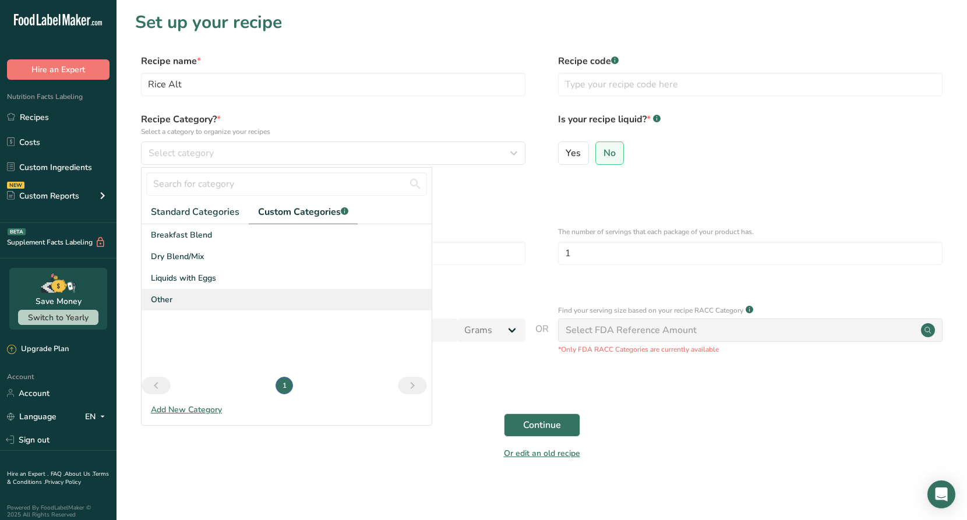
click at [165, 299] on span "Other" at bounding box center [162, 300] width 22 height 12
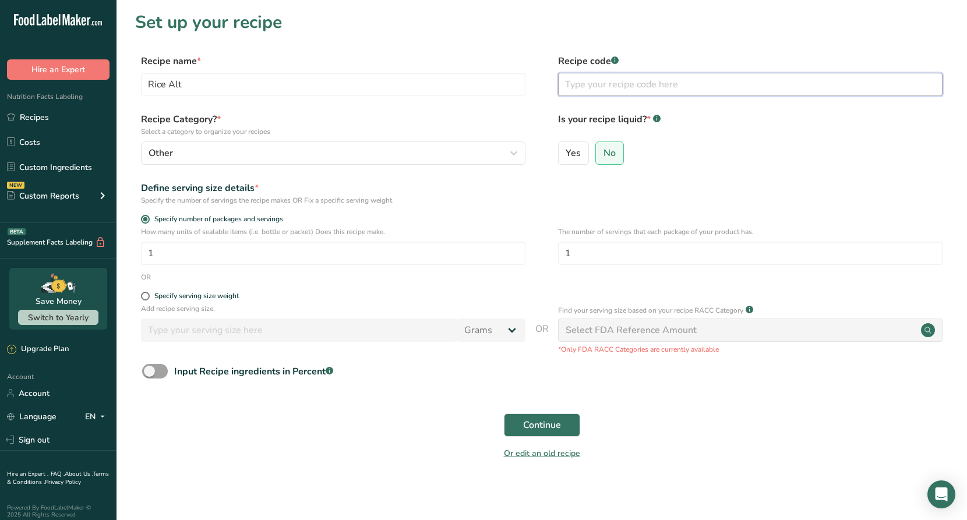
click at [579, 83] on input "text" at bounding box center [750, 84] width 385 height 23
type input "11111"
click at [149, 298] on span at bounding box center [145, 296] width 9 height 9
click at [149, 298] on input "Specify serving size weight" at bounding box center [145, 297] width 8 height 8
radio input "true"
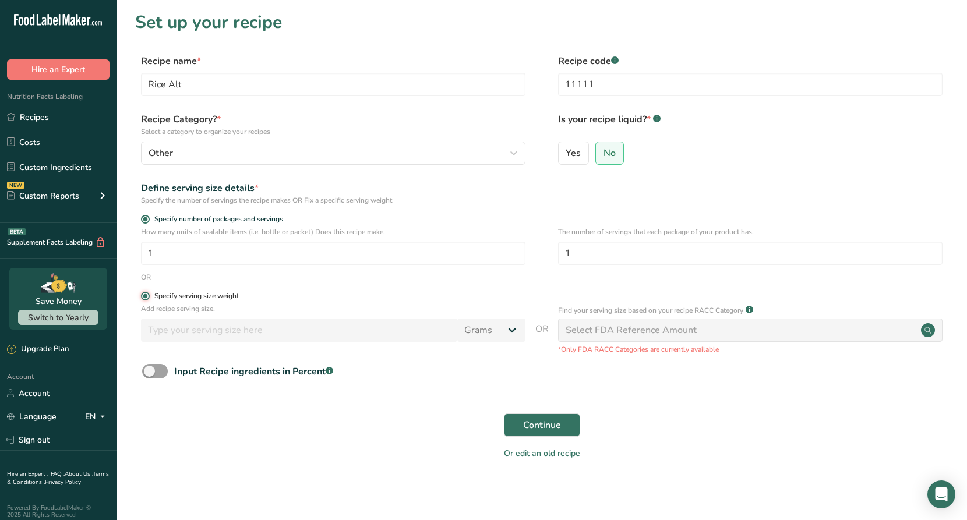
radio input "false"
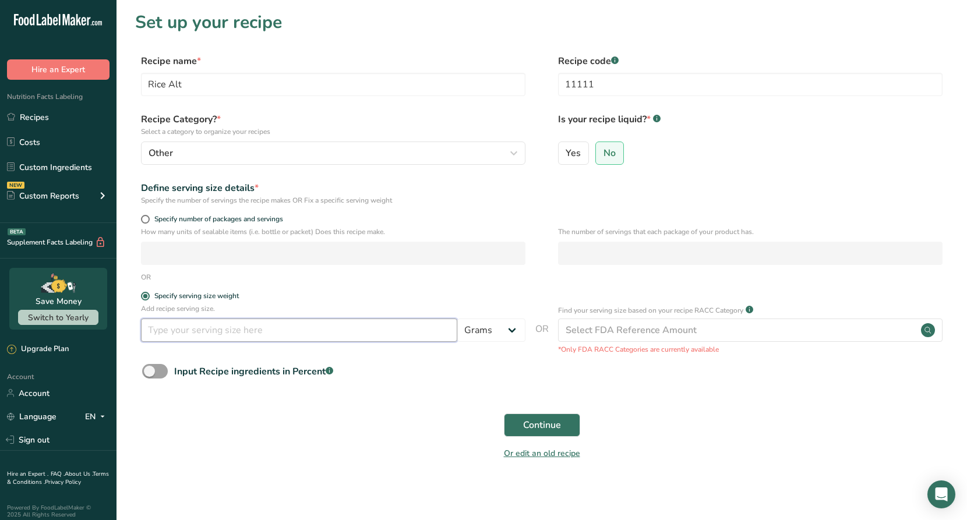
click at [171, 325] on input "number" at bounding box center [299, 330] width 316 height 23
type input "100"
click at [541, 422] on span "Continue" at bounding box center [542, 425] width 38 height 14
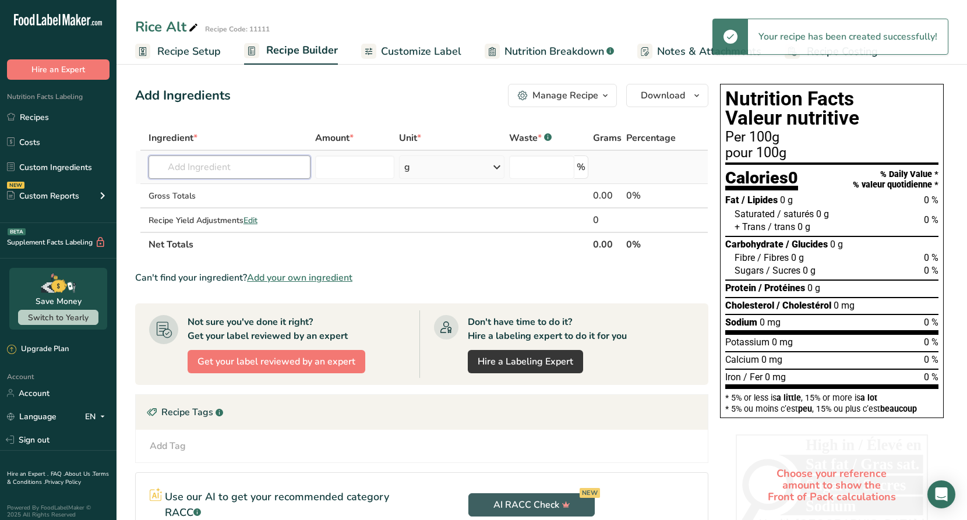
click at [245, 170] on input "text" at bounding box center [230, 167] width 162 height 23
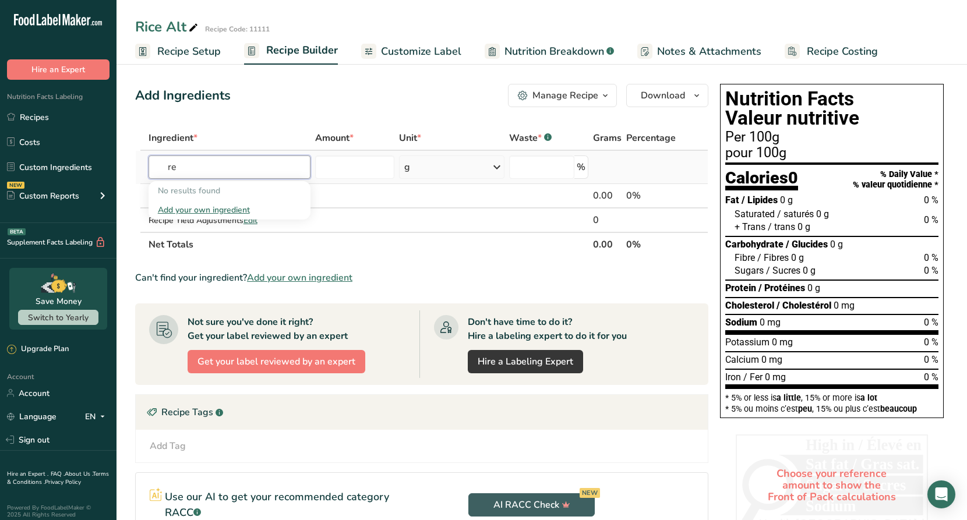
type input "r"
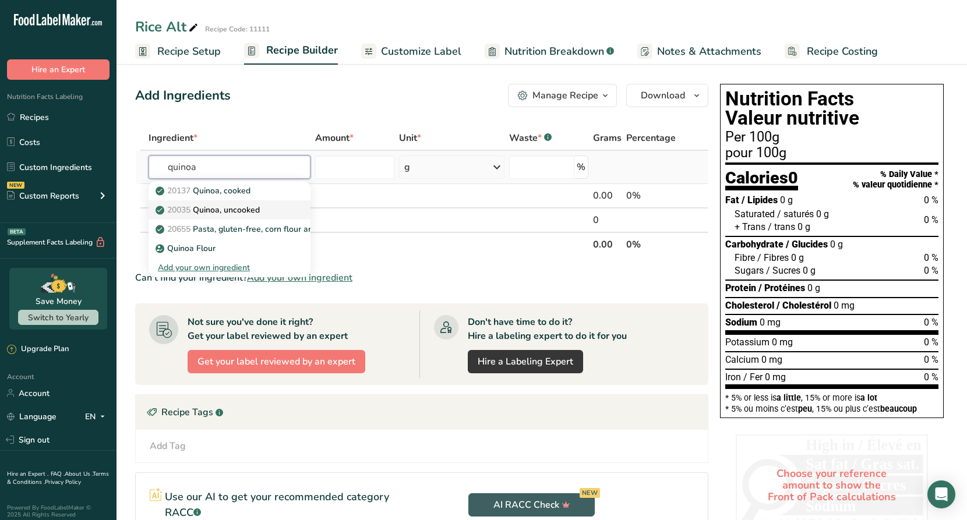
type input "quinoa"
click at [252, 210] on p "20035 Quinoa, uncooked" at bounding box center [209, 210] width 102 height 12
type input "Quinoa, uncooked"
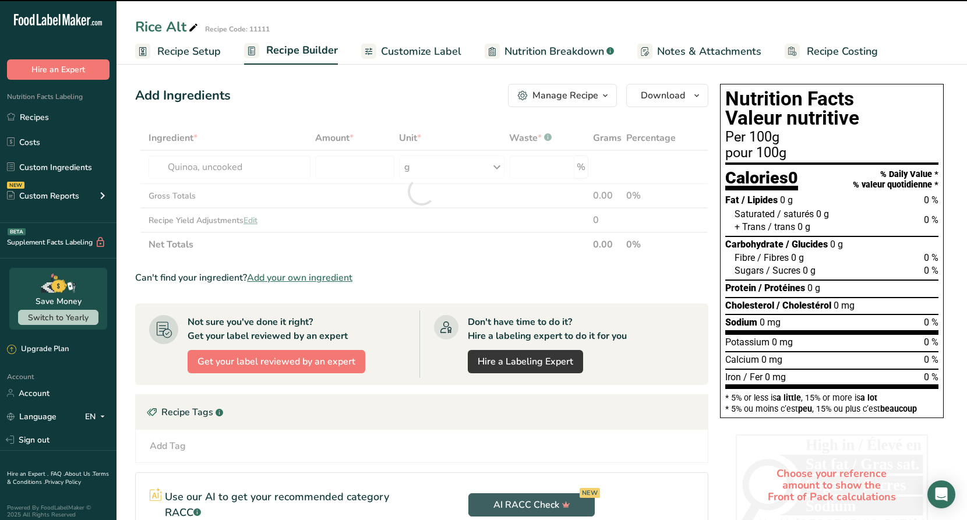
type input "0"
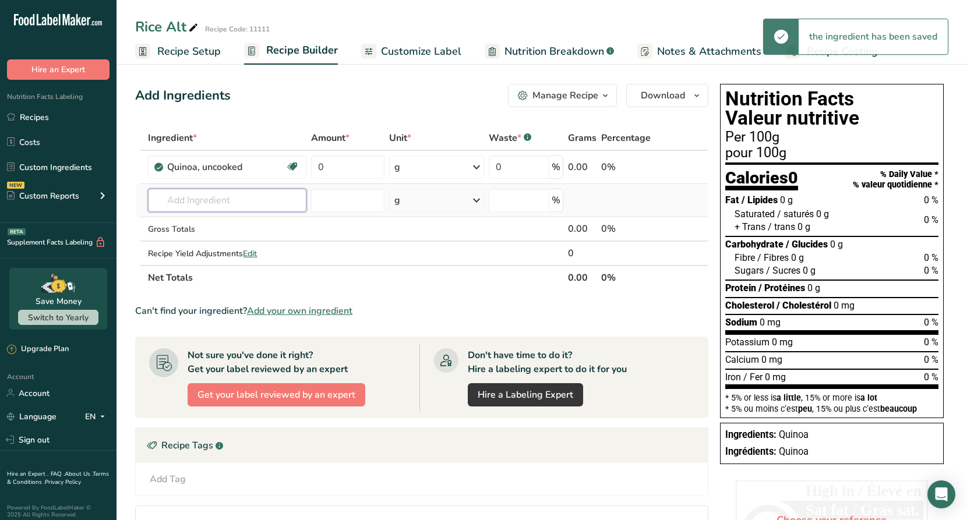
click at [232, 205] on input "text" at bounding box center [227, 200] width 158 height 23
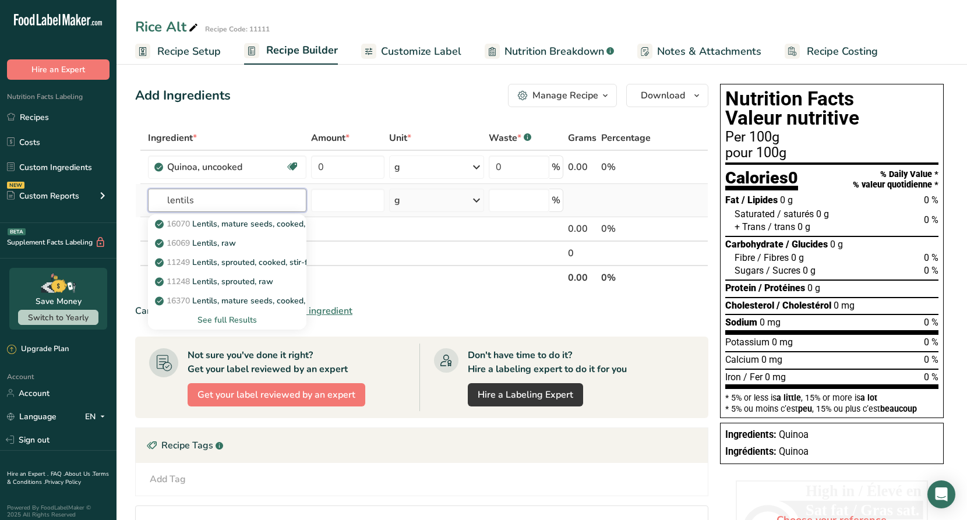
type input "lentils"
click at [241, 317] on div "See full Results" at bounding box center [226, 320] width 139 height 12
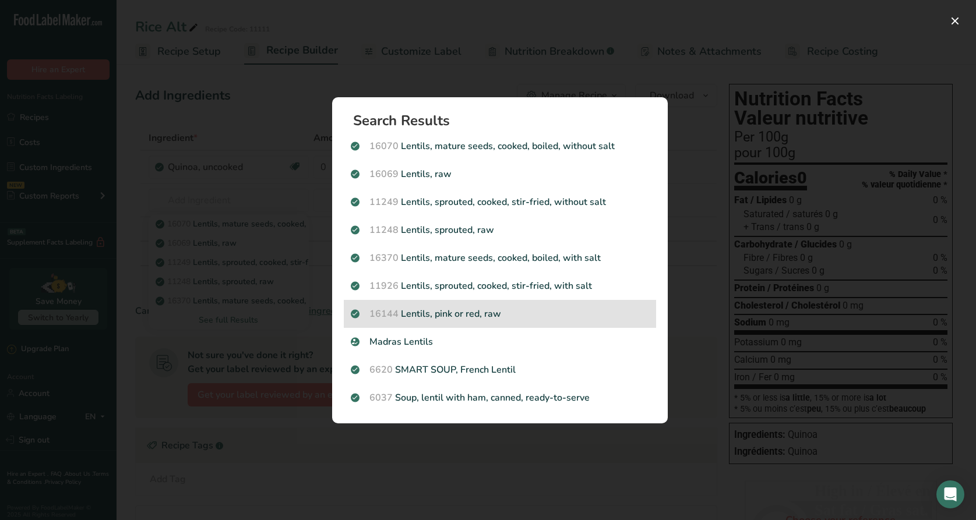
click at [469, 315] on p "16144 Lentils, pink or red, raw" at bounding box center [500, 314] width 298 height 14
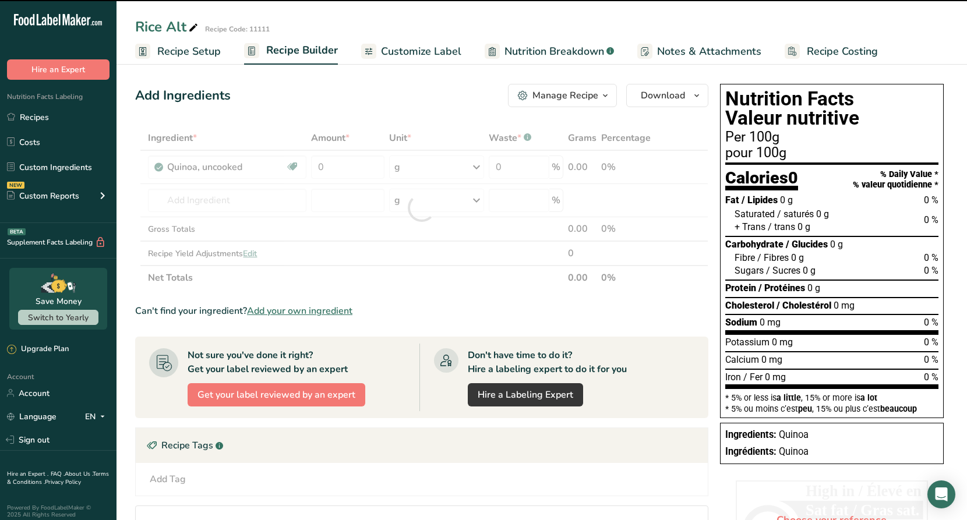
type input "0"
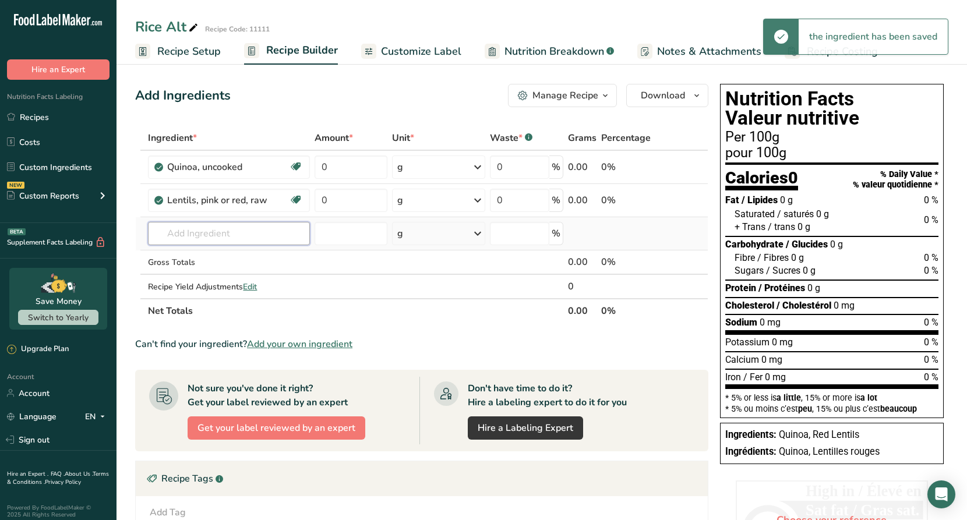
click at [254, 231] on input "text" at bounding box center [229, 233] width 162 height 23
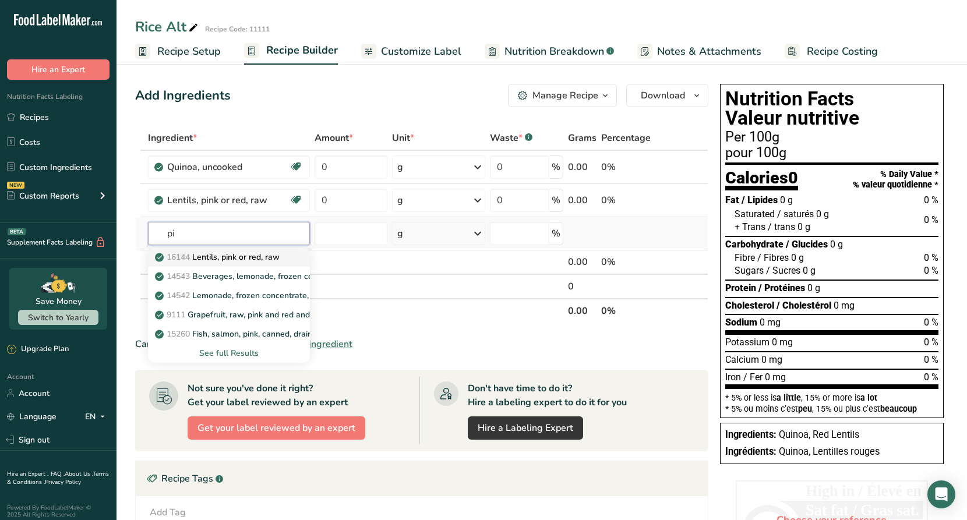
type input "p"
type input "g"
type input "o"
type input "split pea"
click at [246, 351] on div "See full Results" at bounding box center [228, 353] width 143 height 12
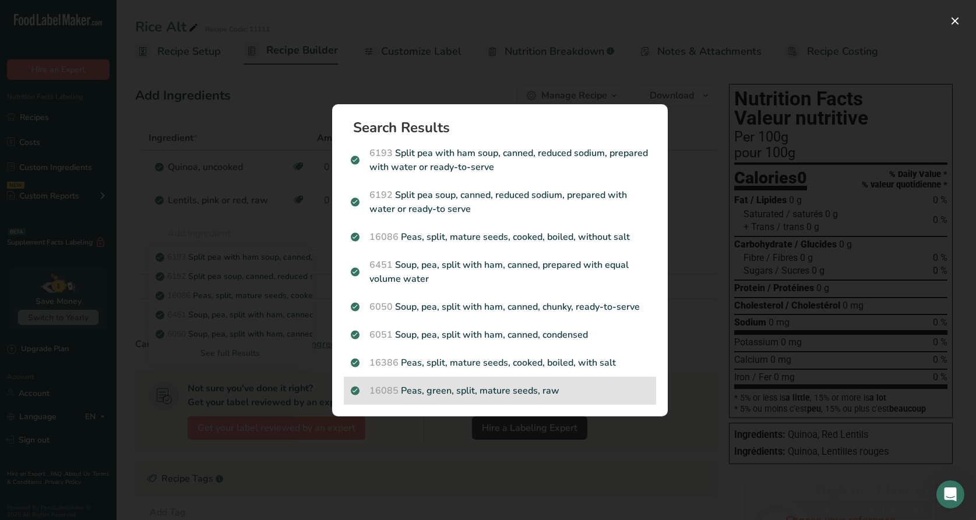
click at [471, 389] on p "16085 Peas, green, split, mature seeds, raw" at bounding box center [500, 391] width 298 height 14
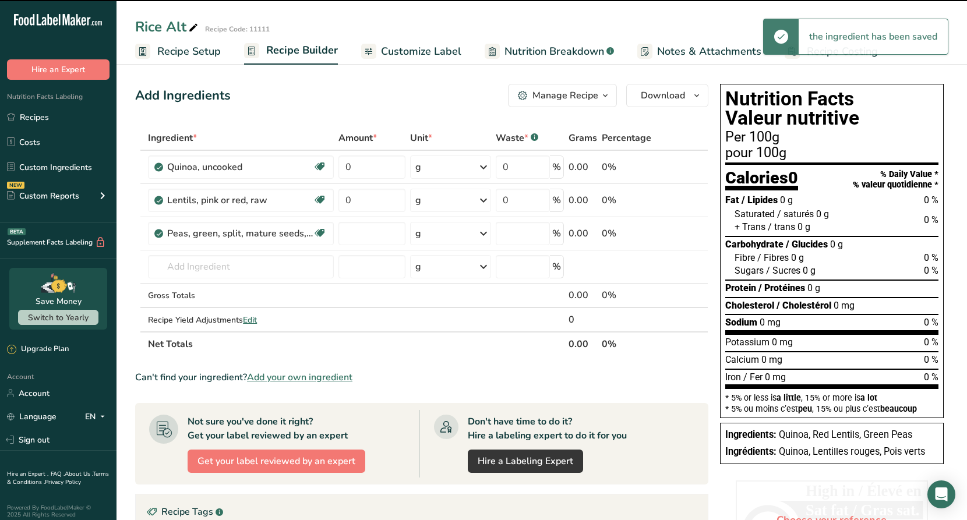
type input "0"
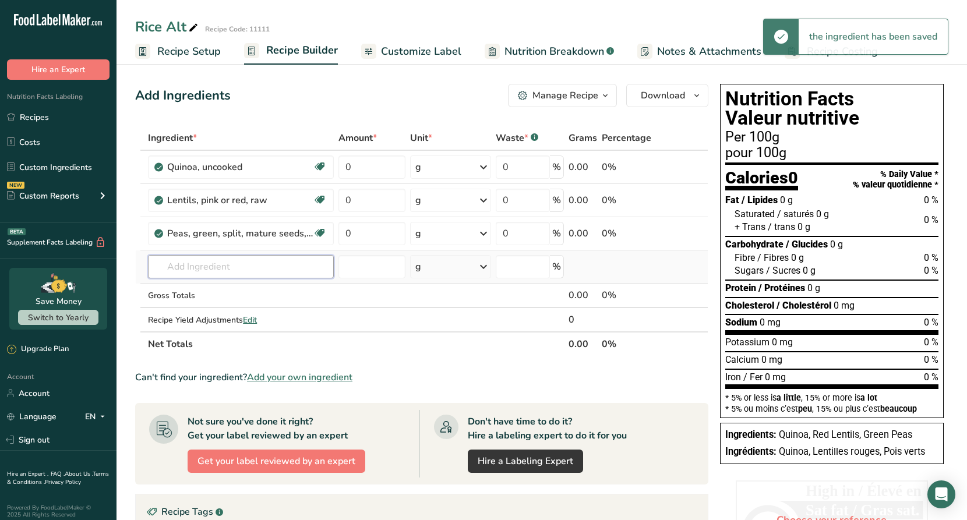
click at [205, 266] on input "text" at bounding box center [241, 266] width 186 height 23
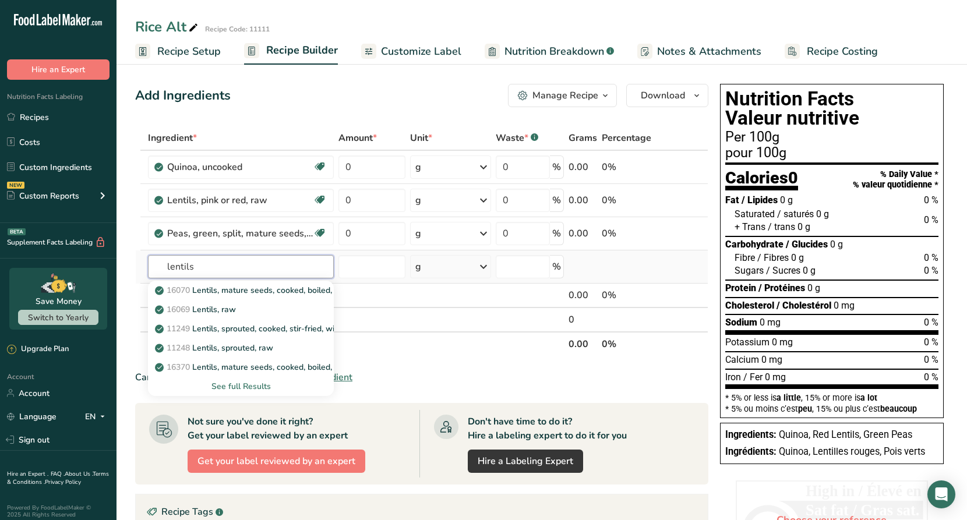
type input "lentils"
click at [247, 386] on div "See full Results" at bounding box center [240, 387] width 167 height 12
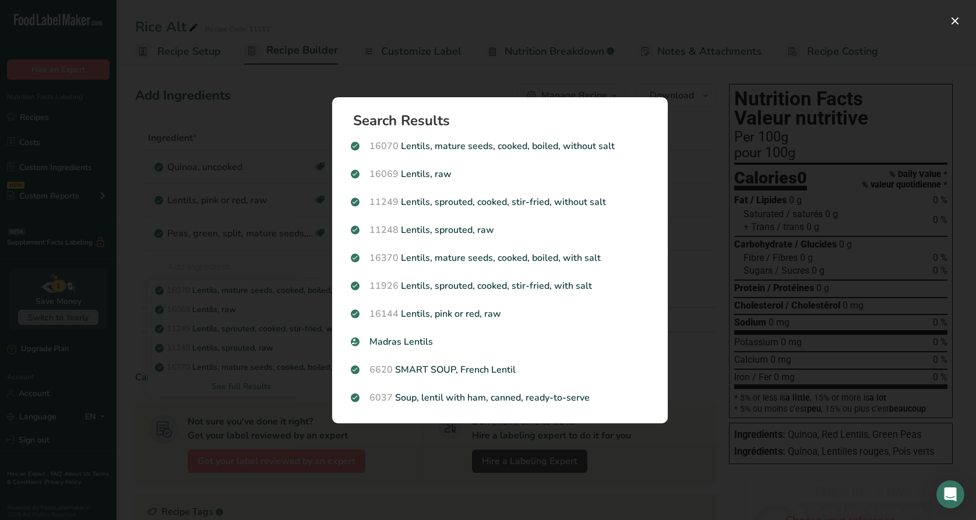
click at [262, 254] on div "Search results modal" at bounding box center [488, 260] width 976 height 520
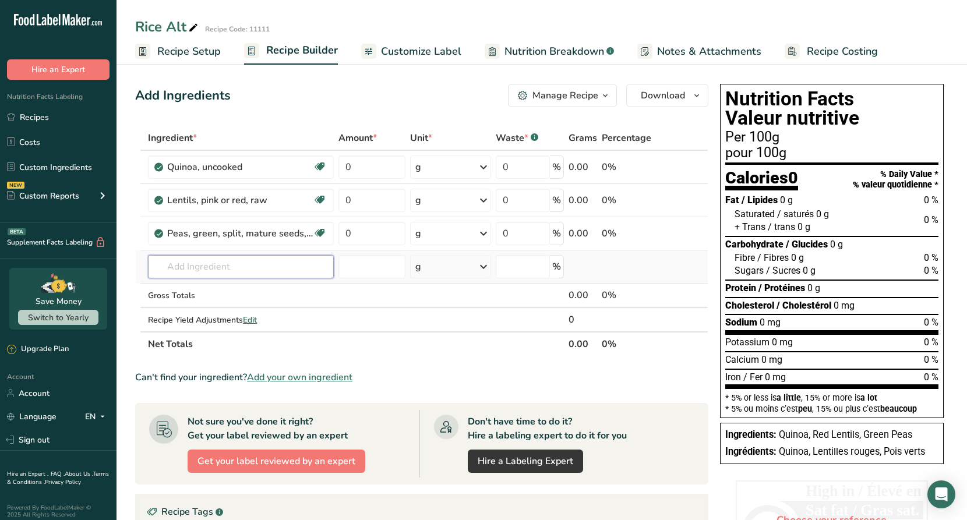
click at [244, 266] on input "text" at bounding box center [241, 266] width 186 height 23
click at [357, 233] on input "0" at bounding box center [372, 233] width 66 height 23
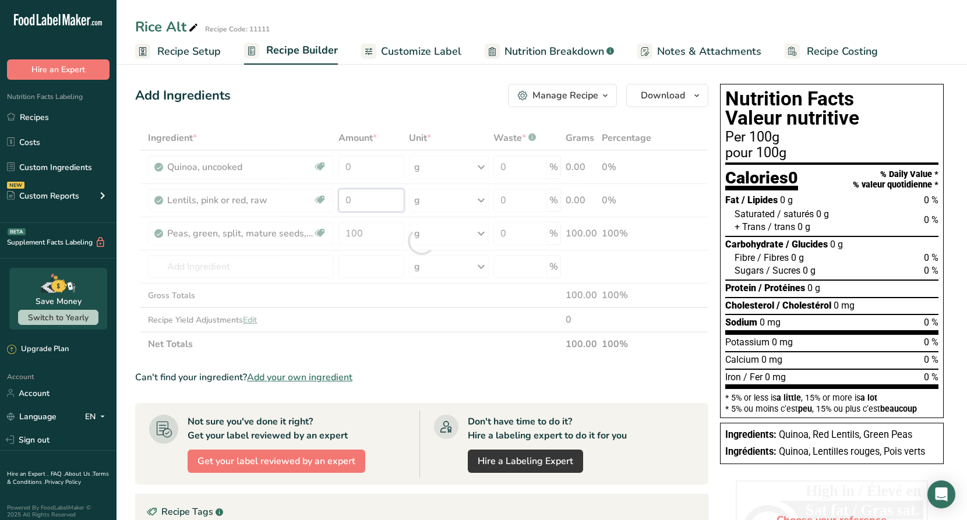
click at [361, 203] on div "Ingredient * Amount * Unit * Waste * .a-a{fill:#347362;}.b-a{fill:#fff;} Grams …" at bounding box center [421, 241] width 573 height 231
click at [352, 233] on div "Ingredient * Amount * Unit * Waste * .a-a{fill:#347362;}.b-a{fill:#fff;} Grams …" at bounding box center [421, 241] width 573 height 231
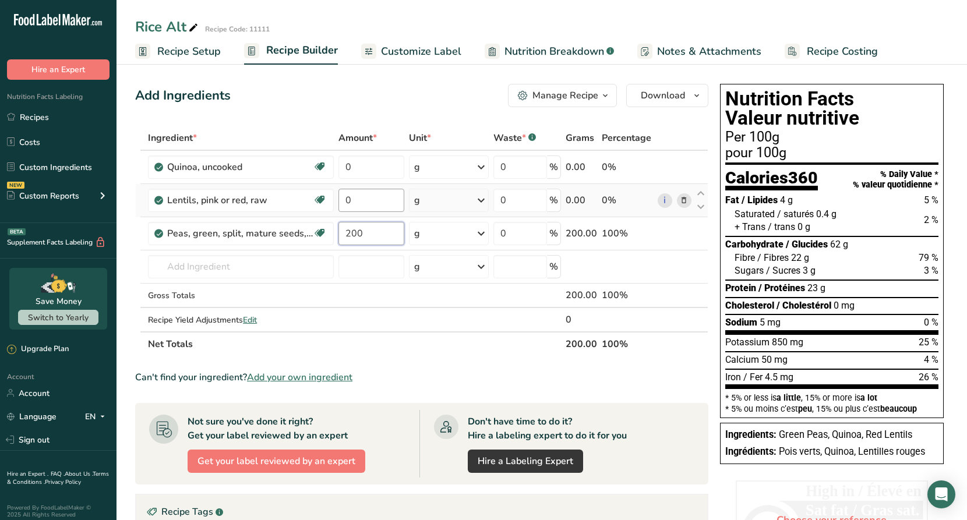
type input "200"
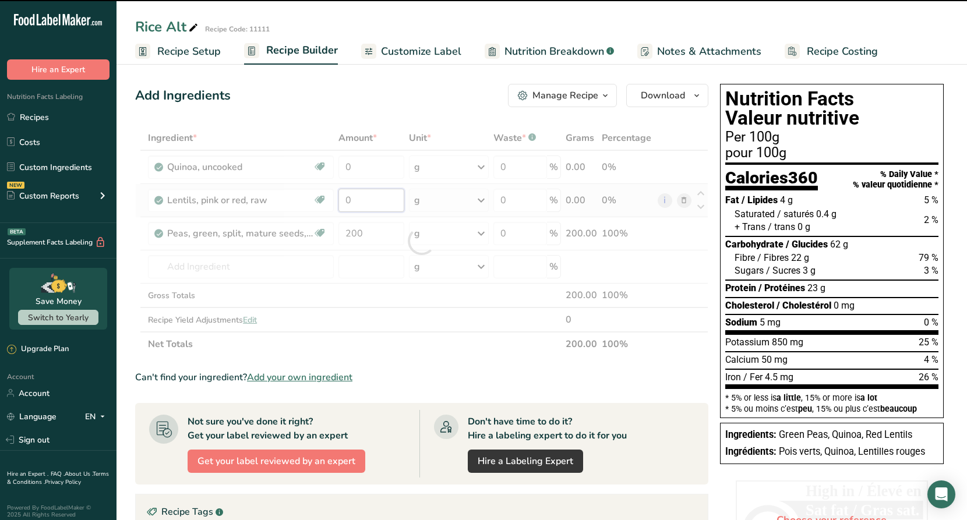
click at [357, 204] on div "Ingredient * Amount * Unit * Waste * .a-a{fill:#347362;}.b-a{fill:#fff;} Grams …" at bounding box center [421, 241] width 573 height 231
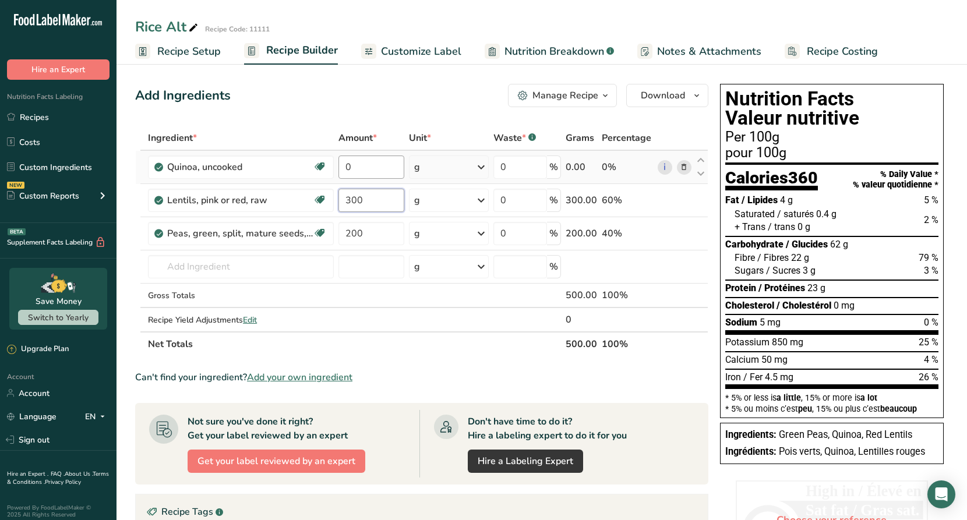
type input "300"
click at [363, 168] on div "Ingredient * Amount * Unit * Waste * .a-a{fill:#347362;}.b-a{fill:#fff;} Grams …" at bounding box center [421, 241] width 573 height 231
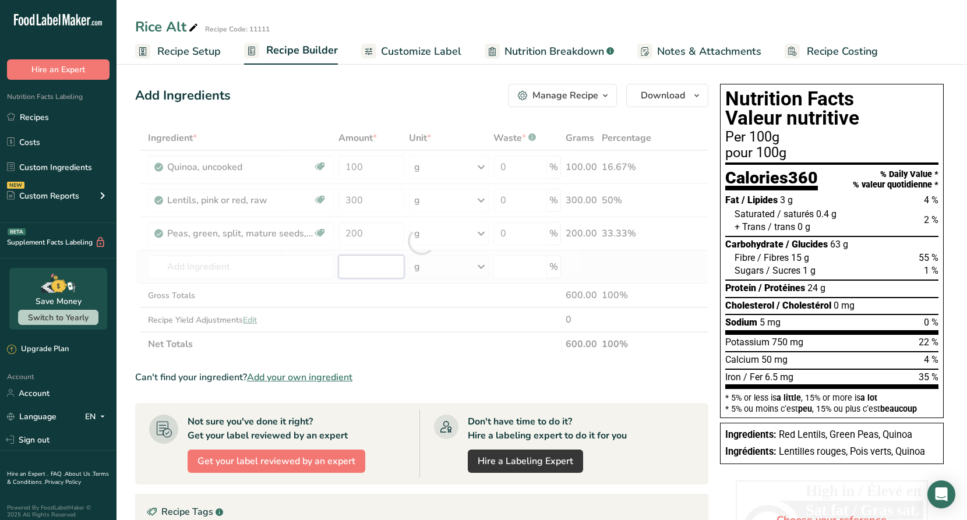
click at [370, 266] on div "Ingredient * Amount * Unit * Waste * .a-a{fill:#347362;}.b-a{fill:#fff;} Grams …" at bounding box center [421, 241] width 573 height 231
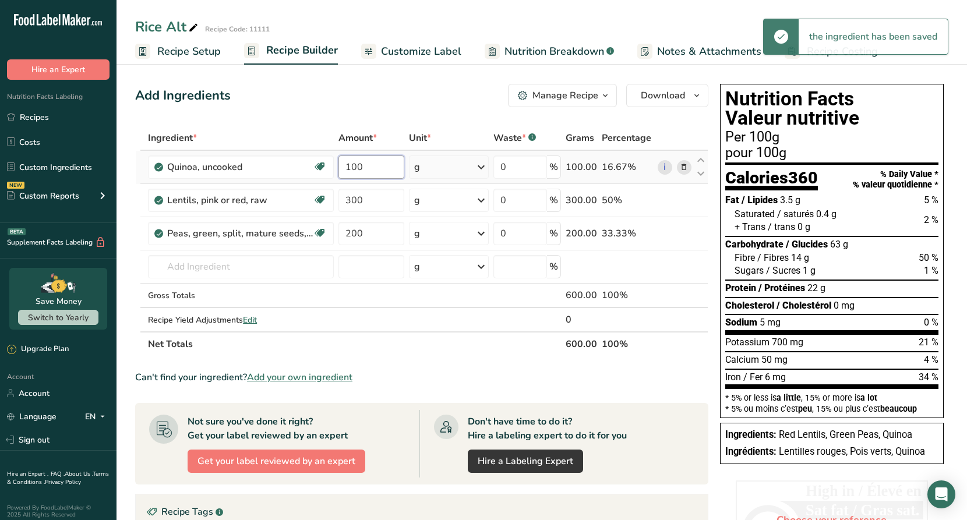
click at [362, 166] on input "100" at bounding box center [372, 167] width 66 height 23
type input "1"
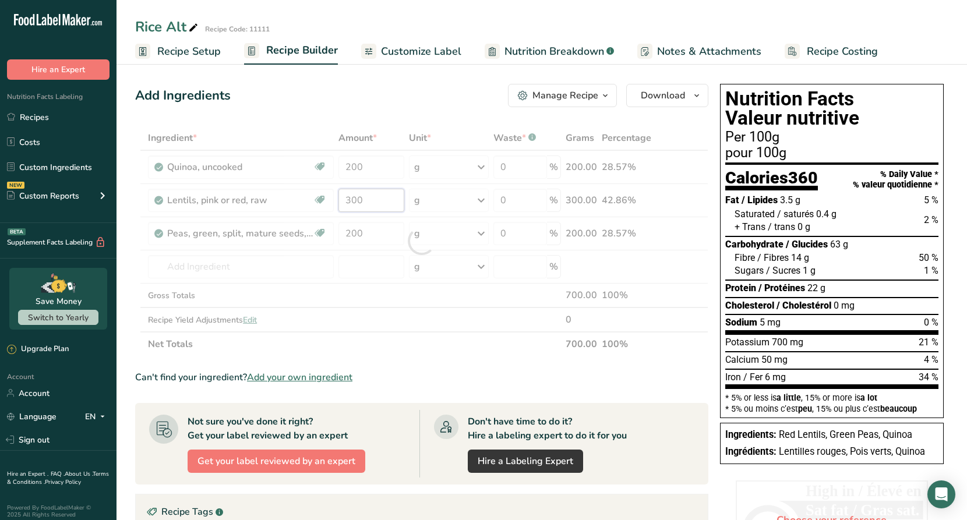
click at [372, 200] on div "Ingredient * Amount * Unit * Waste * .a-a{fill:#347362;}.b-a{fill:#fff;} Grams …" at bounding box center [421, 241] width 573 height 231
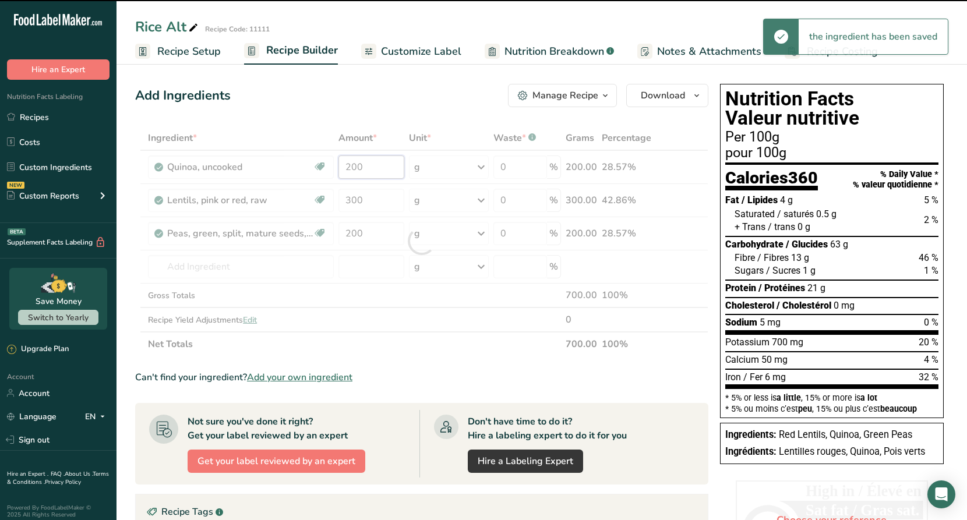
drag, startPoint x: 367, startPoint y: 166, endPoint x: 340, endPoint y: 163, distance: 27.0
click at [340, 163] on input "200" at bounding box center [372, 167] width 66 height 23
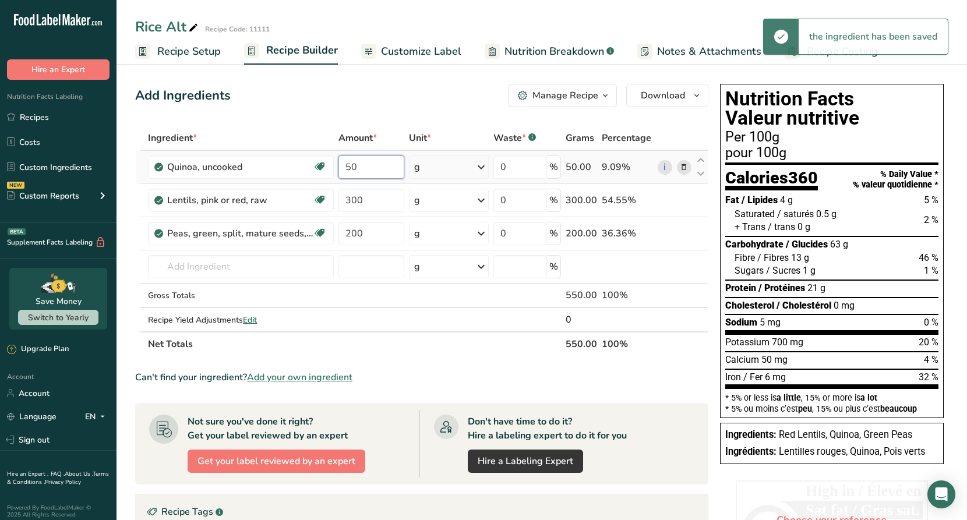
type input "50"
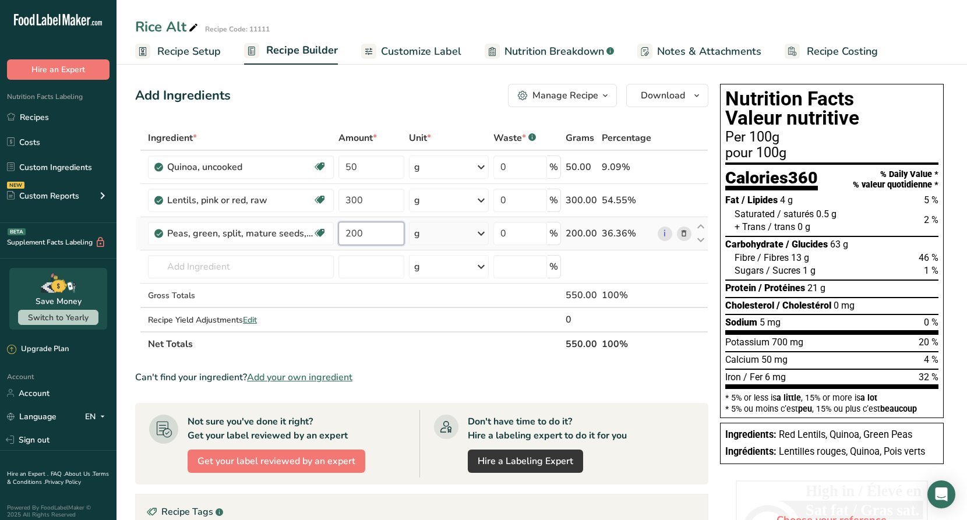
click at [372, 238] on div "Ingredient * Amount * Unit * Waste * .a-a{fill:#347362;}.b-a{fill:#fff;} Grams …" at bounding box center [421, 241] width 573 height 231
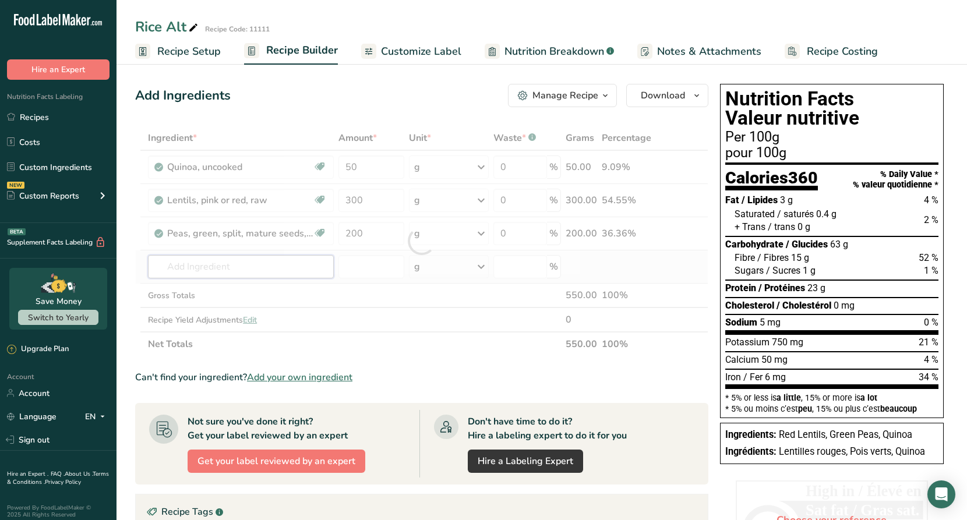
click at [208, 266] on div "Ingredient * Amount * Unit * Waste * .a-a{fill:#347362;}.b-a{fill:#fff;} Grams …" at bounding box center [421, 241] width 573 height 231
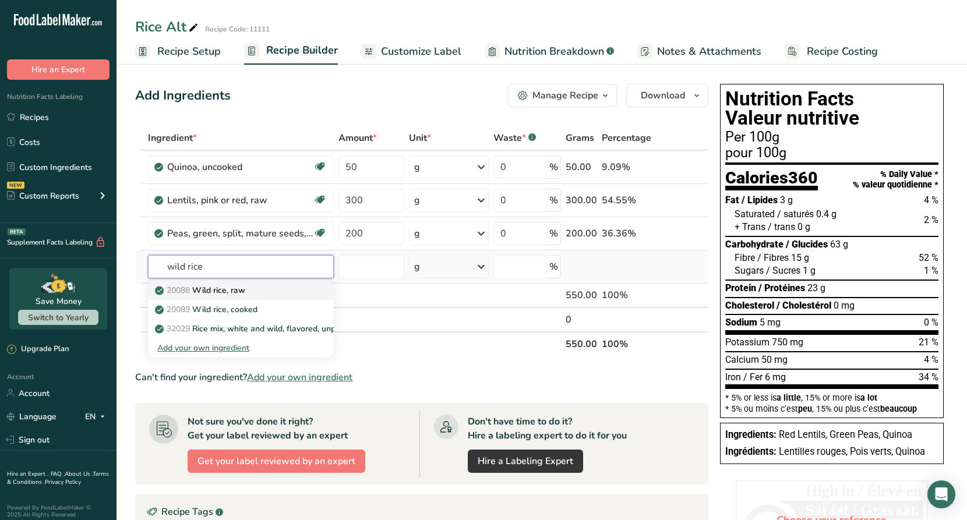
type input "wild rice"
click at [213, 288] on p "20088 Wild rice, raw" at bounding box center [201, 290] width 88 height 12
type input "Wild rice, raw"
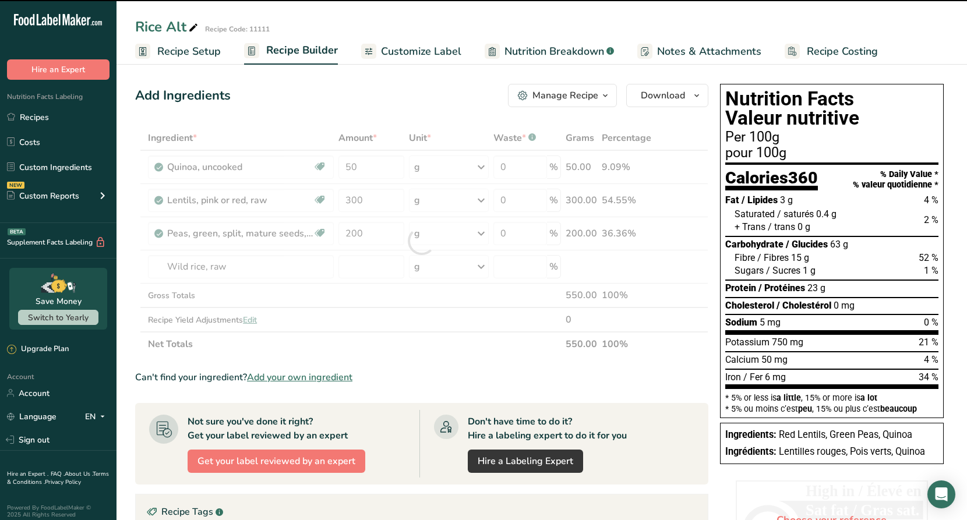
type input "0"
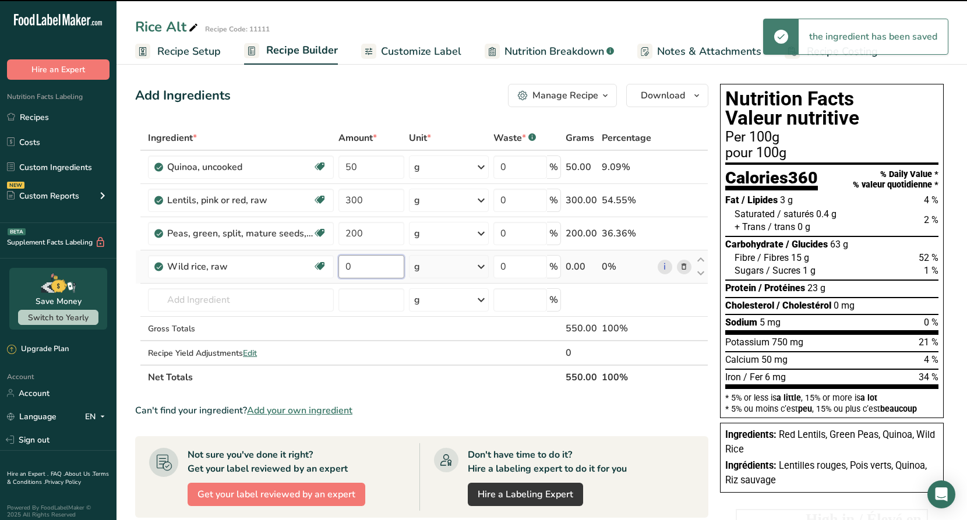
click at [359, 265] on input "0" at bounding box center [372, 266] width 66 height 23
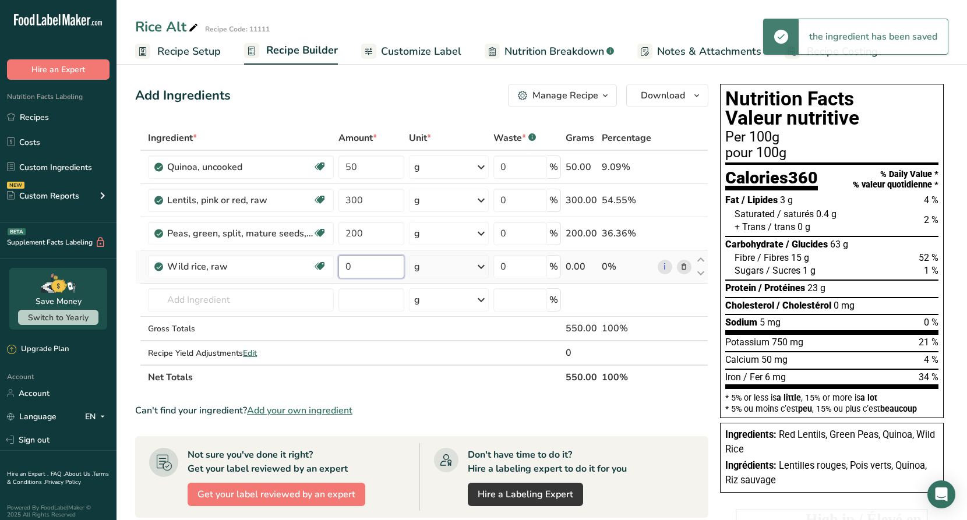
click at [342, 267] on input "0" at bounding box center [372, 266] width 66 height 23
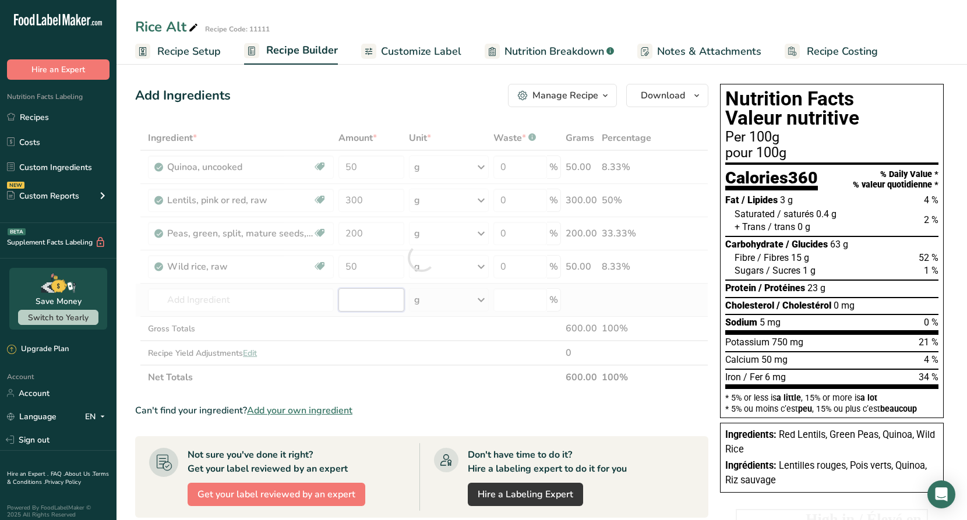
click at [364, 300] on div "Ingredient * Amount * Unit * Waste * .a-a{fill:#347362;}.b-a{fill:#fff;} Grams …" at bounding box center [421, 258] width 573 height 264
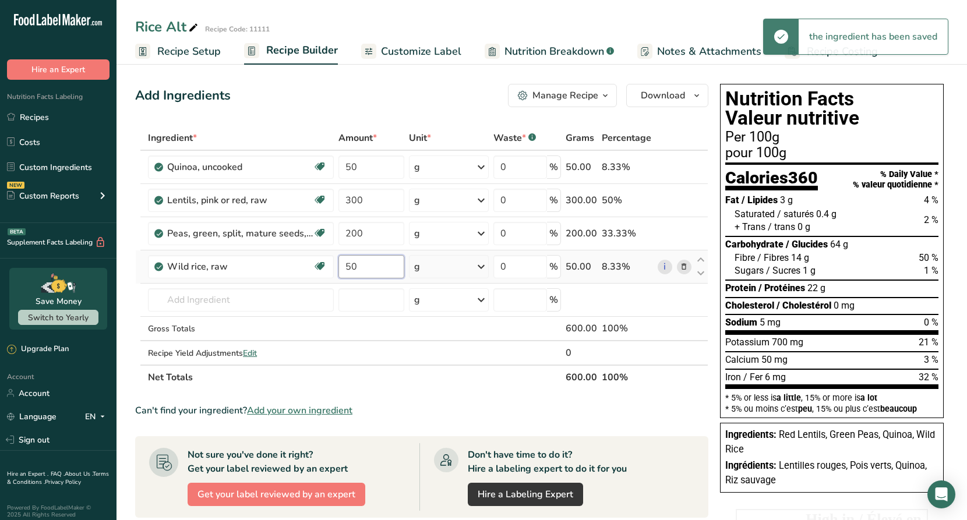
click at [367, 268] on input "50" at bounding box center [372, 266] width 66 height 23
type input "5"
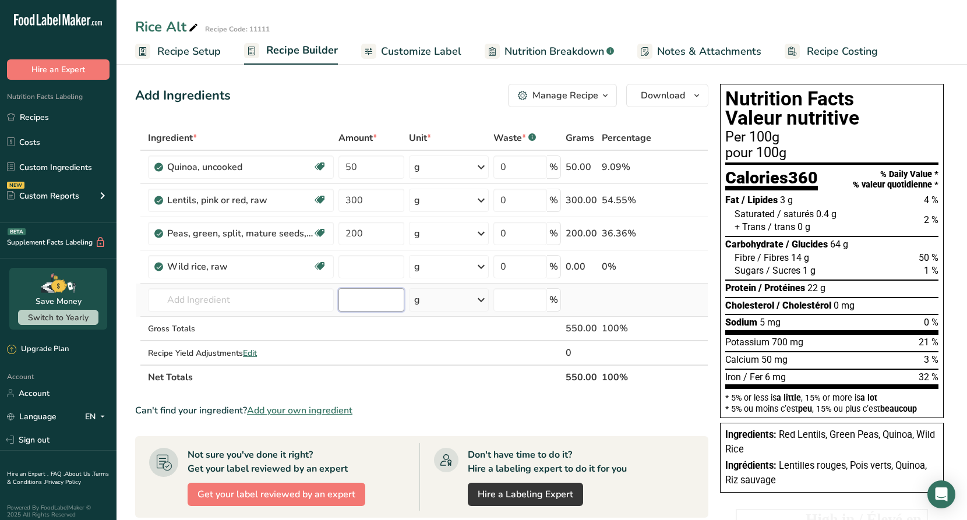
type input "0"
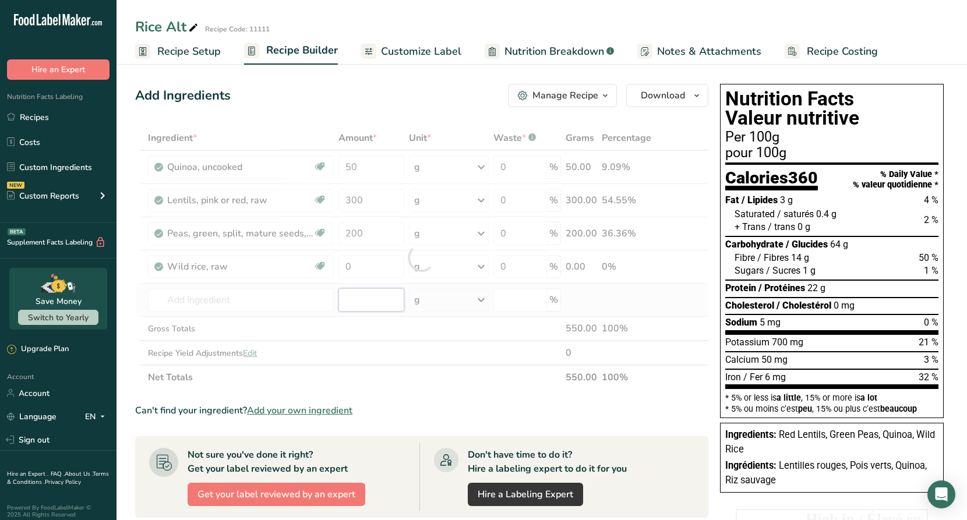
click at [359, 298] on div "Ingredient * Amount * Unit * Waste * .a-a{fill:#347362;}.b-a{fill:#fff;} Grams …" at bounding box center [421, 258] width 573 height 264
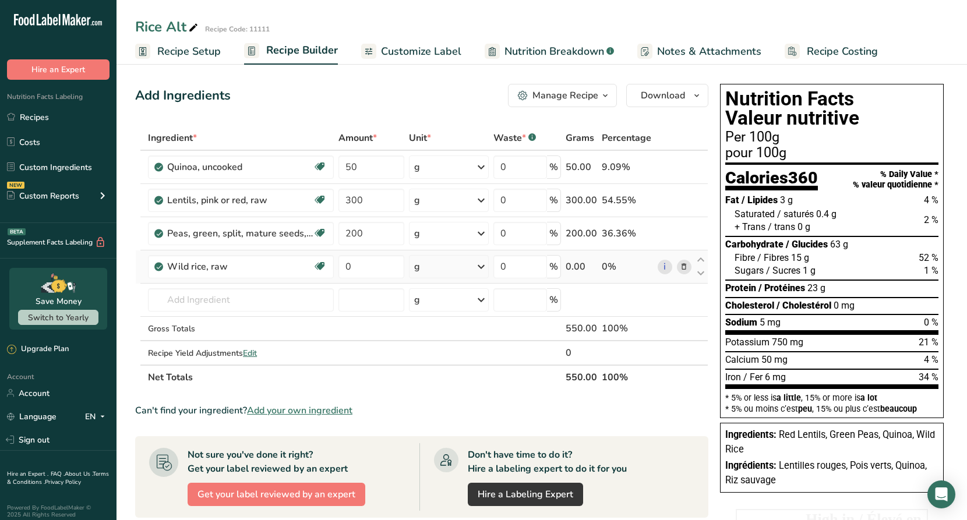
click at [684, 265] on icon at bounding box center [684, 267] width 8 height 12
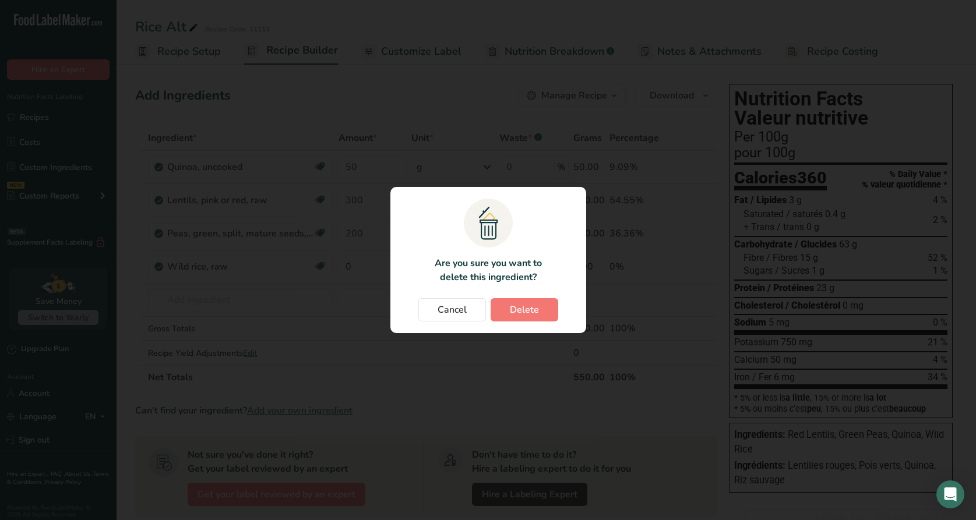
click at [535, 305] on span "Delete" at bounding box center [524, 310] width 29 height 14
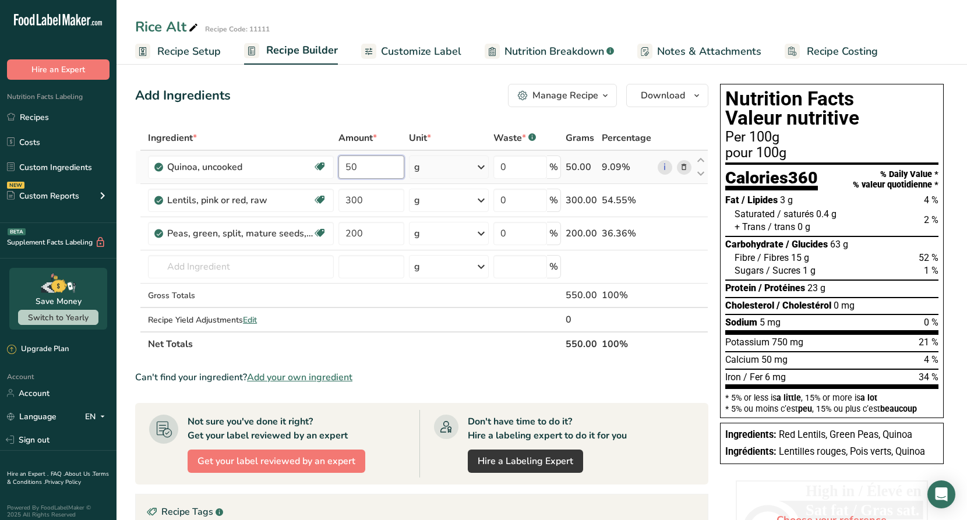
click at [371, 171] on input "50" at bounding box center [372, 167] width 66 height 23
type input "5"
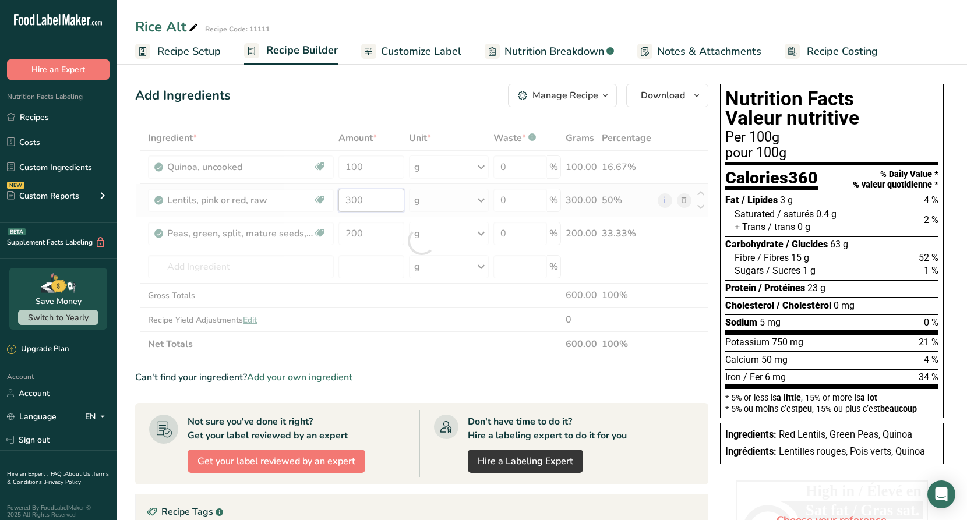
click at [381, 195] on div "Ingredient * Amount * Unit * Waste * .a-a{fill:#347362;}.b-a{fill:#fff;} Grams …" at bounding box center [421, 241] width 573 height 231
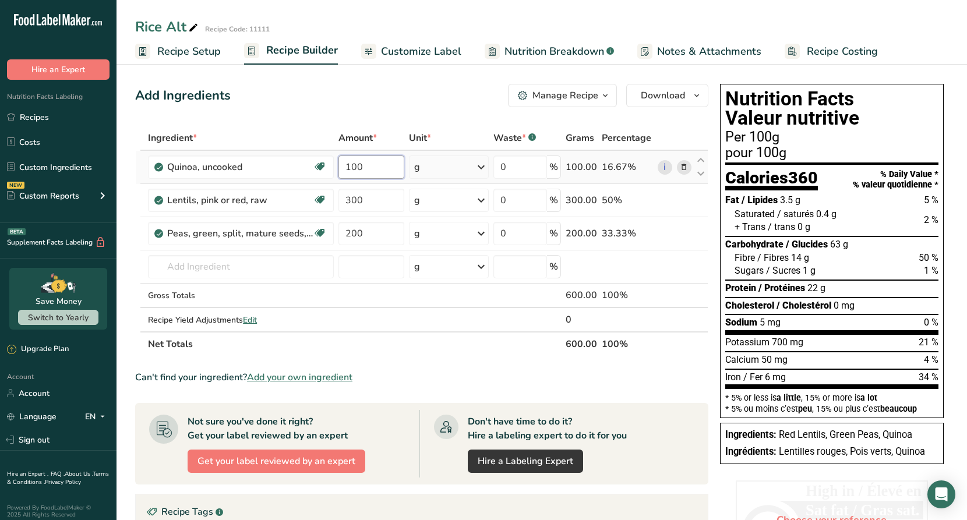
click at [357, 163] on div "Ingredient * Amount * Unit * Waste * .a-a{fill:#347362;}.b-a{fill:#fff;} Grams …" at bounding box center [421, 241] width 573 height 231
type input "50"
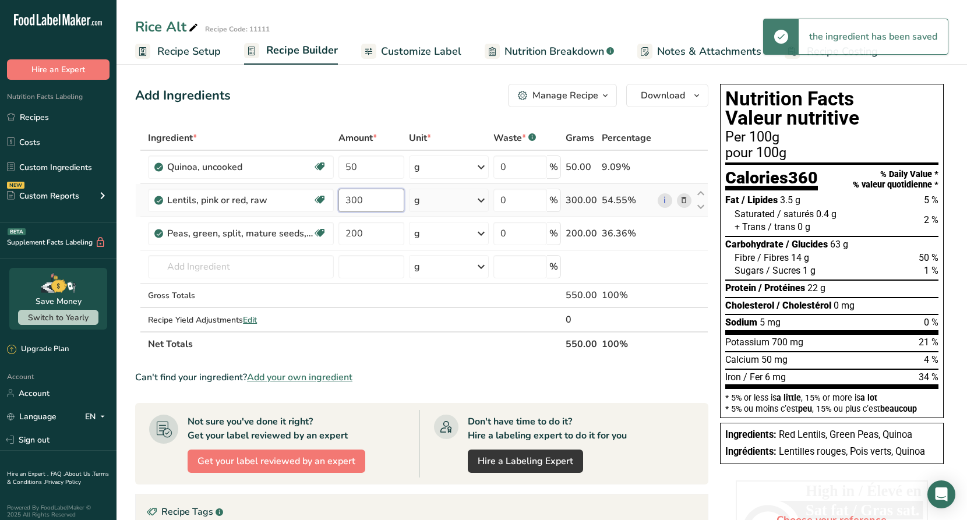
click at [372, 210] on div "Ingredient * Amount * Unit * Waste * .a-a{fill:#347362;}.b-a{fill:#fff;} Grams …" at bounding box center [421, 241] width 573 height 231
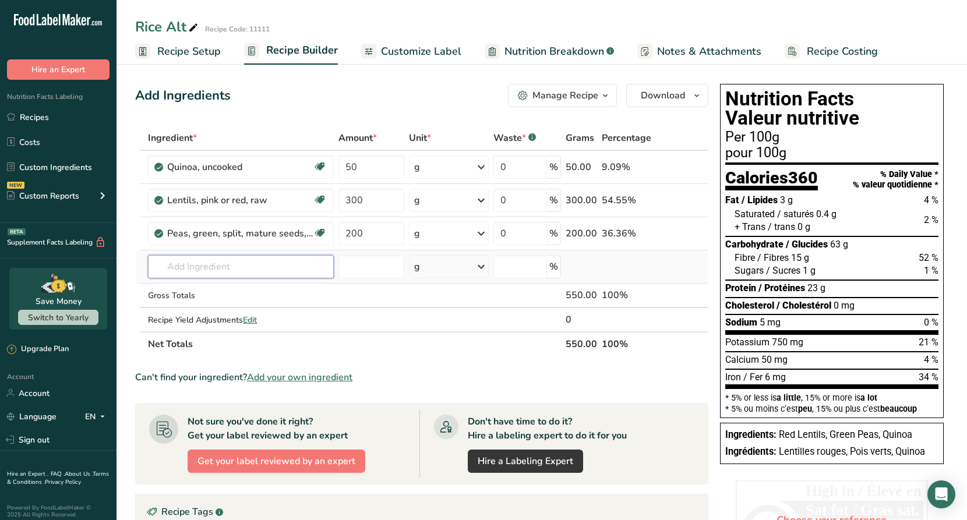
click at [229, 265] on div "Ingredient * Amount * Unit * Waste * .a-a{fill:#347362;}.b-a{fill:#fff;} Grams …" at bounding box center [421, 241] width 573 height 231
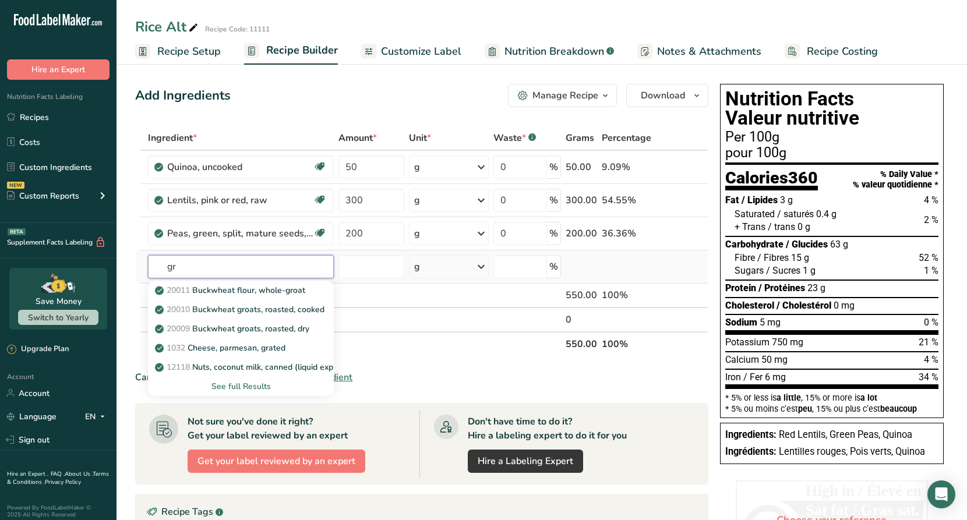
type input "g"
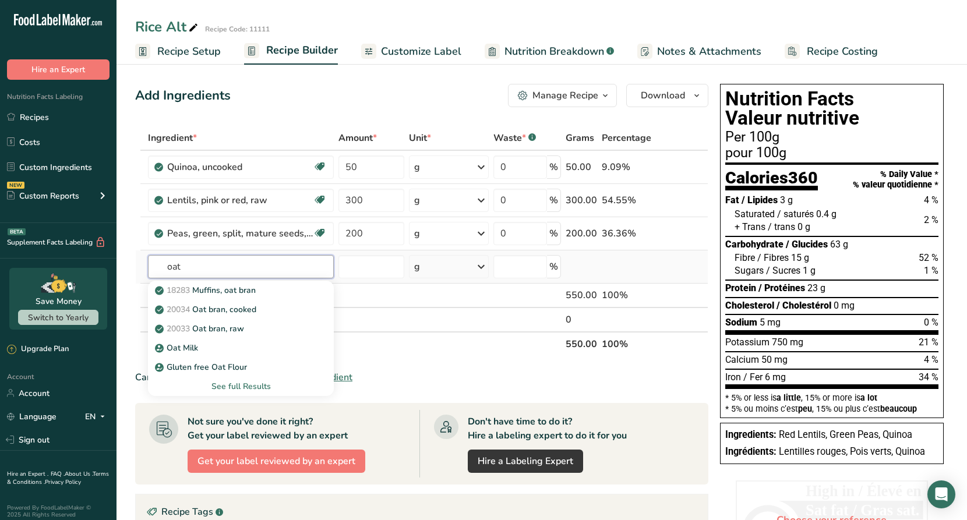
type input "oat"
click at [234, 386] on div "See full Results" at bounding box center [240, 387] width 167 height 12
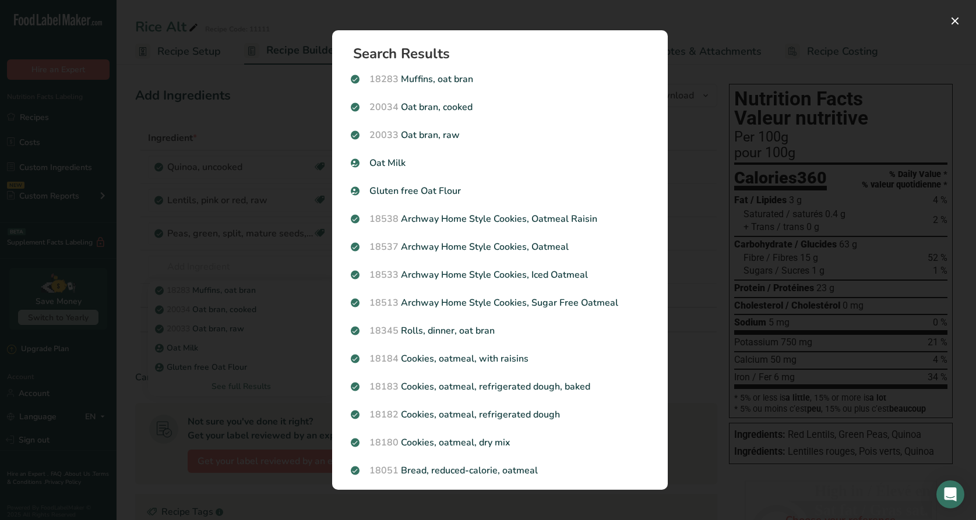
click at [270, 222] on div "Search results modal" at bounding box center [488, 260] width 976 height 520
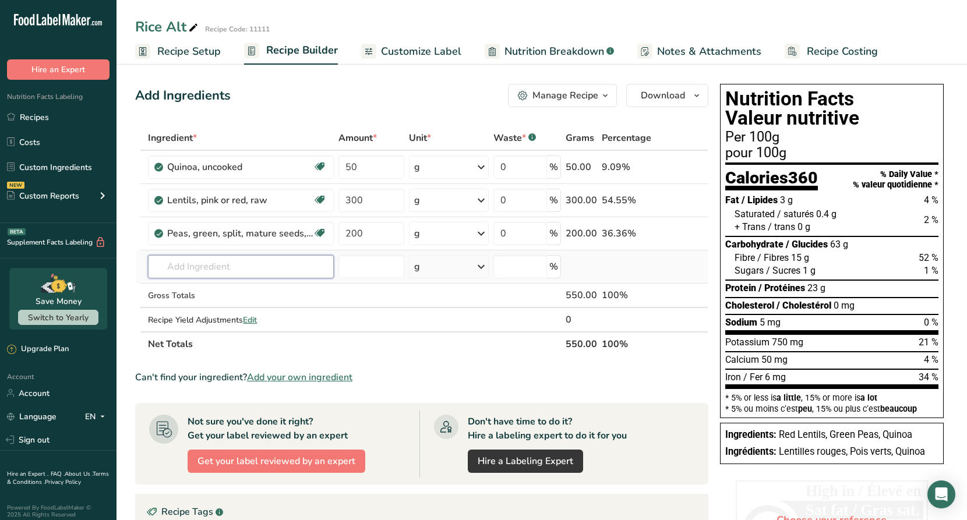
click at [229, 269] on input "text" at bounding box center [241, 266] width 186 height 23
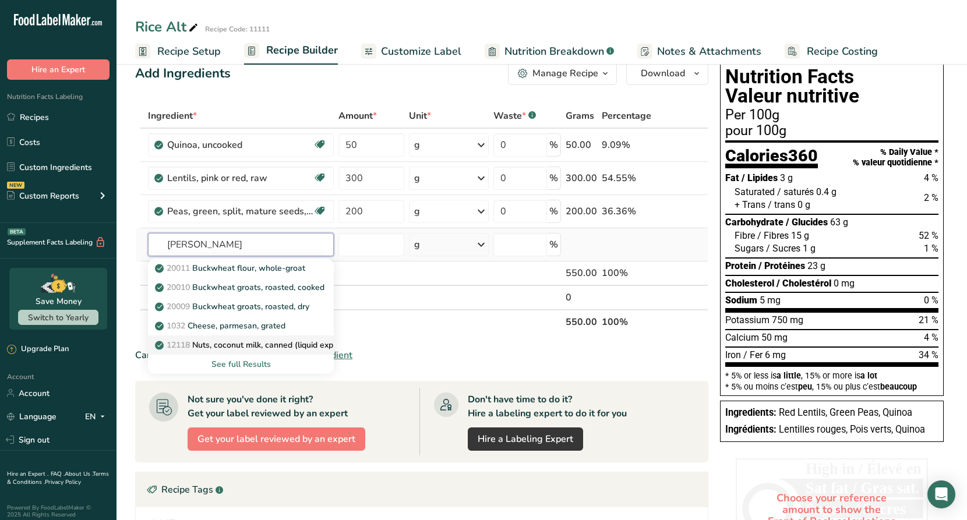
scroll to position [54, 0]
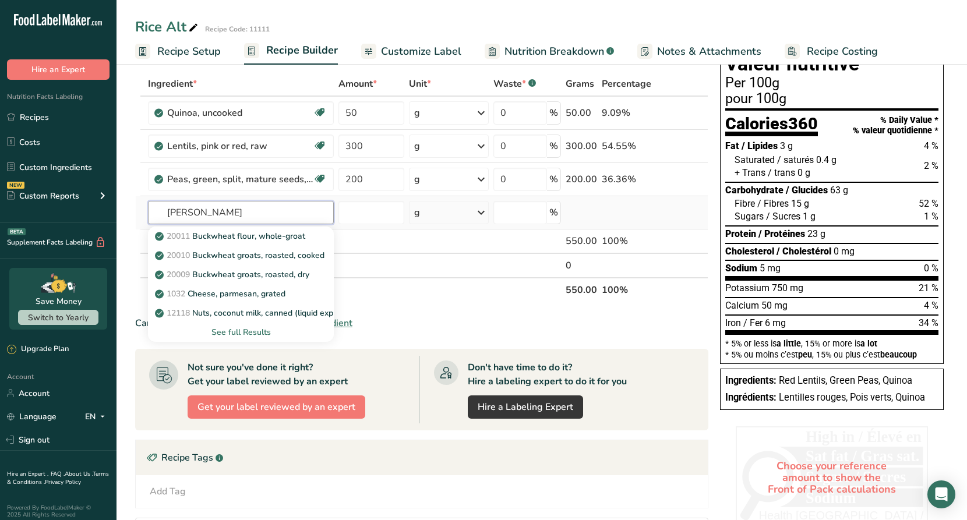
type input "[PERSON_NAME]"
click at [244, 333] on div "See full Results" at bounding box center [240, 332] width 167 height 12
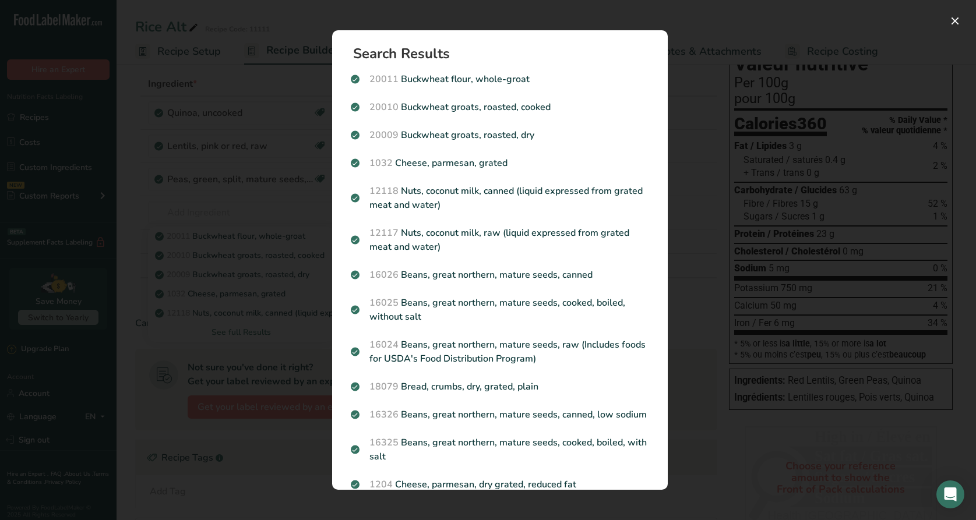
click at [265, 310] on div "Search results modal" at bounding box center [488, 260] width 976 height 520
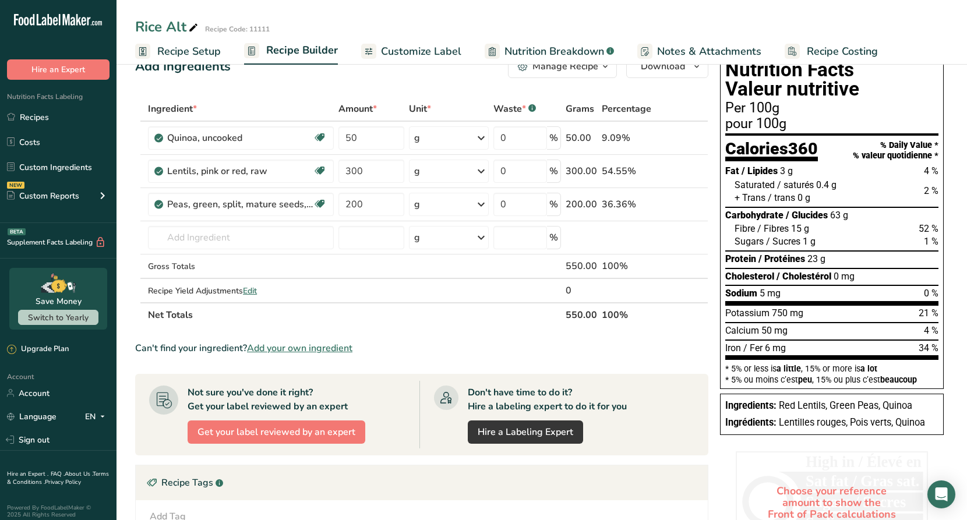
scroll to position [0, 0]
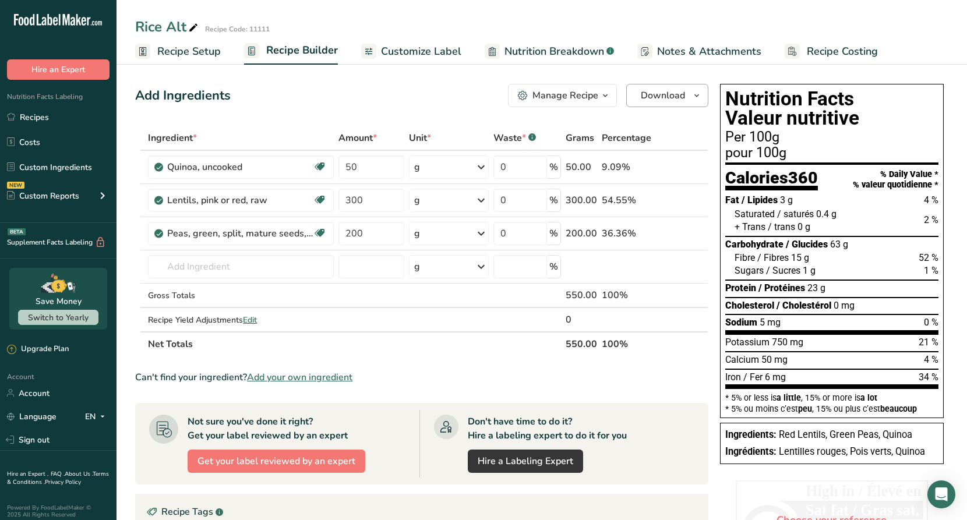
click at [698, 96] on icon "button" at bounding box center [696, 96] width 9 height 15
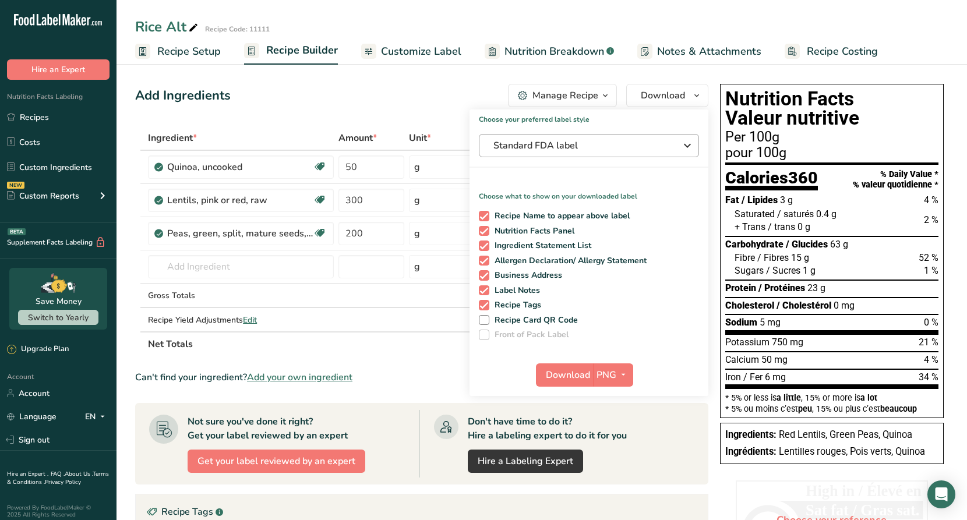
click at [626, 146] on span "Standard FDA label" at bounding box center [581, 146] width 175 height 14
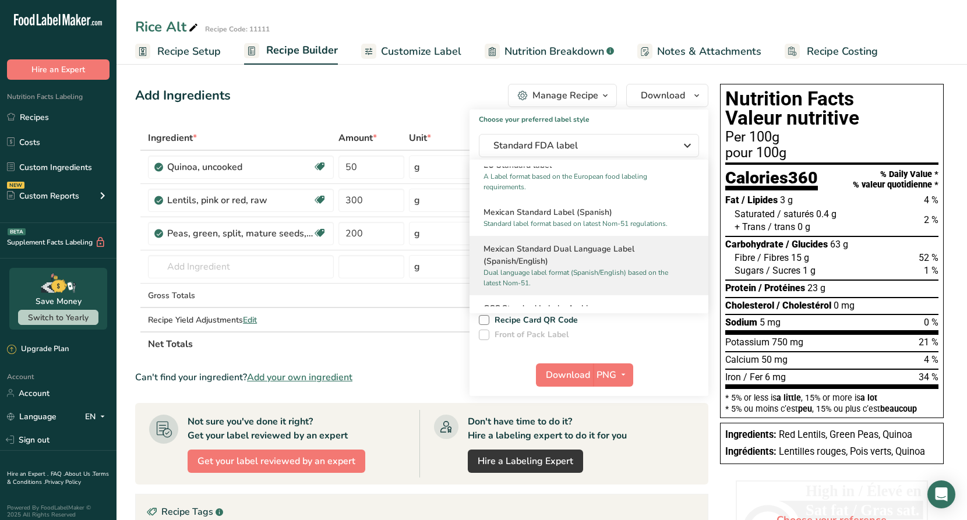
scroll to position [421, 0]
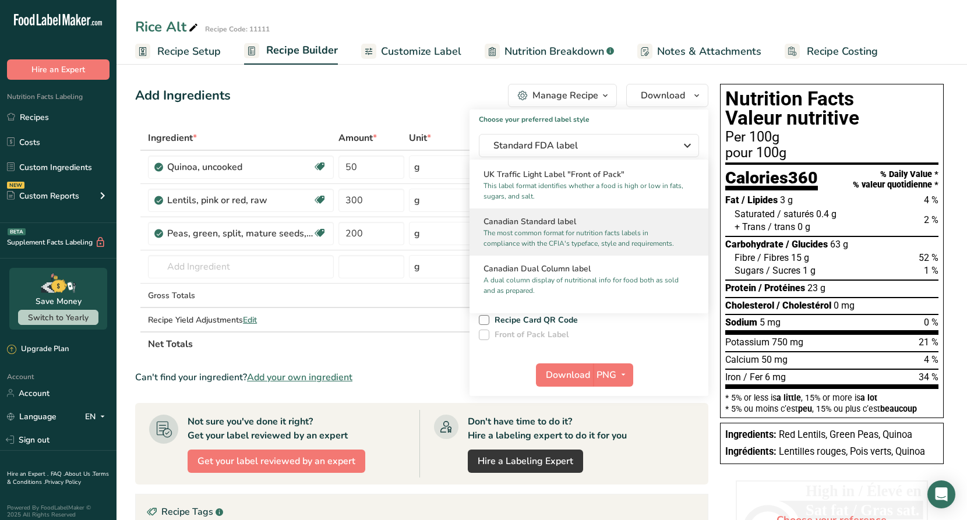
click at [559, 238] on p "The most common format for nutrition facts labels in compliance with the CFIA's…" at bounding box center [584, 238] width 200 height 21
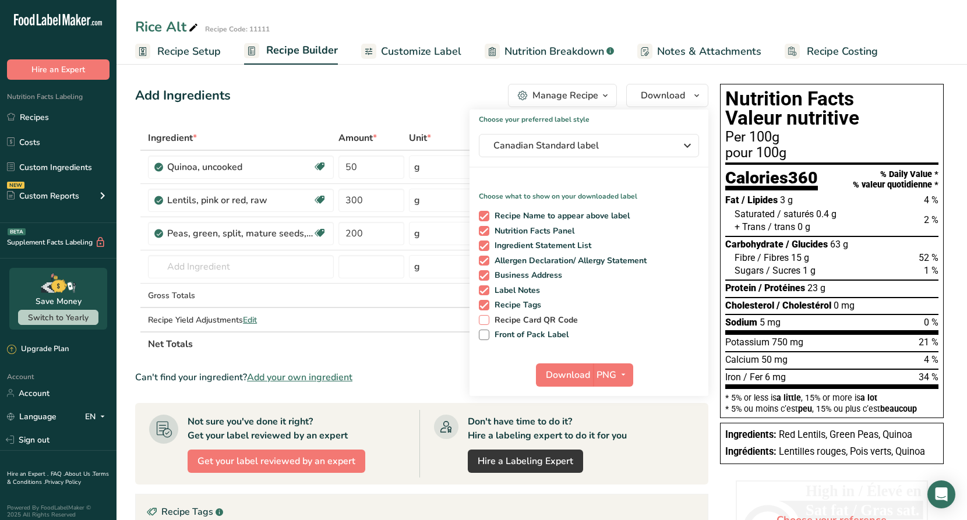
click at [506, 323] on span "Recipe Card QR Code" at bounding box center [534, 320] width 89 height 10
click at [487, 323] on input "Recipe Card QR Code" at bounding box center [483, 320] width 8 height 8
checkbox input "true"
click at [512, 335] on span "Front of Pack Label" at bounding box center [530, 335] width 80 height 10
click at [487, 335] on input "Front of Pack Label" at bounding box center [483, 335] width 8 height 8
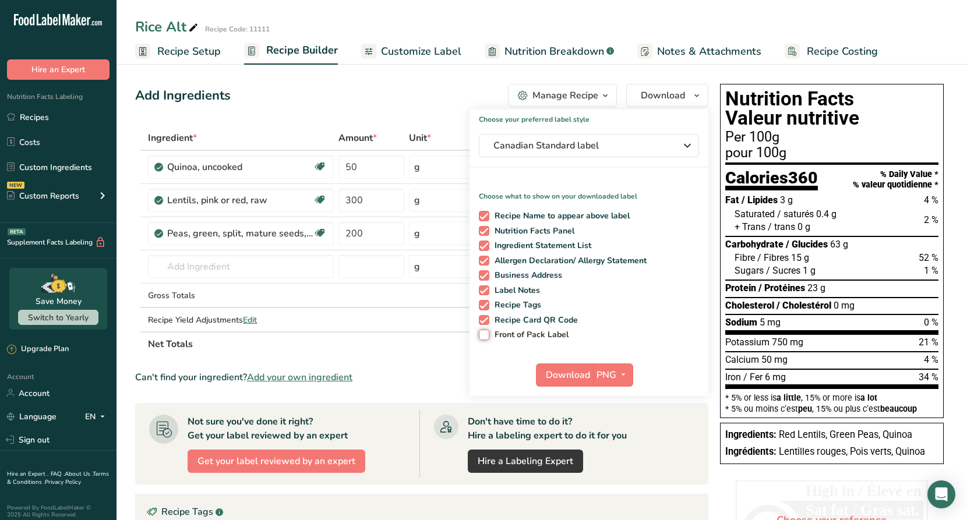
checkbox input "true"
click at [583, 379] on span "Download" at bounding box center [568, 375] width 44 height 14
